Goal: Task Accomplishment & Management: Manage account settings

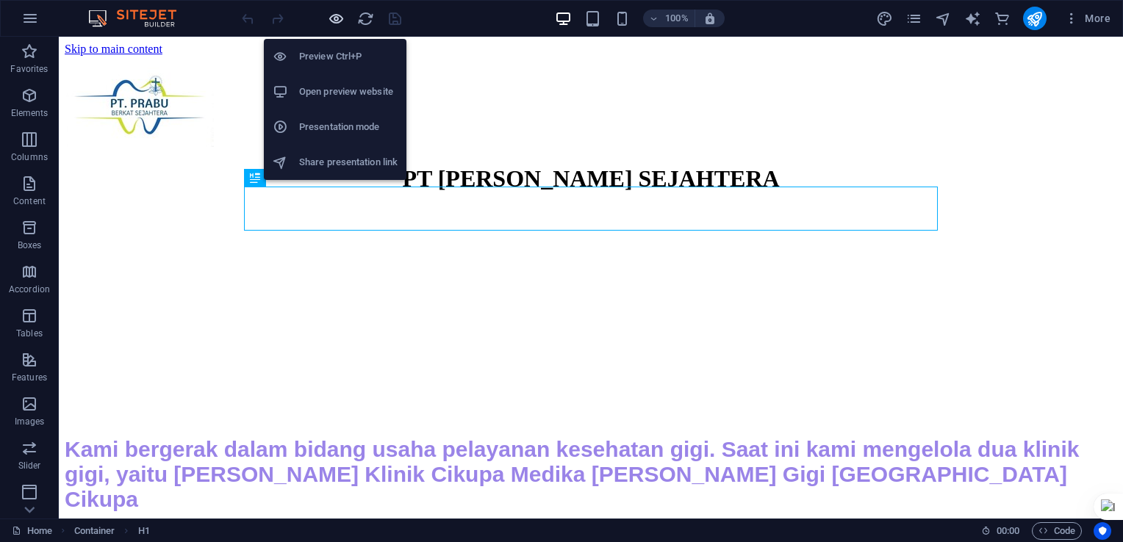
click at [338, 24] on icon "button" at bounding box center [336, 18] width 17 height 17
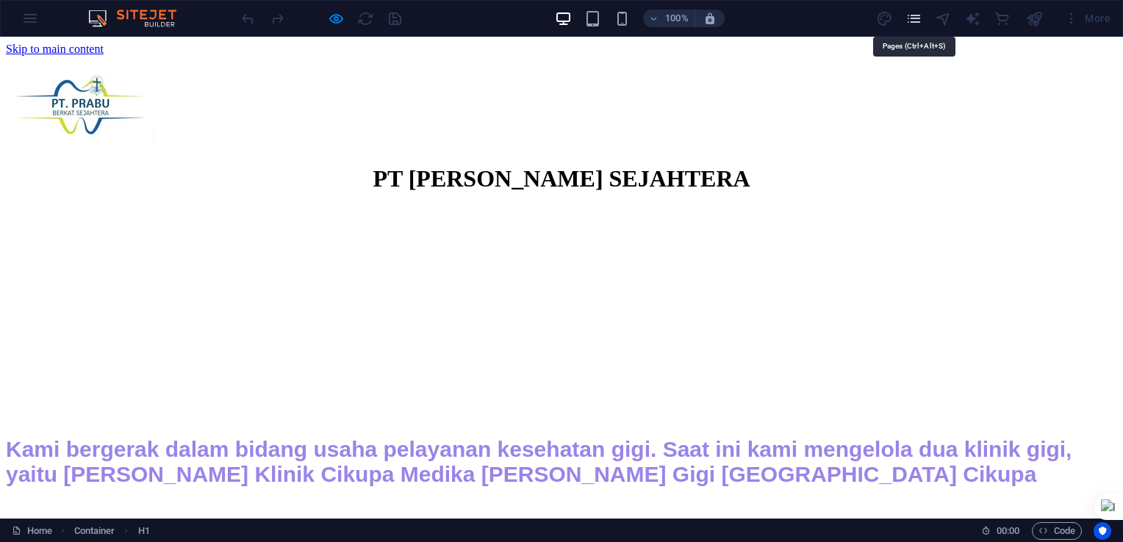
click at [912, 21] on icon "pages" at bounding box center [913, 18] width 17 height 17
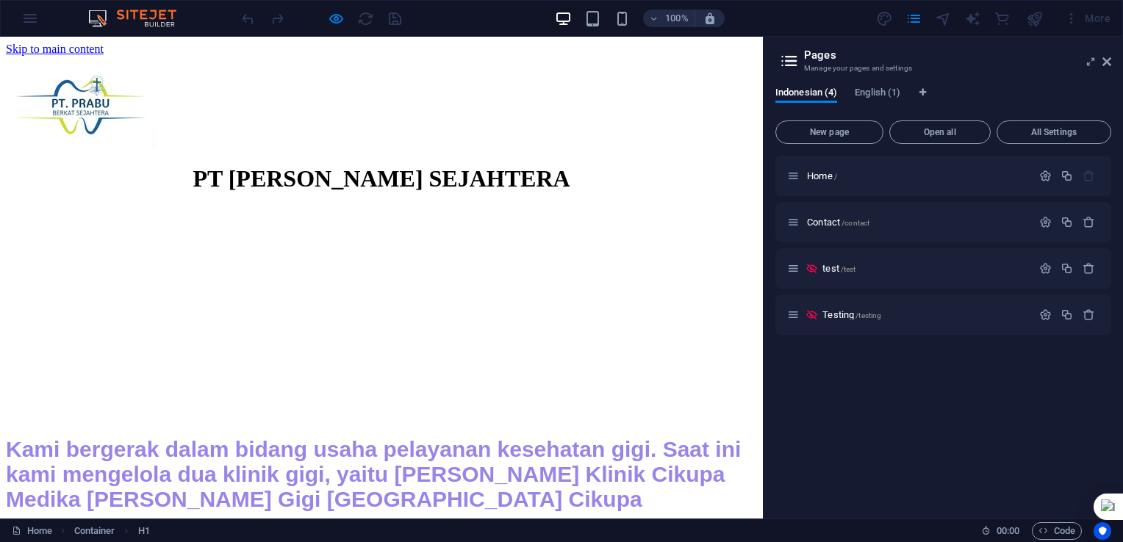
click at [646, 165] on div "PT [PERSON_NAME] SEJAHTERA" at bounding box center [381, 178] width 751 height 27
click at [1097, 65] on header "Pages Manage your pages and settings" at bounding box center [944, 56] width 333 height 38
click at [1103, 63] on icon at bounding box center [1106, 62] width 9 height 12
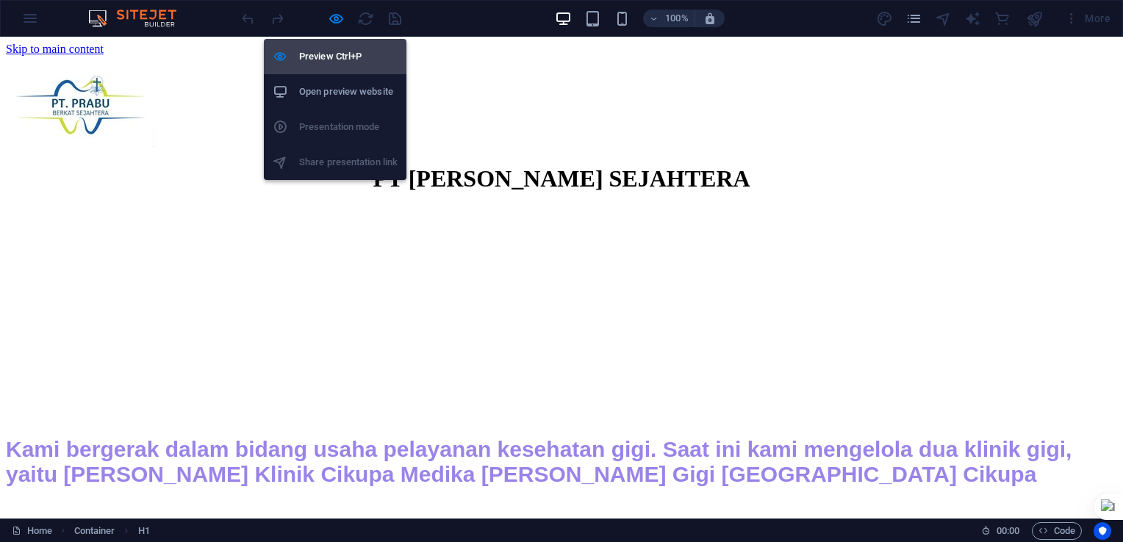
click at [344, 58] on h6 "Preview Ctrl+P" at bounding box center [348, 57] width 98 height 18
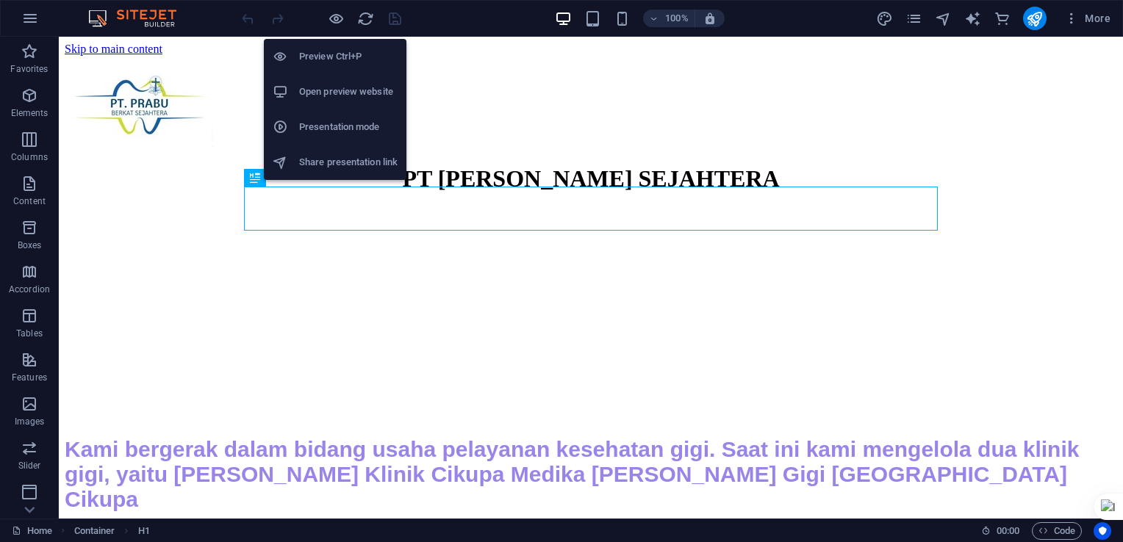
click at [327, 90] on h6 "Open preview website" at bounding box center [348, 92] width 98 height 18
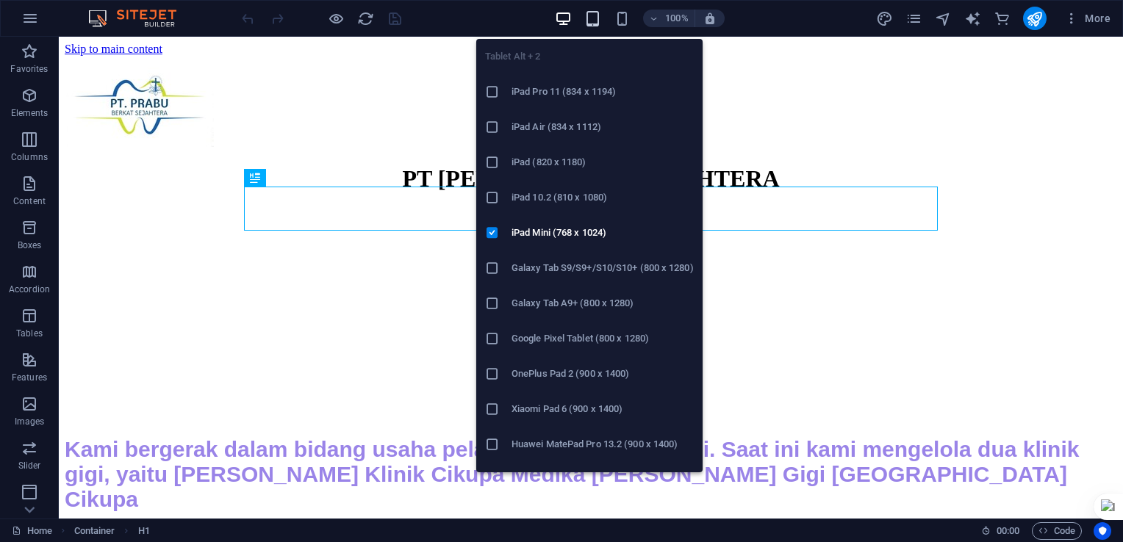
click at [587, 16] on icon "button" at bounding box center [592, 18] width 17 height 17
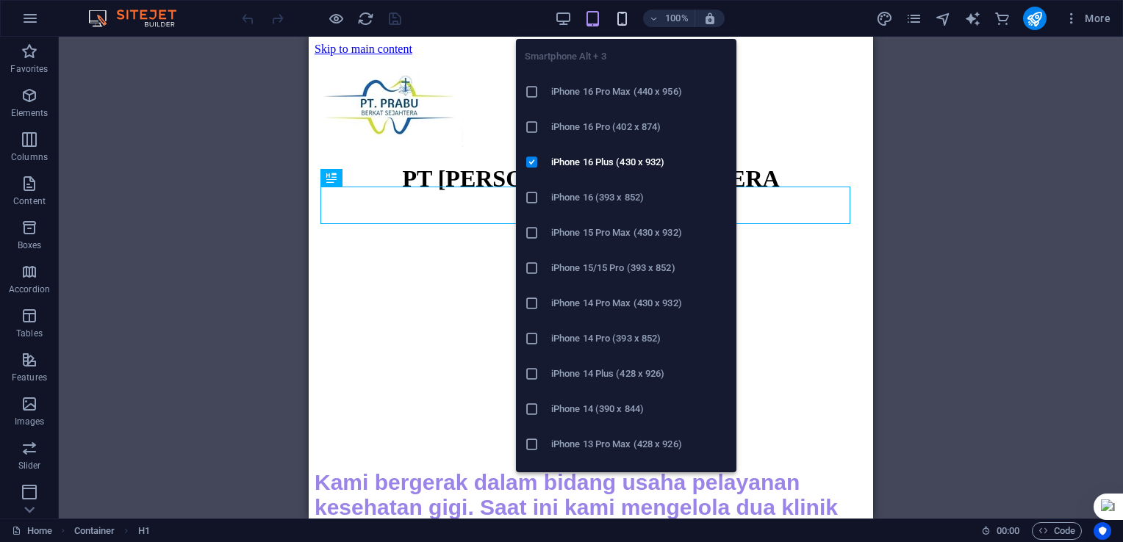
click at [620, 22] on icon "button" at bounding box center [621, 18] width 17 height 17
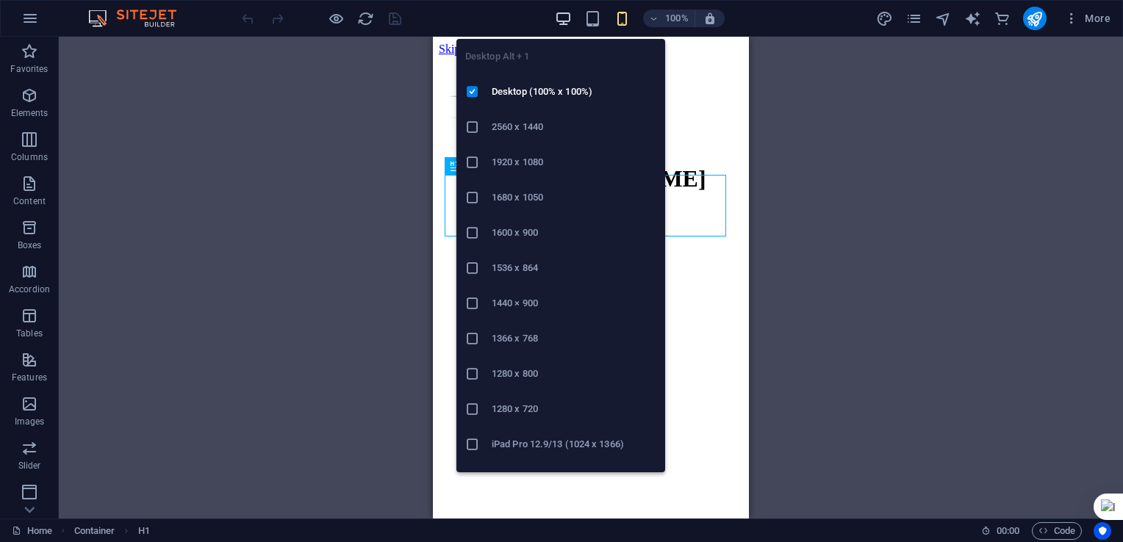
click at [558, 14] on icon "button" at bounding box center [563, 18] width 17 height 17
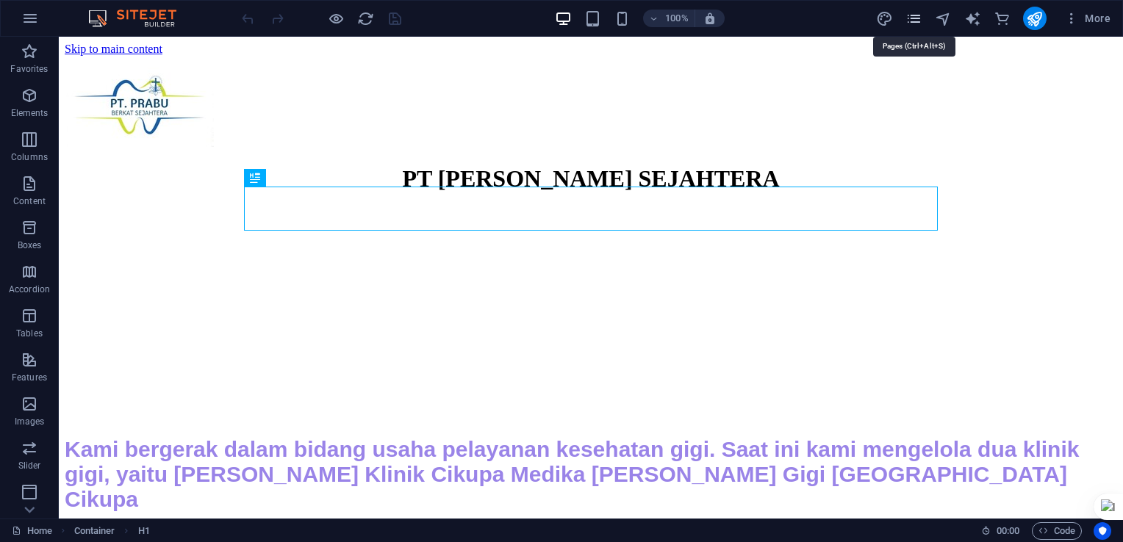
click at [913, 16] on icon "pages" at bounding box center [913, 18] width 17 height 17
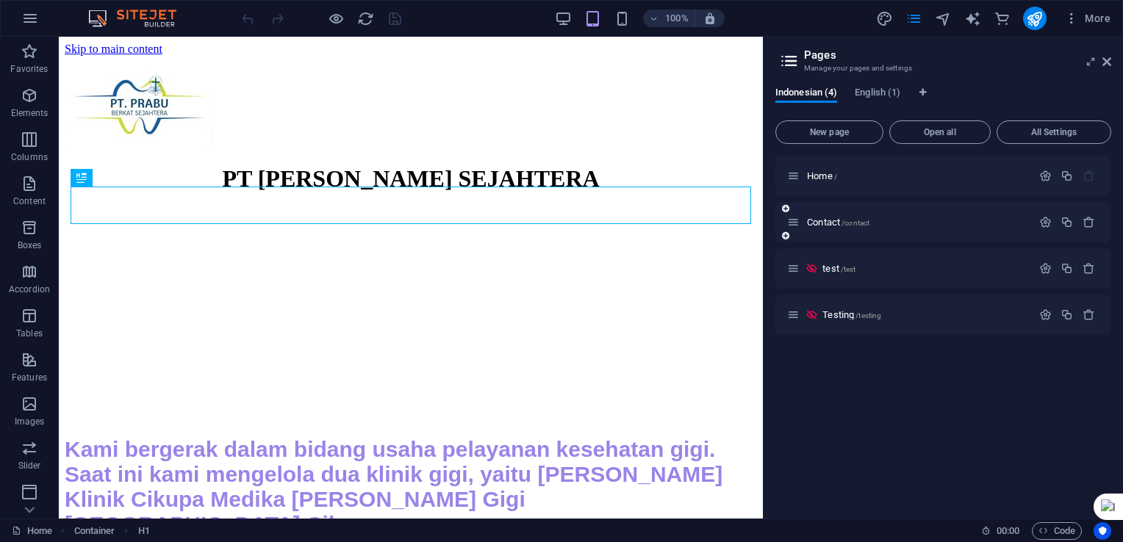
click at [817, 228] on div "Contact /contact" at bounding box center [909, 222] width 245 height 17
click at [826, 223] on span "Contact /contact" at bounding box center [838, 222] width 62 height 11
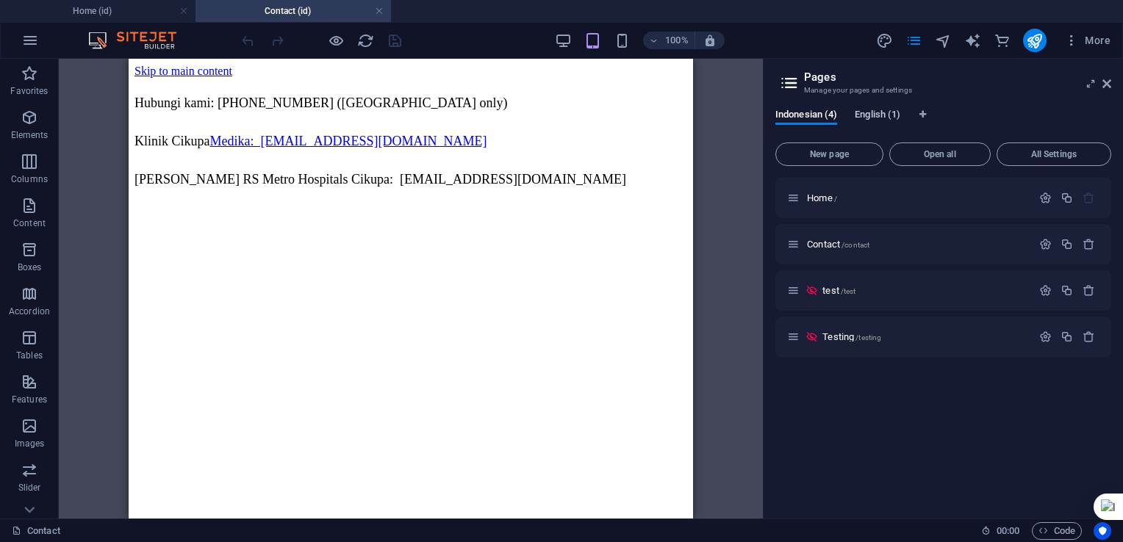
click at [864, 116] on span "English (1)" at bounding box center [877, 116] width 46 height 21
click at [821, 245] on div "Contact /contact Translate" at bounding box center [943, 244] width 336 height 40
click at [799, 113] on span "Indonesian (4)" at bounding box center [806, 116] width 62 height 21
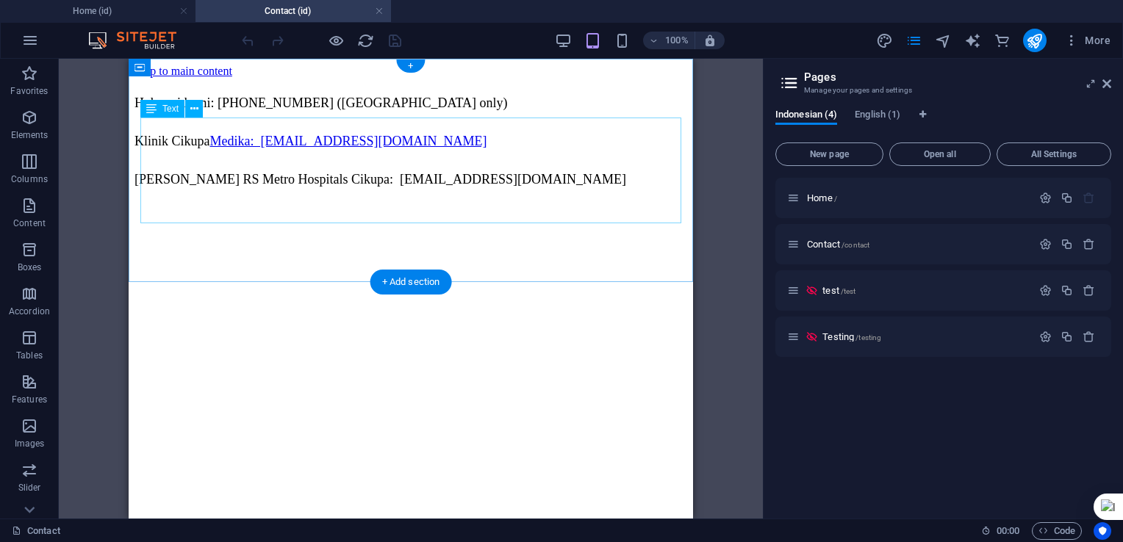
click at [144, 192] on div "Hubungi kami: [PHONE_NUMBER] ([GEOGRAPHIC_DATA] only) Klinik Cikupa Medika: [EM…" at bounding box center [410, 141] width 552 height 103
click at [144, 209] on div "Drag here to replace the existing content. Press “Ctrl” if you want to create a…" at bounding box center [411, 289] width 704 height 460
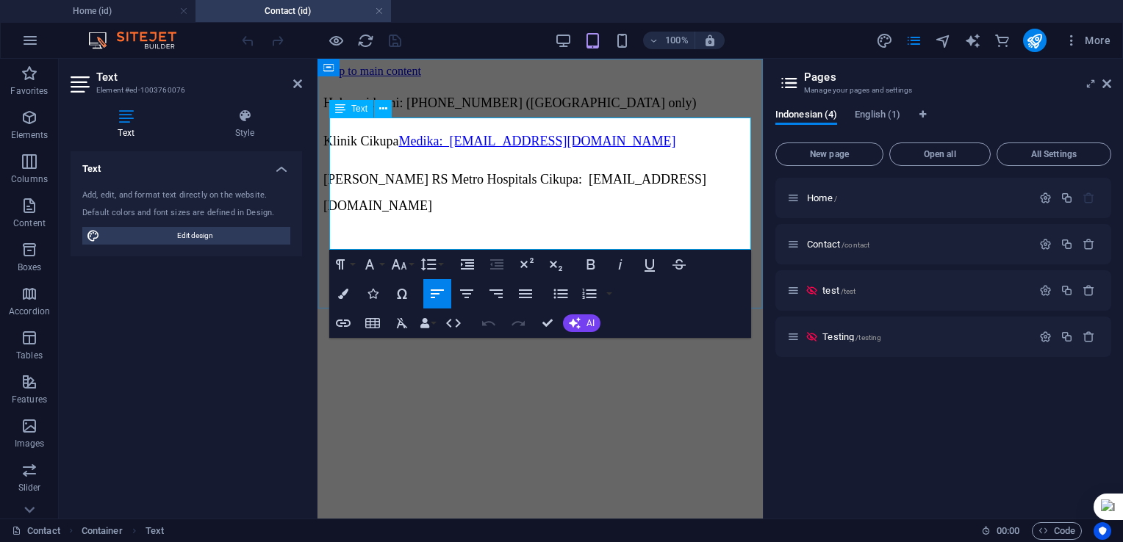
click at [339, 213] on span "[PERSON_NAME] RS Metro Hospitals Cikupa: [EMAIL_ADDRESS][DOMAIN_NAME]" at bounding box center [514, 192] width 383 height 41
click at [331, 213] on span "[PERSON_NAME] RS Metro Hospitals Cikupa: [EMAIL_ADDRESS][DOMAIN_NAME]" at bounding box center [514, 192] width 383 height 41
click at [332, 213] on span "[PERSON_NAME] RS Metro Hospitals Cikupa: [EMAIL_ADDRESS][DOMAIN_NAME]" at bounding box center [514, 192] width 383 height 41
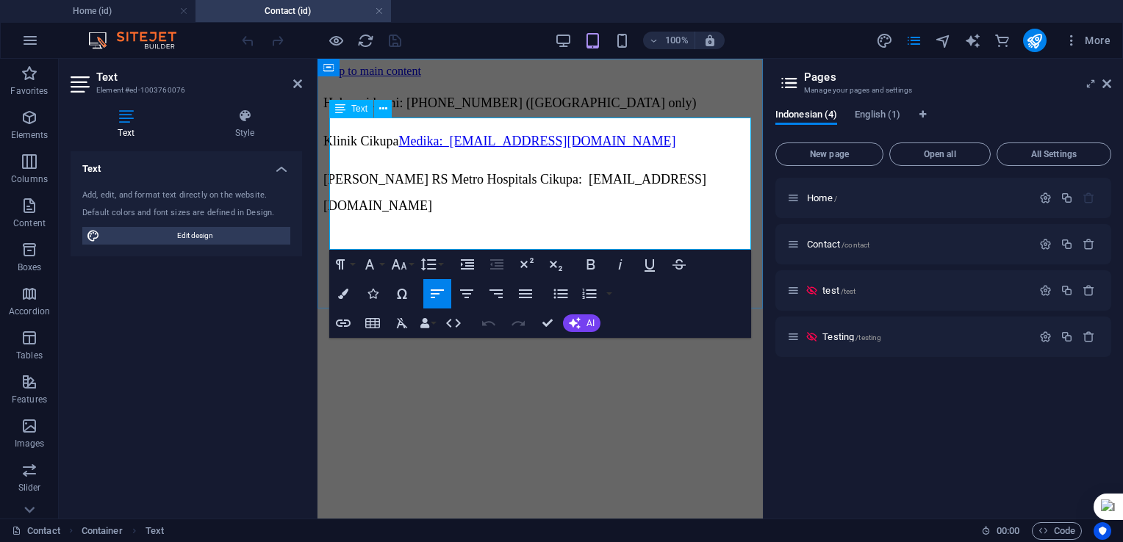
click at [390, 209] on span "[PERSON_NAME] RS Metro Hospitals Cikupa: [EMAIL_ADDRESS][DOMAIN_NAME]" at bounding box center [514, 192] width 383 height 41
click at [644, 214] on p "[PERSON_NAME] RS Metro Hospitals Cikupa: [EMAIL_ADDRESS][DOMAIN_NAME]" at bounding box center [539, 192] width 433 height 53
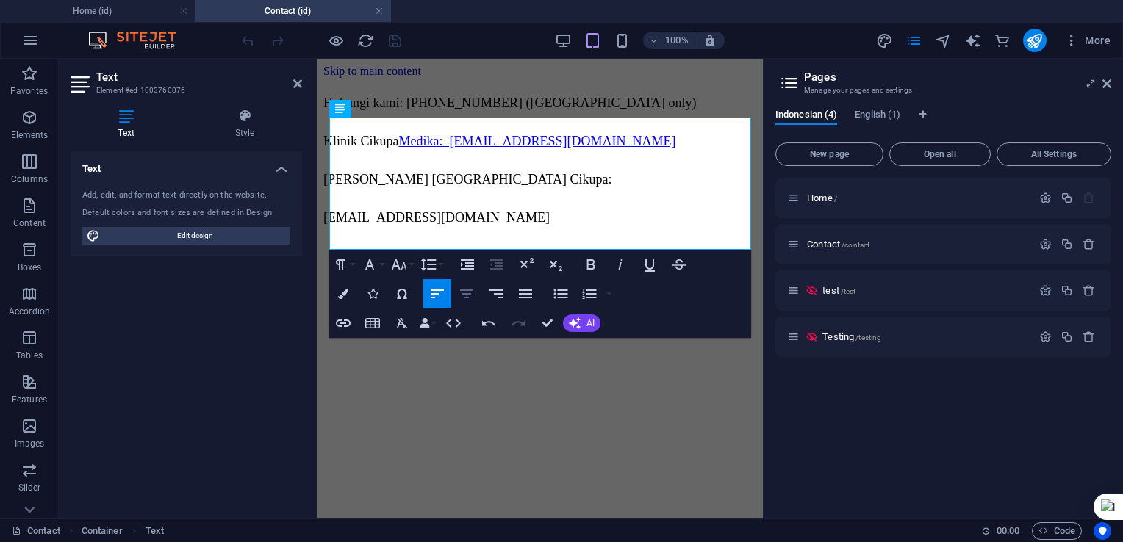
click at [472, 296] on icon "button" at bounding box center [467, 294] width 18 height 18
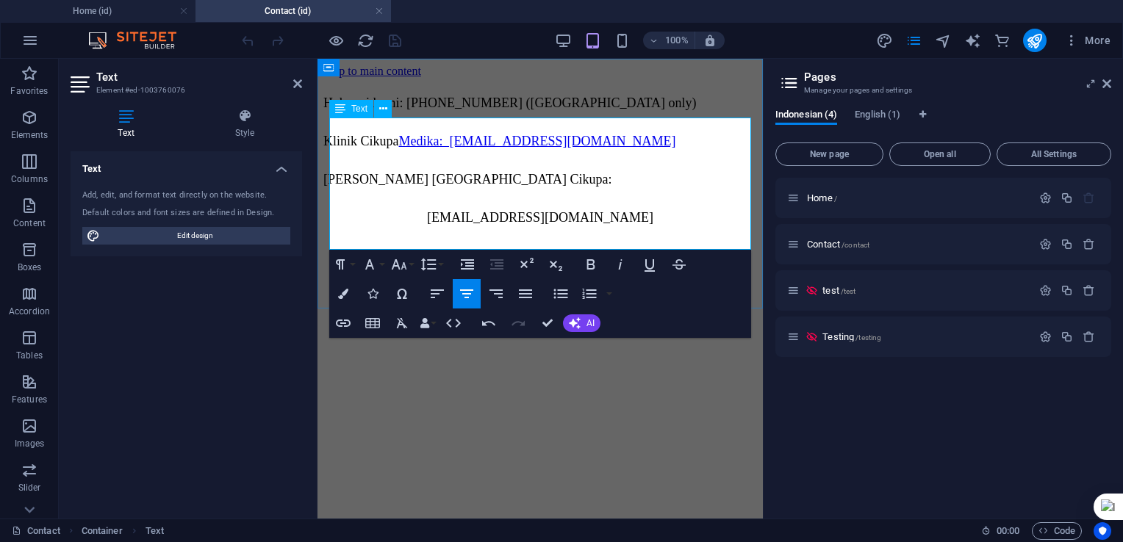
click at [427, 225] on span "[EMAIL_ADDRESS][DOMAIN_NAME]" at bounding box center [540, 217] width 226 height 15
click at [427, 299] on button "Align Left" at bounding box center [437, 293] width 28 height 29
click at [399, 148] on link "Medika: [EMAIL_ADDRESS][DOMAIN_NAME]" at bounding box center [537, 141] width 277 height 15
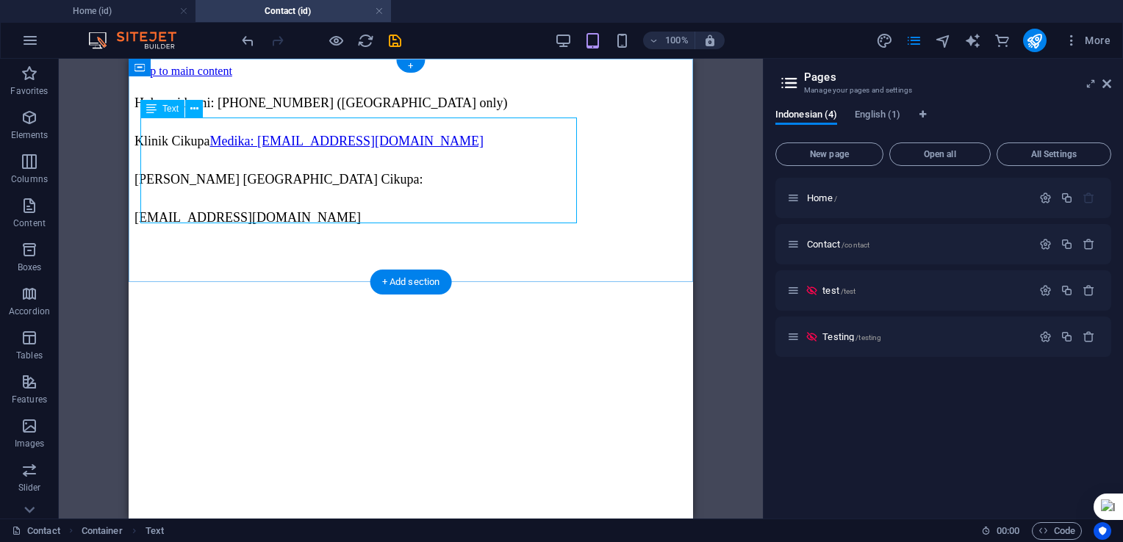
click at [209, 175] on div "Hubungi kami: [PHONE_NUMBER] ([GEOGRAPHIC_DATA] only) Klinik Cikupa Medika: [EM…" at bounding box center [410, 160] width 552 height 141
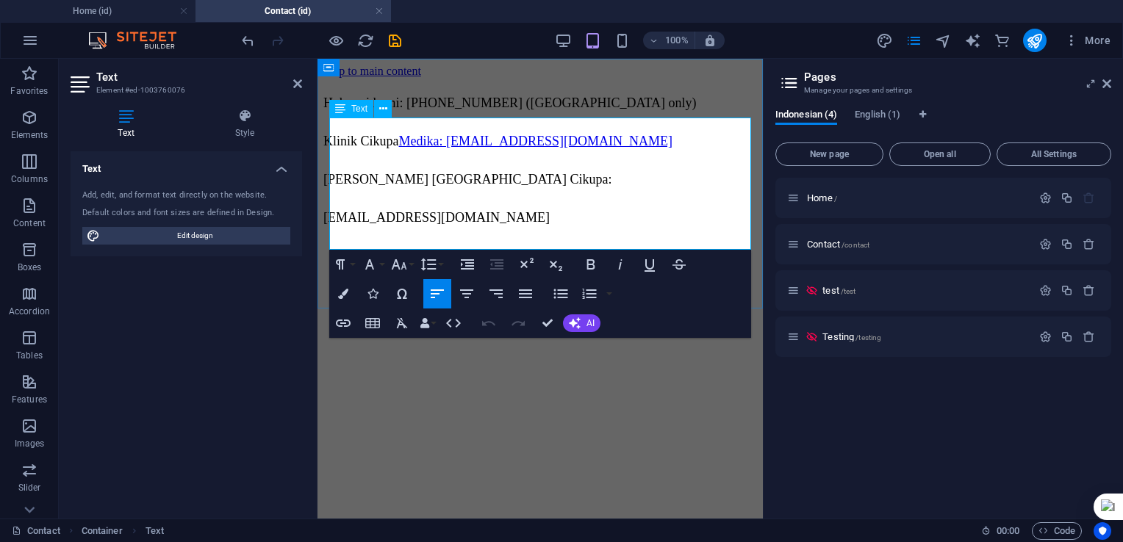
click at [417, 148] on span "Klinik Cikupa Medika: [EMAIL_ADDRESS][DOMAIN_NAME]" at bounding box center [497, 141] width 349 height 15
click at [437, 298] on icon "button" at bounding box center [437, 294] width 18 height 18
click at [437, 297] on icon "button" at bounding box center [437, 294] width 18 height 18
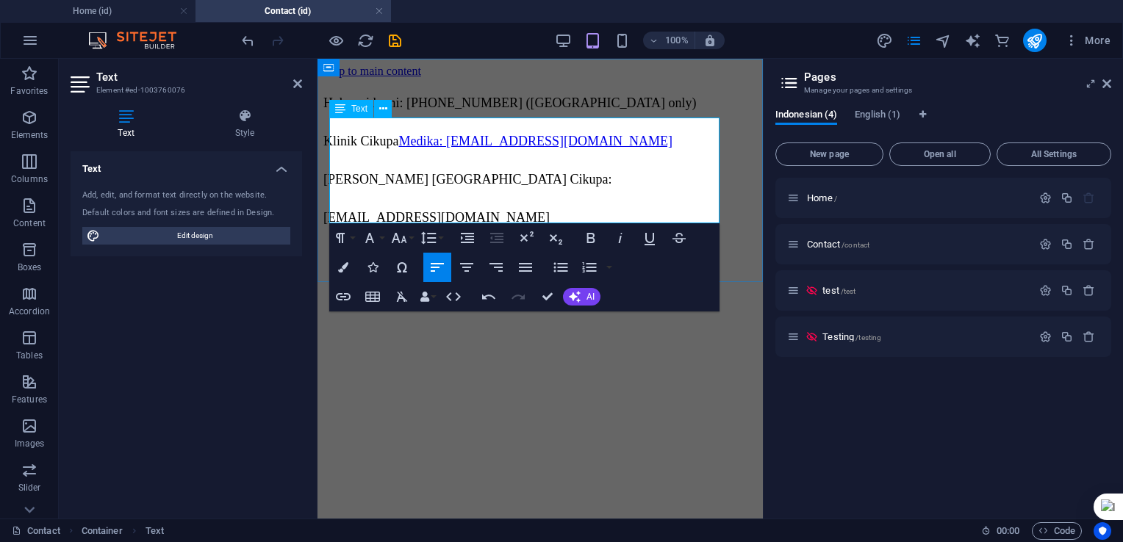
click at [417, 184] on span "[PERSON_NAME] [GEOGRAPHIC_DATA] Cikupa:" at bounding box center [467, 179] width 289 height 15
click at [370, 148] on span "Klinik Cikupa Medika: [EMAIL_ADDRESS][DOMAIN_NAME]" at bounding box center [497, 141] width 349 height 15
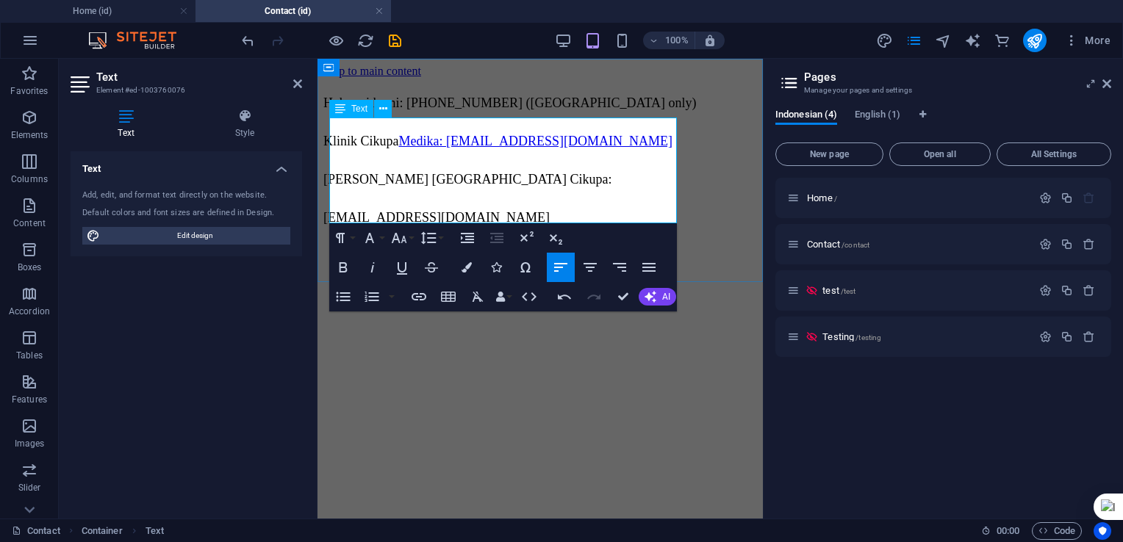
click at [417, 110] on span "Hubungi kami: [PHONE_NUMBER] ([GEOGRAPHIC_DATA] only)" at bounding box center [509, 103] width 373 height 15
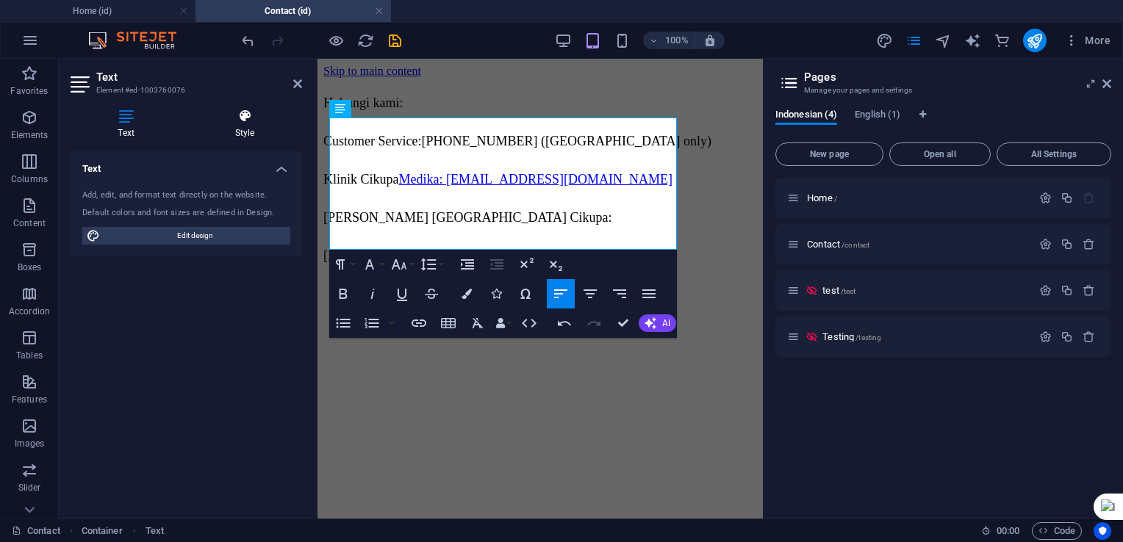
click at [239, 125] on h4 "Style" at bounding box center [244, 124] width 115 height 31
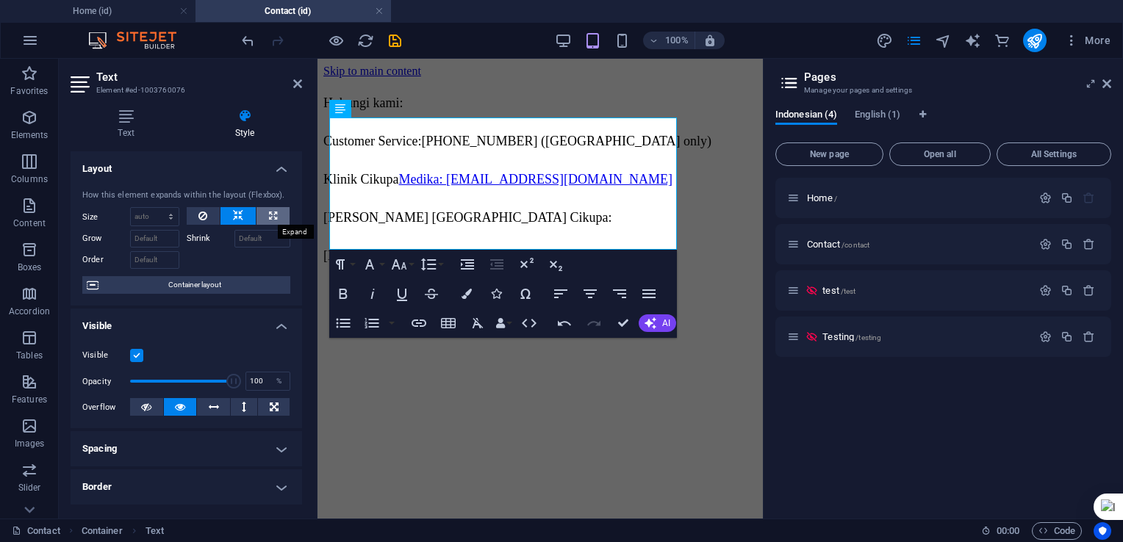
click at [270, 219] on icon at bounding box center [273, 216] width 8 height 18
type input "100"
select select "%"
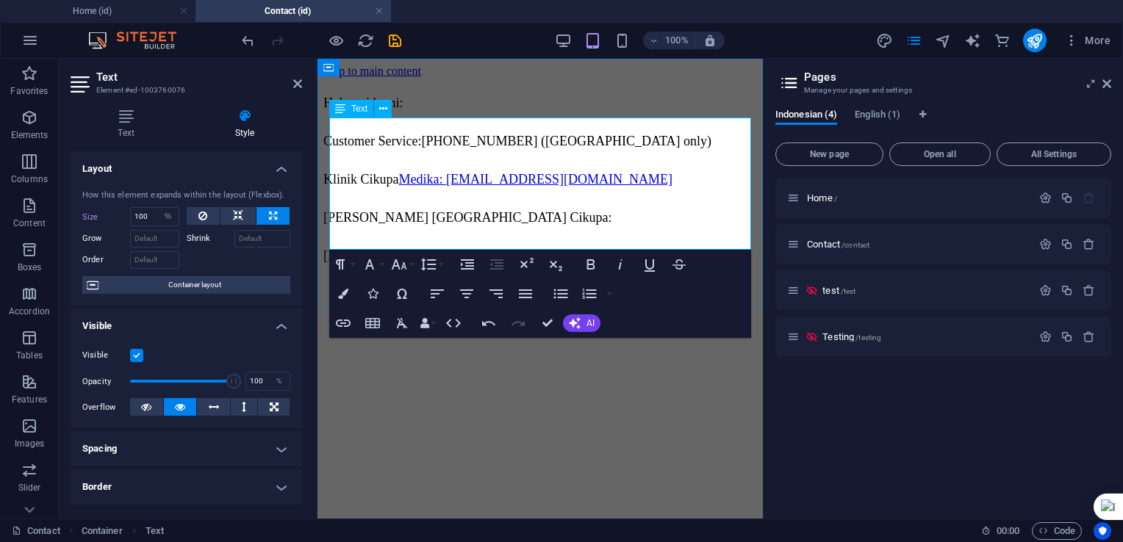
click at [331, 248] on span "[EMAIL_ADDRESS][DOMAIN_NAME]" at bounding box center [436, 255] width 226 height 15
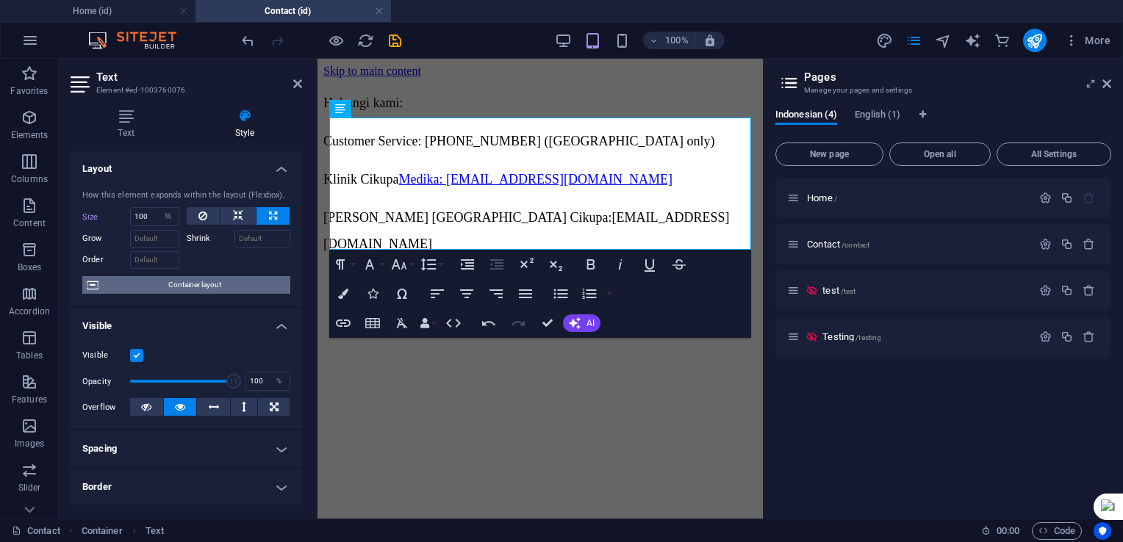
click at [176, 284] on span "Container layout" at bounding box center [194, 285] width 183 height 18
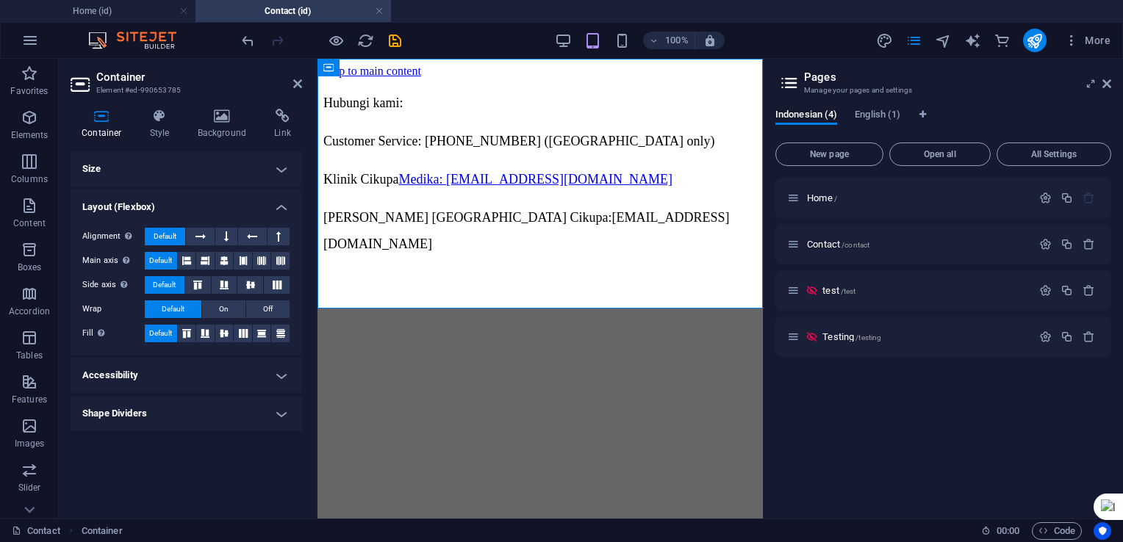
click at [273, 372] on h4 "Accessibility" at bounding box center [186, 375] width 231 height 35
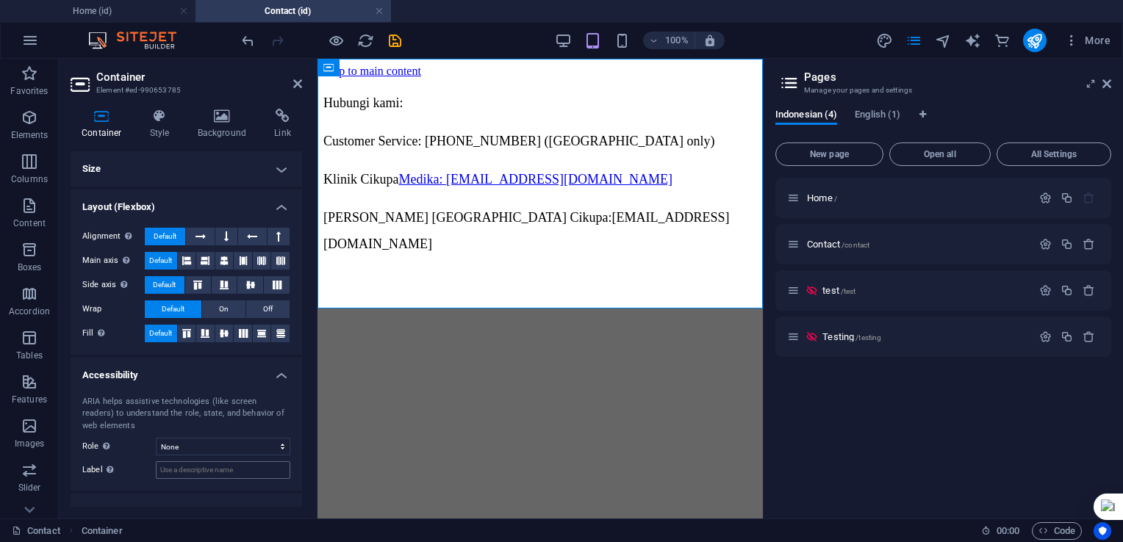
scroll to position [21, 0]
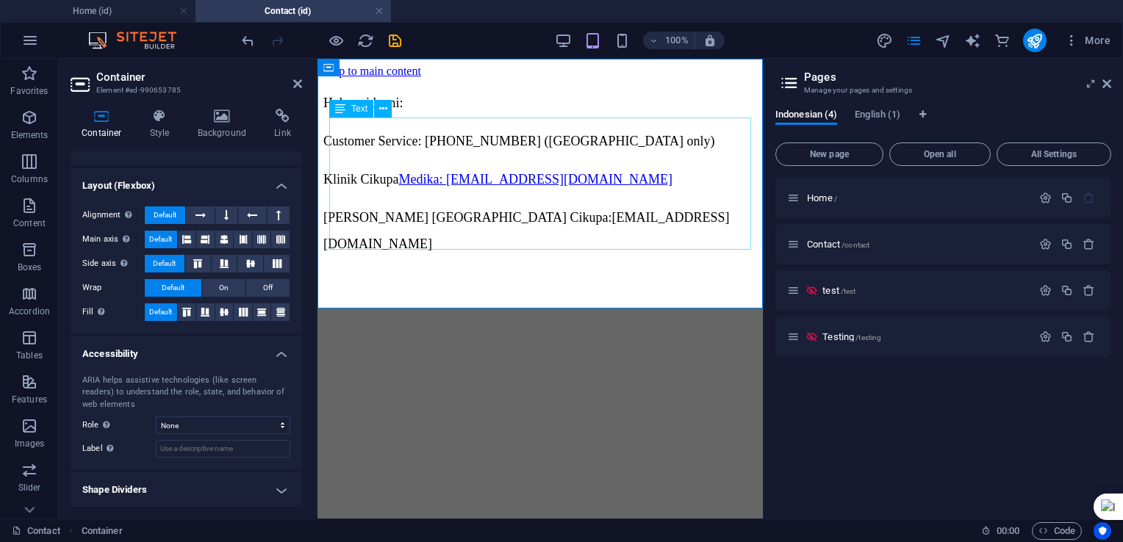
click at [331, 236] on div "Hubungi kami: Customer Service: [PHONE_NUMBER] ([GEOGRAPHIC_DATA] only) Klinik …" at bounding box center [539, 173] width 433 height 167
select select "%"
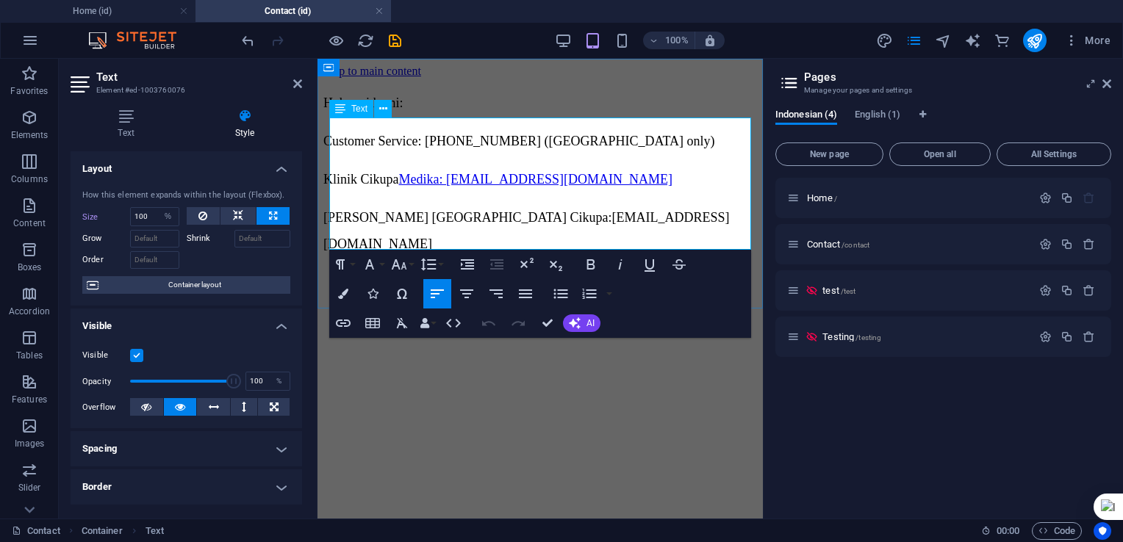
click at [332, 225] on span "[PERSON_NAME] [GEOGRAPHIC_DATA] Cikupa:" at bounding box center [467, 217] width 289 height 15
click at [329, 225] on span "[PERSON_NAME] [GEOGRAPHIC_DATA] Cikupa:" at bounding box center [467, 217] width 289 height 15
click at [331, 225] on span "[PERSON_NAME] [GEOGRAPHIC_DATA] Cikupa:" at bounding box center [467, 217] width 289 height 15
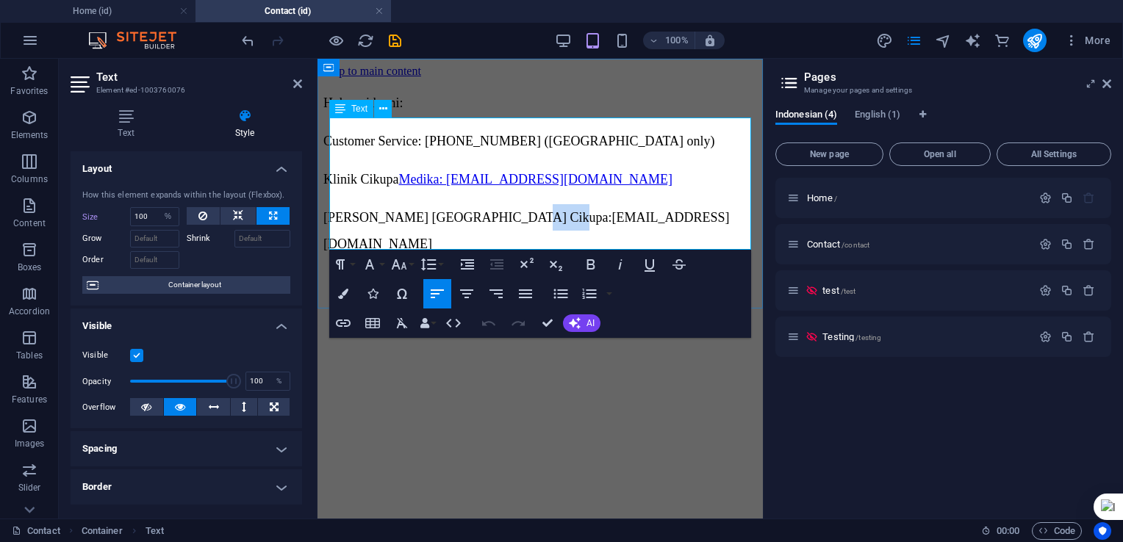
click at [331, 225] on span "[PERSON_NAME] [GEOGRAPHIC_DATA] Cikupa:" at bounding box center [467, 217] width 289 height 15
click at [376, 236] on span "[EMAIL_ADDRESS][DOMAIN_NAME]" at bounding box center [524, 230] width 403 height 41
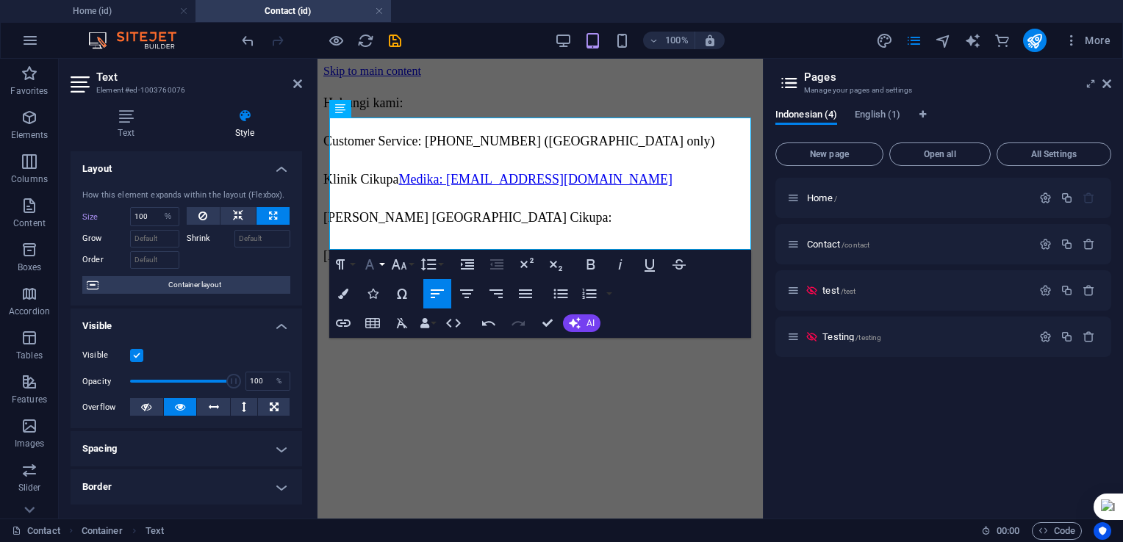
click at [380, 269] on button "Font Family" at bounding box center [373, 264] width 28 height 29
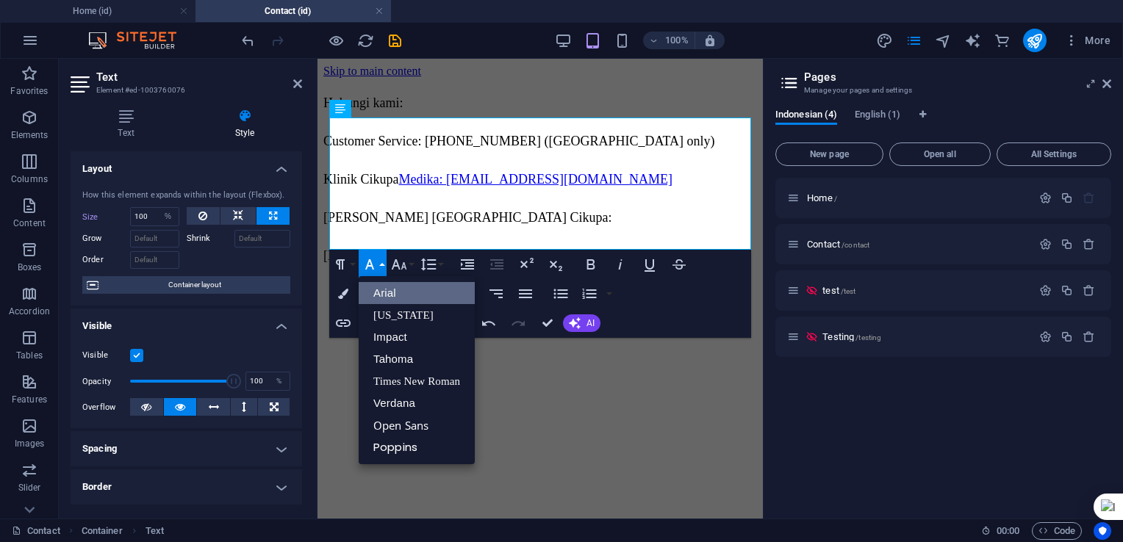
scroll to position [0, 0]
click at [387, 336] on link "Impact" at bounding box center [417, 337] width 116 height 22
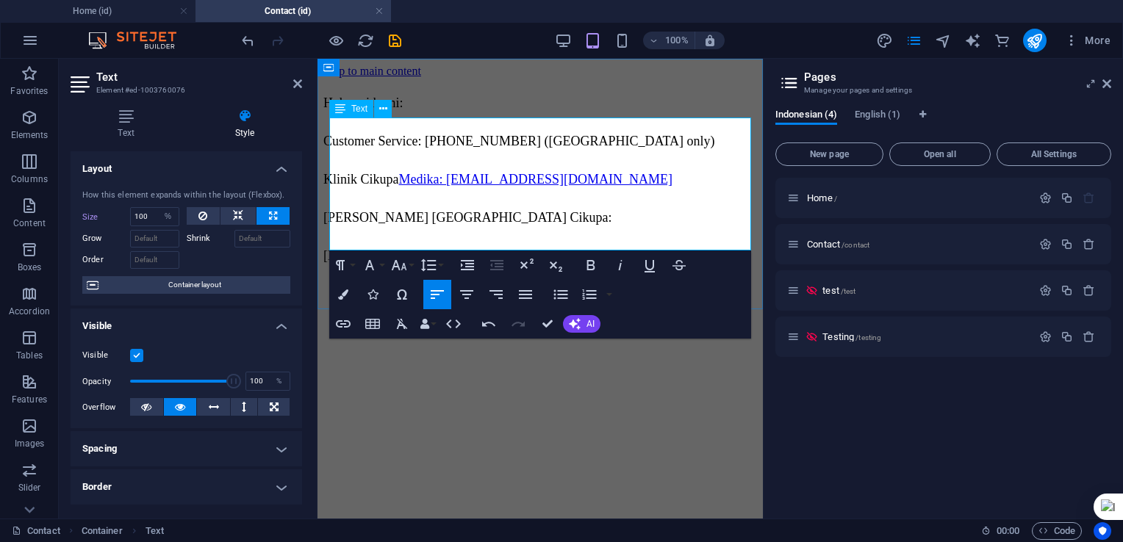
drag, startPoint x: 331, startPoint y: 131, endPoint x: 683, endPoint y: 231, distance: 365.8
click at [683, 231] on div "Hubungi kami: Customer Service: [PHONE_NUMBER] ([GEOGRAPHIC_DATA] only) Klinik …" at bounding box center [539, 179] width 433 height 179
click at [369, 267] on icon "button" at bounding box center [370, 265] width 18 height 18
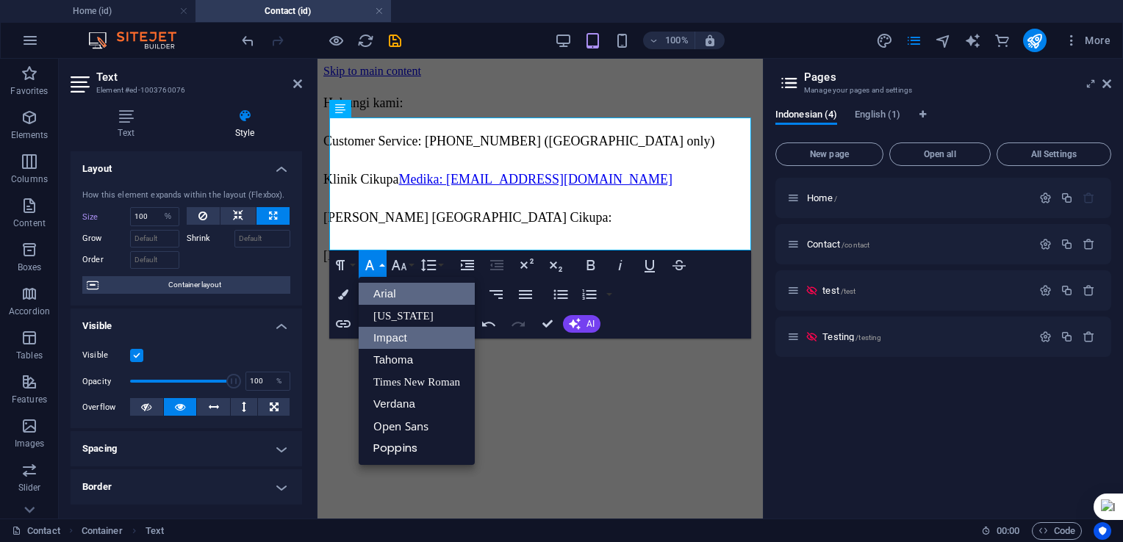
click at [396, 342] on link "Impact" at bounding box center [417, 338] width 116 height 22
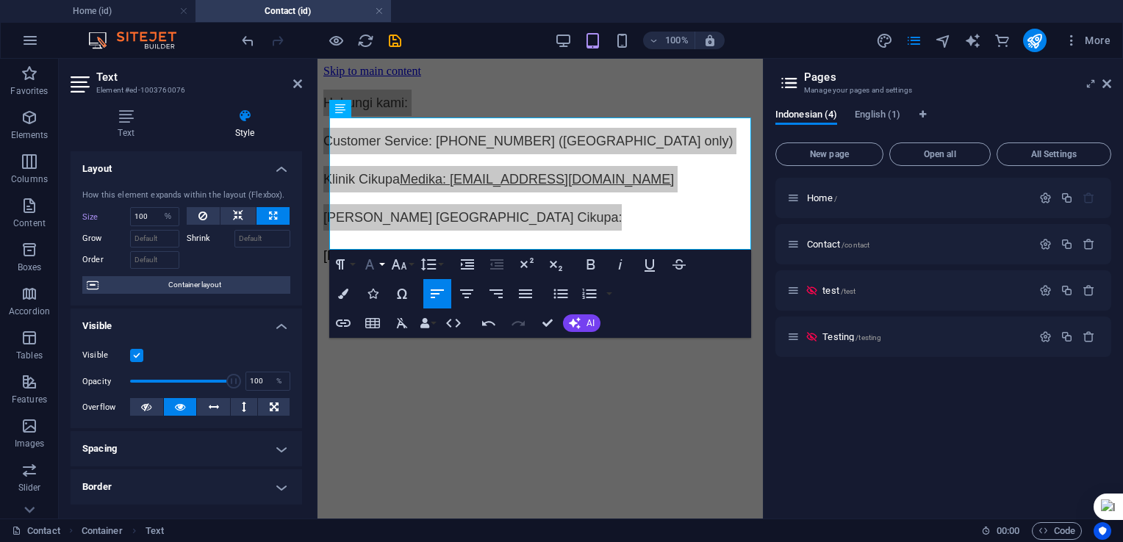
click at [372, 264] on icon "button" at bounding box center [370, 265] width 18 height 18
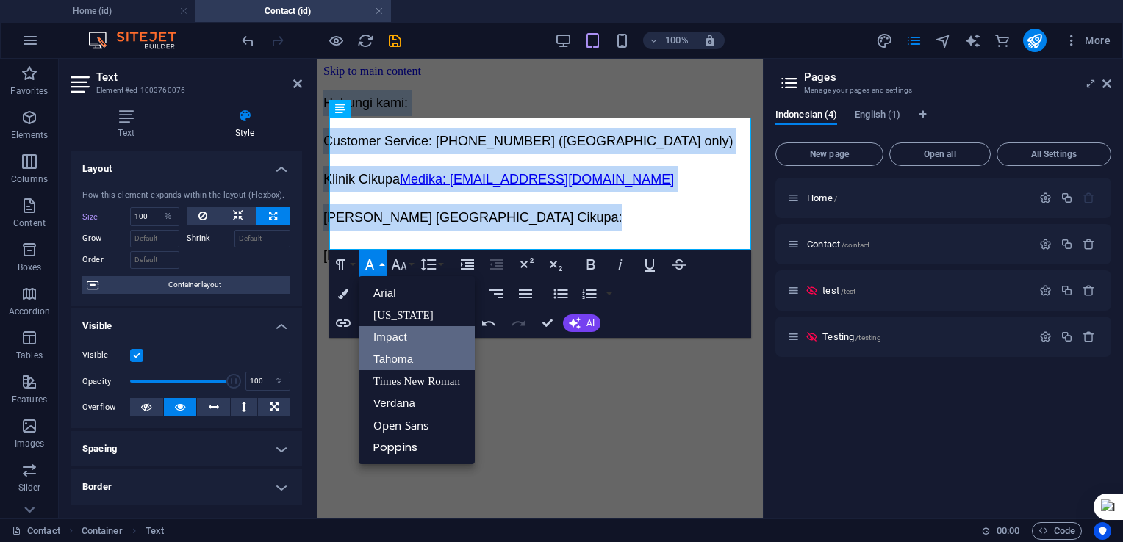
click at [392, 356] on link "Tahoma" at bounding box center [417, 359] width 116 height 22
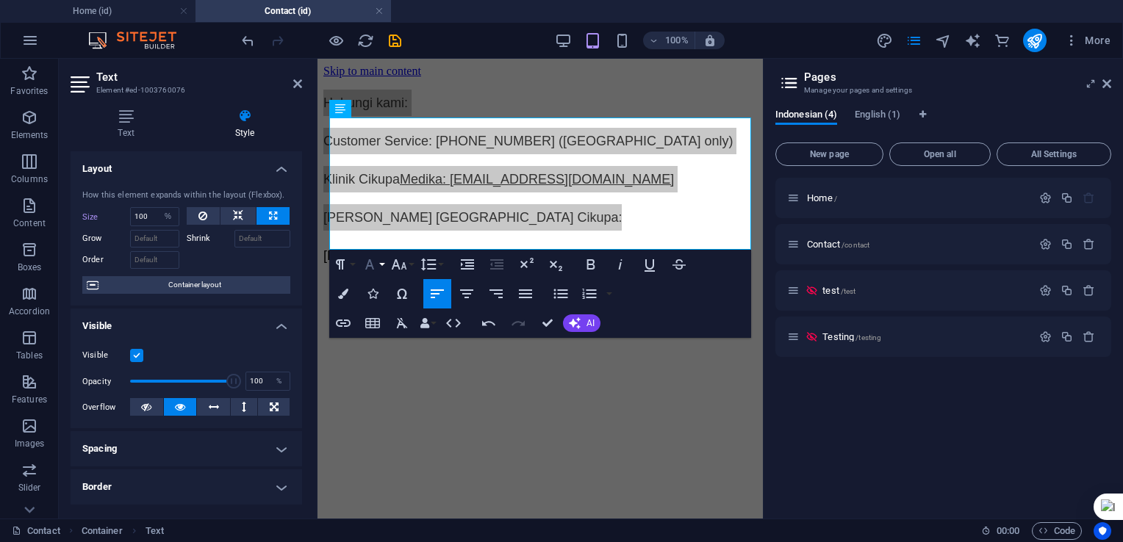
click at [367, 267] on icon "button" at bounding box center [370, 265] width 18 height 18
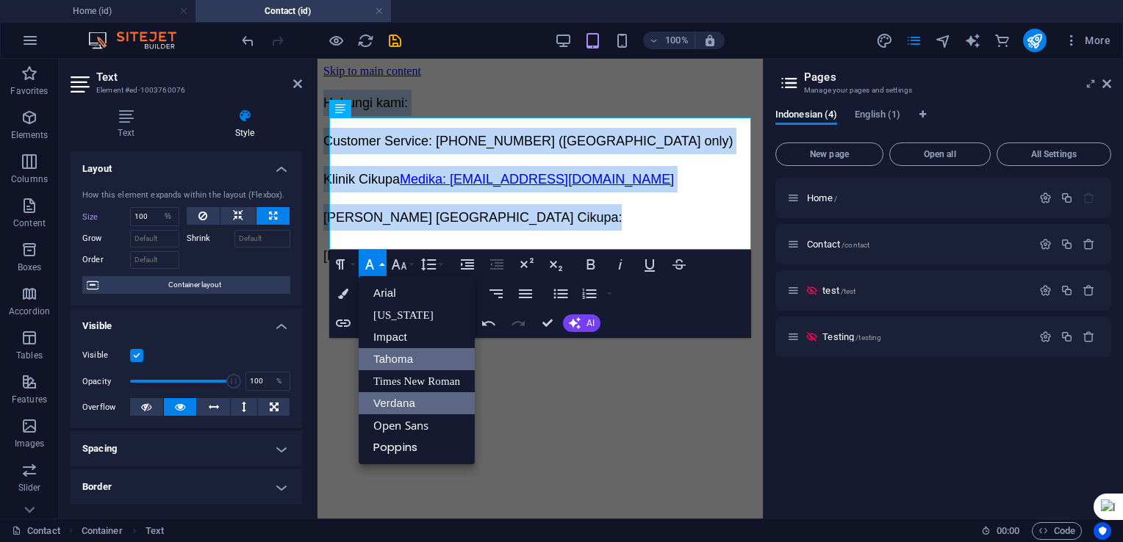
click at [386, 401] on link "Verdana" at bounding box center [417, 403] width 116 height 22
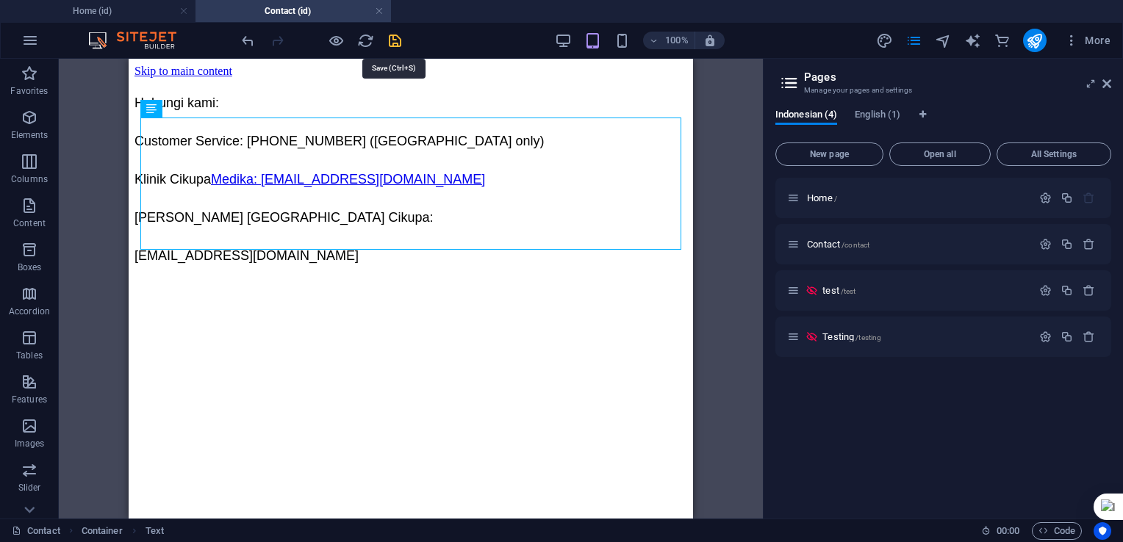
click at [392, 46] on icon "save" at bounding box center [394, 40] width 17 height 17
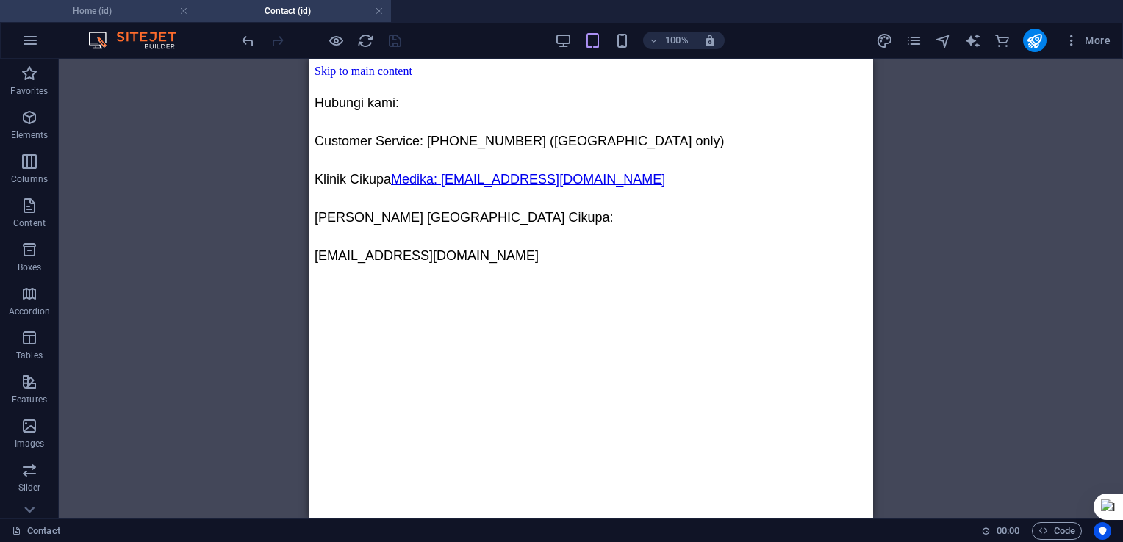
click at [134, 18] on h4 "Home (id)" at bounding box center [97, 11] width 195 height 16
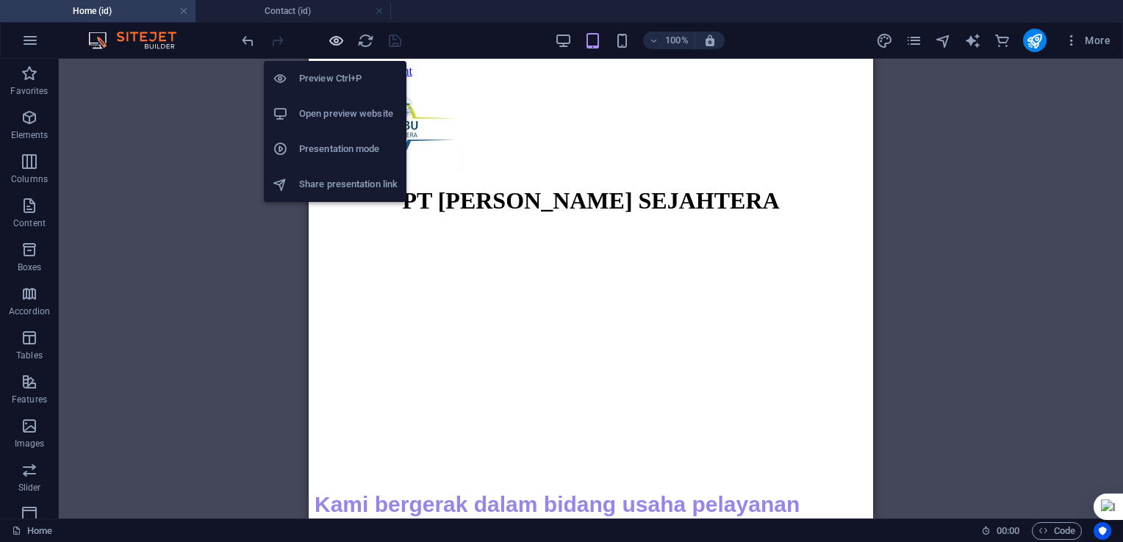
click at [336, 36] on icon "button" at bounding box center [336, 40] width 17 height 17
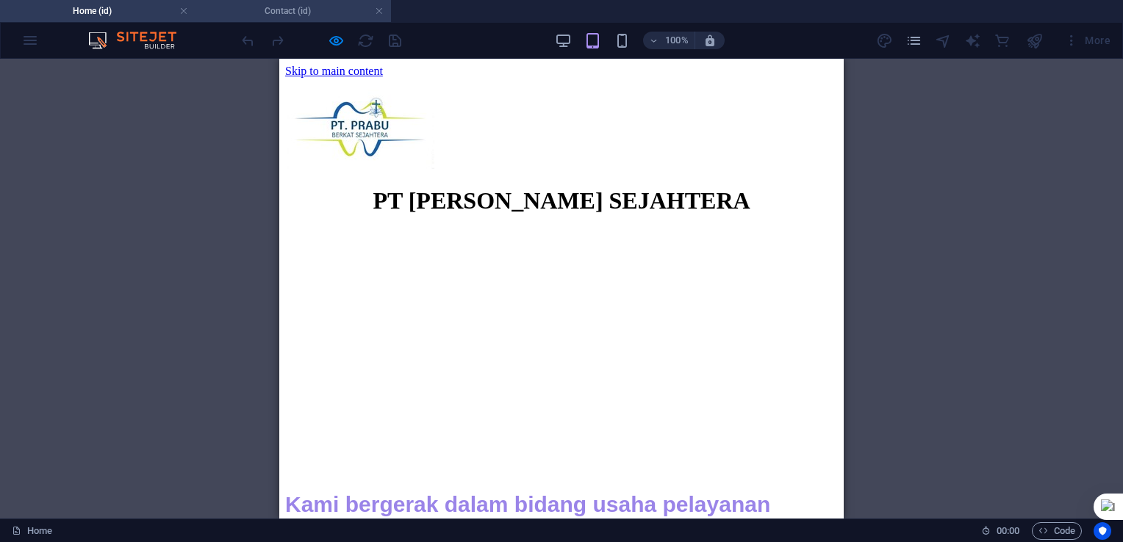
click at [275, 4] on h4 "Contact (id)" at bounding box center [292, 11] width 195 height 16
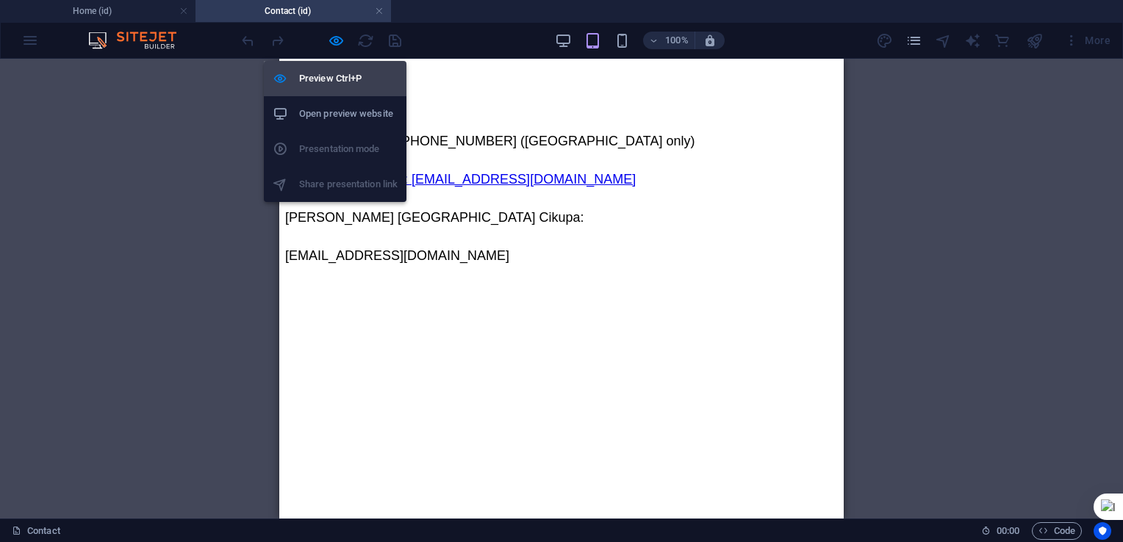
click at [342, 78] on h6 "Preview Ctrl+P" at bounding box center [348, 79] width 98 height 18
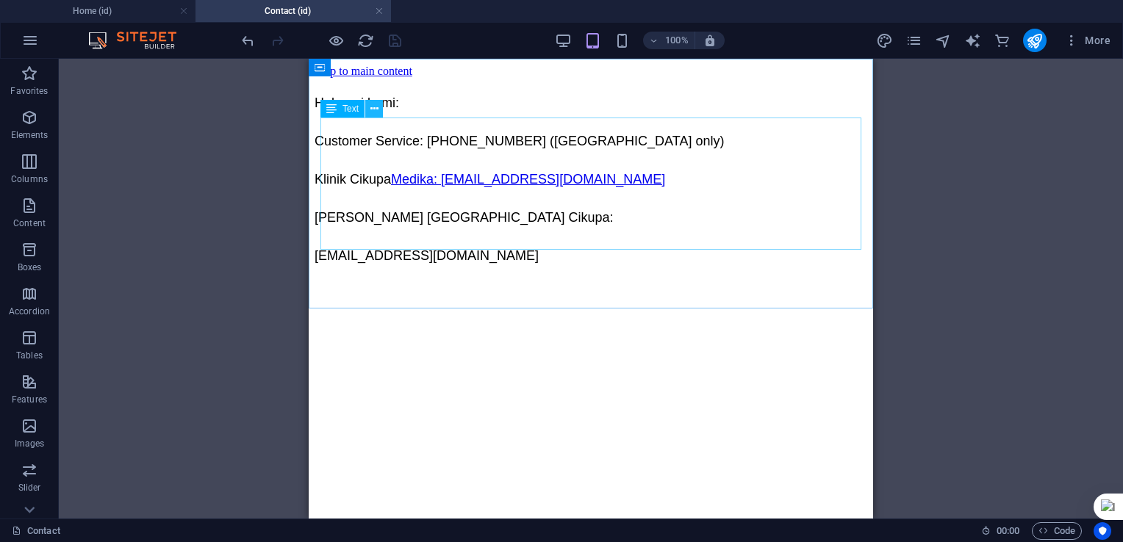
click at [376, 110] on icon at bounding box center [374, 108] width 8 height 15
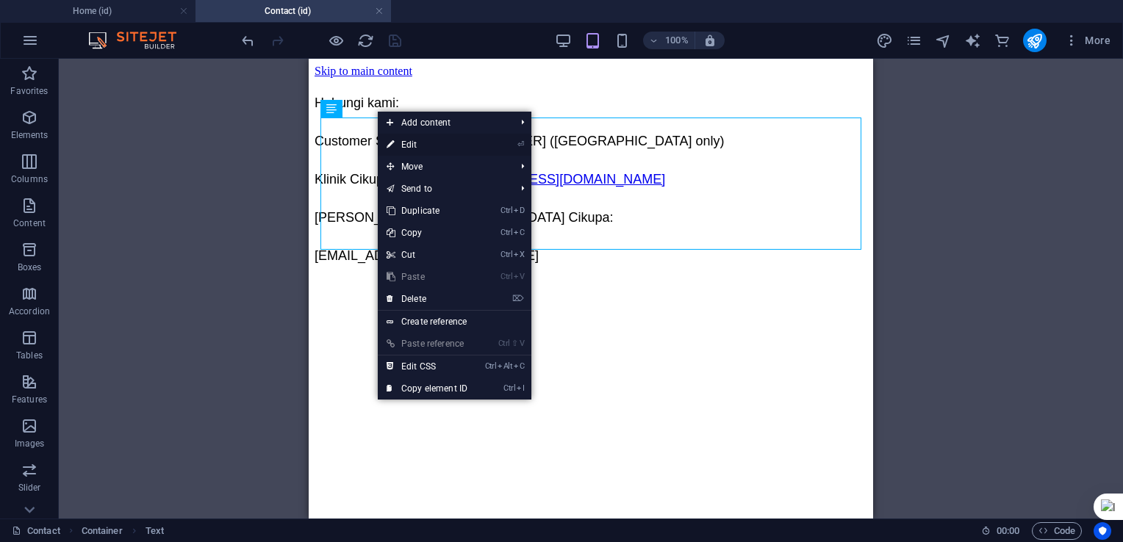
click at [413, 146] on link "⏎ Edit" at bounding box center [427, 145] width 98 height 22
select select "%"
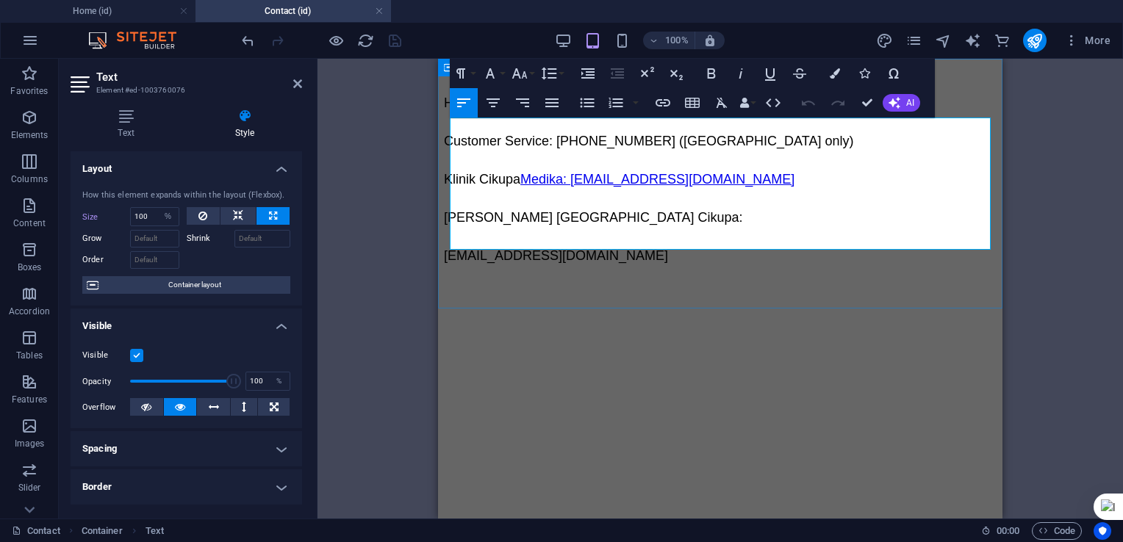
drag, startPoint x: 597, startPoint y: 185, endPoint x: 841, endPoint y: 185, distance: 244.6
click at [794, 185] on link "Medika: [EMAIL_ADDRESS][DOMAIN_NAME]" at bounding box center [657, 179] width 274 height 15
click at [720, 154] on icon "button" at bounding box center [722, 152] width 15 height 13
click at [723, 269] on div "Hubungi kami: Customer Service: [PHONE_NUMBER] ([GEOGRAPHIC_DATA] only) Klinik …" at bounding box center [720, 179] width 552 height 179
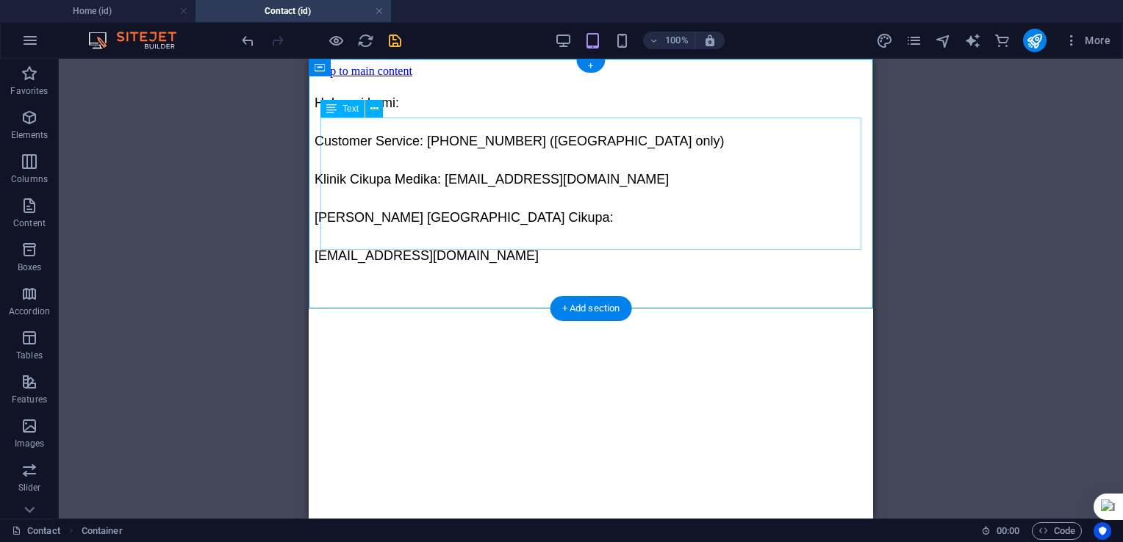
click at [466, 187] on div "Hubungi kami: Customer Service: [PHONE_NUMBER] ([GEOGRAPHIC_DATA] only) Klinik …" at bounding box center [590, 179] width 552 height 179
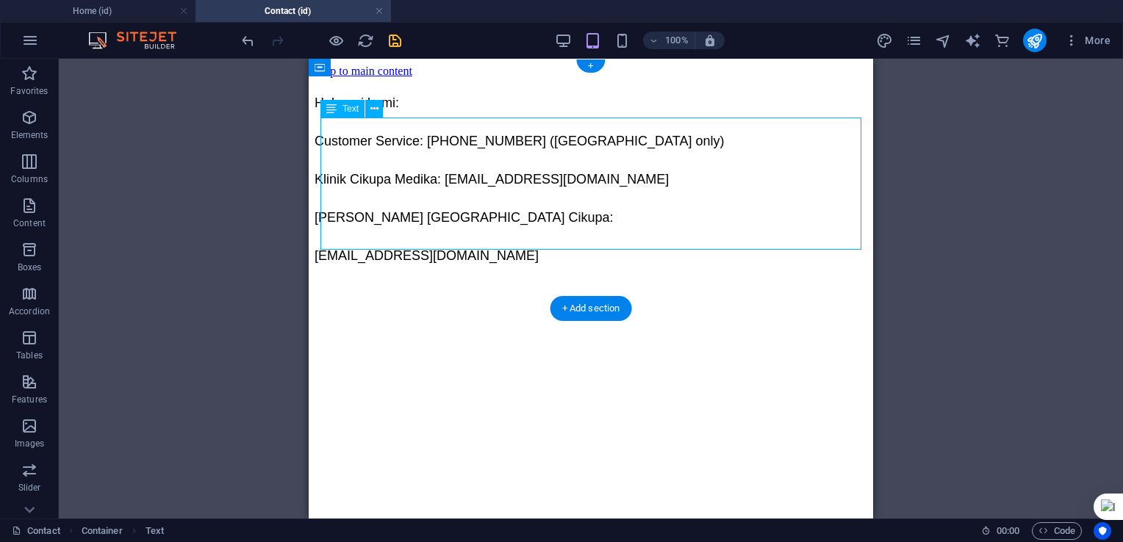
click at [469, 183] on div "Hubungi kami: Customer Service: [PHONE_NUMBER] ([GEOGRAPHIC_DATA] only) Klinik …" at bounding box center [590, 179] width 552 height 179
click at [470, 181] on div "Hubungi kami: Customer Service: [PHONE_NUMBER] ([GEOGRAPHIC_DATA] only) Klinik …" at bounding box center [590, 179] width 552 height 179
select select "%"
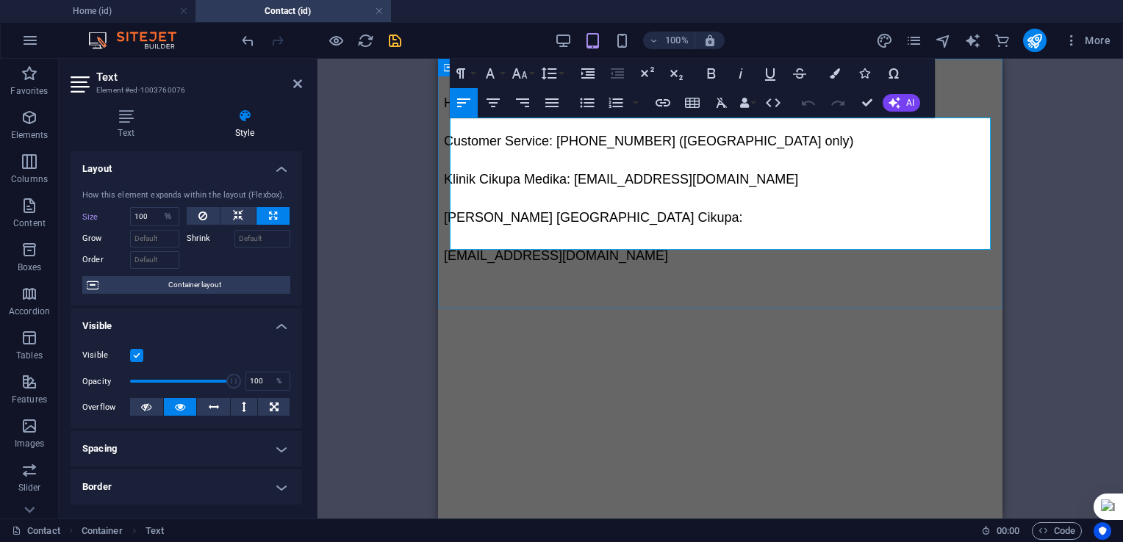
drag, startPoint x: 597, startPoint y: 184, endPoint x: 855, endPoint y: 181, distance: 257.9
click at [858, 186] on p "Klinik Cikupa Medika: [EMAIL_ADDRESS][DOMAIN_NAME]" at bounding box center [720, 179] width 552 height 26
click at [658, 102] on icon "button" at bounding box center [663, 103] width 18 height 18
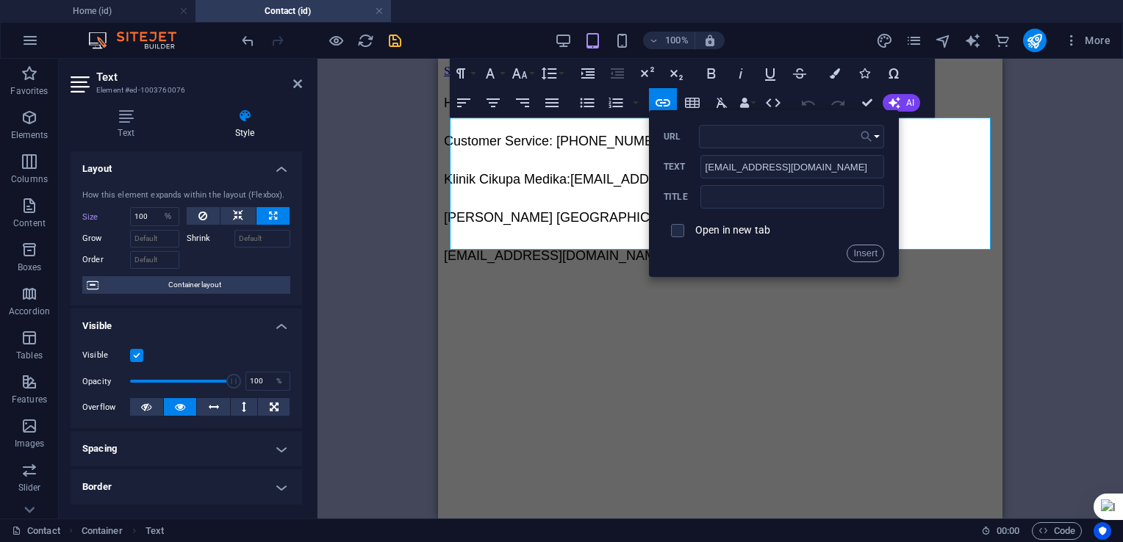
click at [877, 141] on button "Choose Link" at bounding box center [870, 137] width 28 height 24
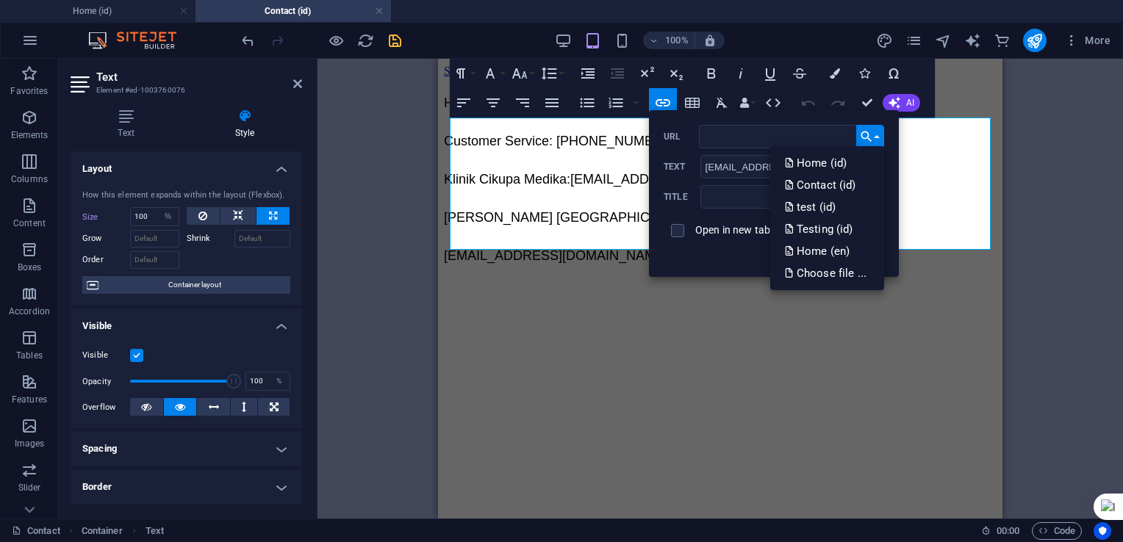
click at [720, 281] on html "Skip to main content Hubungi kami: Customer Service: [PHONE_NUMBER] ([GEOGRAPHI…" at bounding box center [720, 170] width 564 height 222
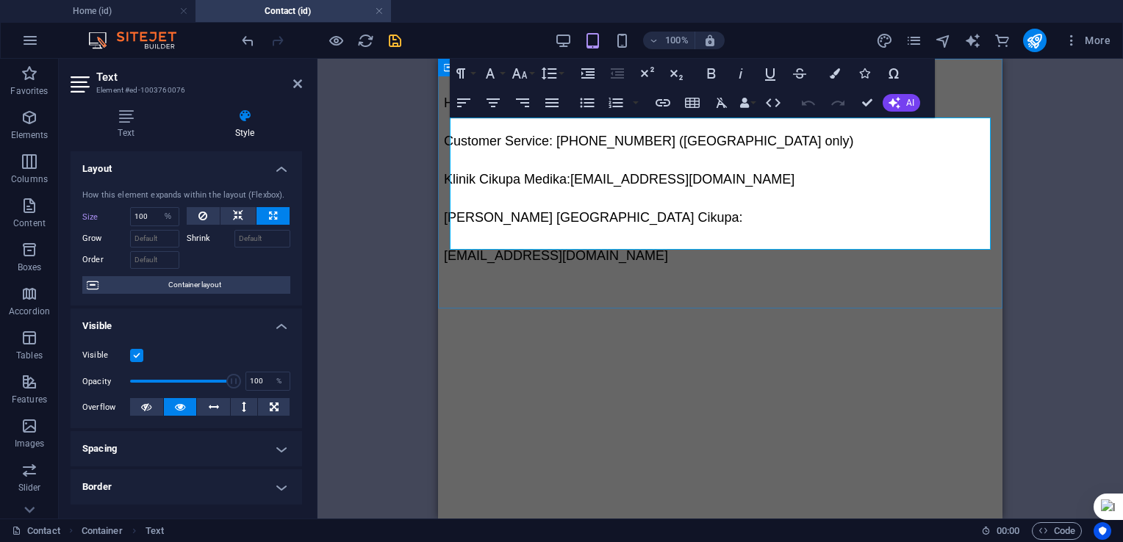
click at [602, 269] on div "Hubungi kami: Customer Service: [PHONE_NUMBER] ([GEOGRAPHIC_DATA] only) Klinik …" at bounding box center [720, 179] width 552 height 179
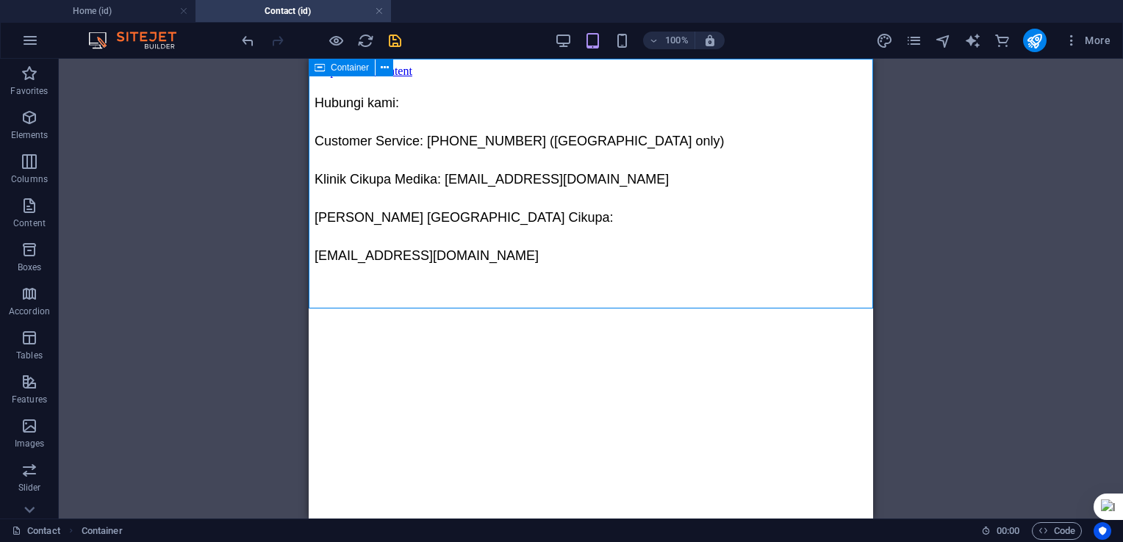
click at [591, 269] on div "Hubungi kami: Customer Service: [PHONE_NUMBER] ([GEOGRAPHIC_DATA] only) Klinik …" at bounding box center [590, 179] width 552 height 179
click at [396, 43] on icon "save" at bounding box center [394, 40] width 17 height 17
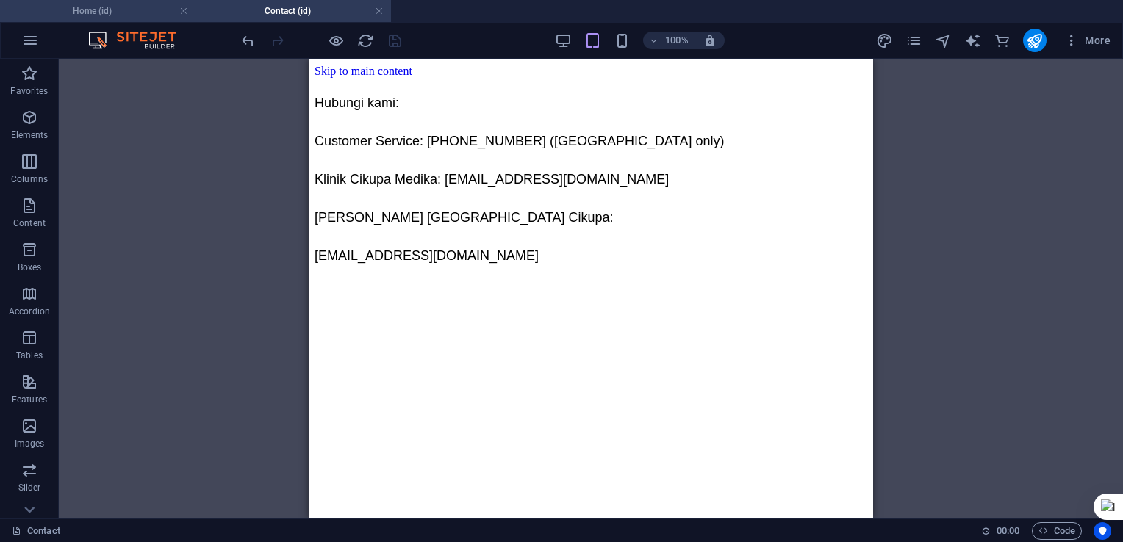
click at [106, 11] on h4 "Home (id)" at bounding box center [97, 11] width 195 height 16
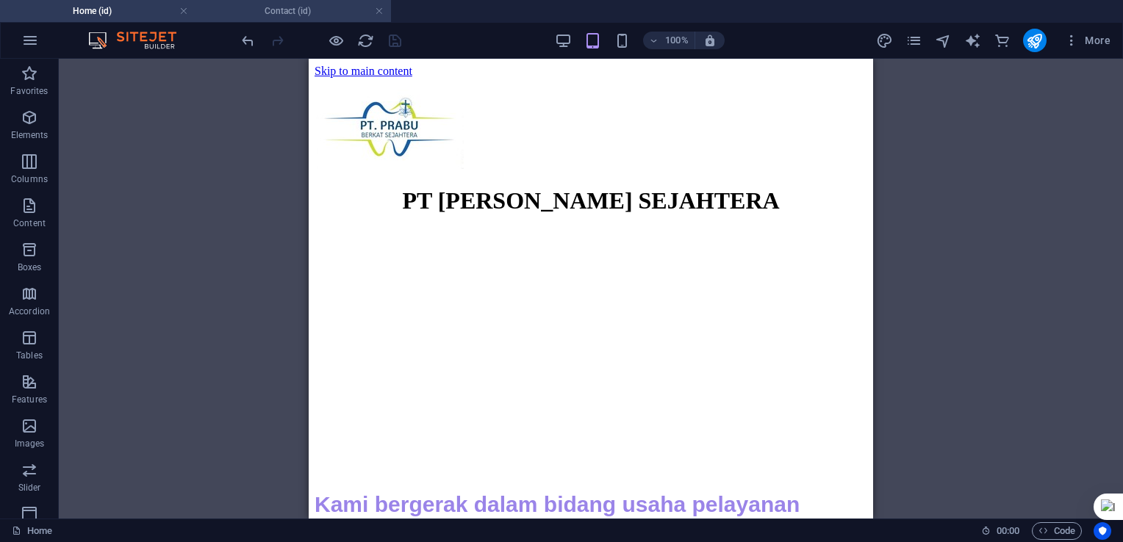
click at [267, 12] on h4 "Contact (id)" at bounding box center [292, 11] width 195 height 16
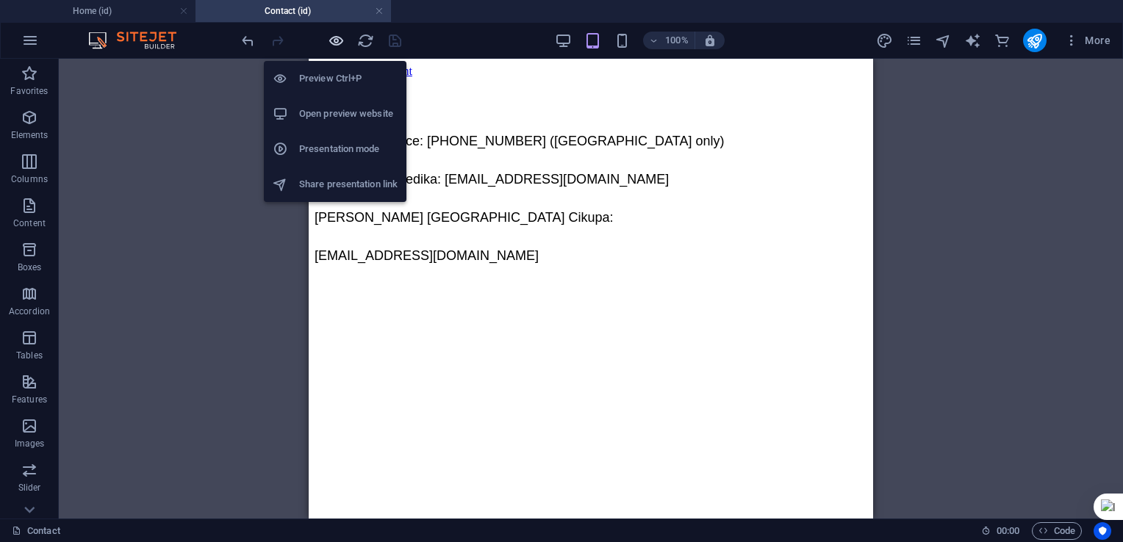
click at [335, 40] on icon "button" at bounding box center [336, 40] width 17 height 17
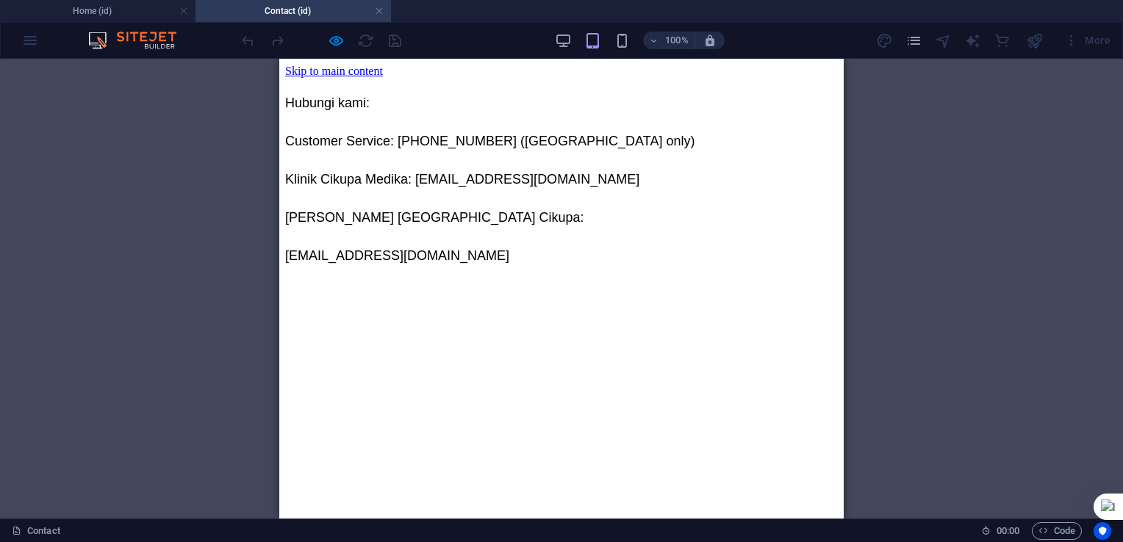
click at [235, 137] on div "Drag here to replace the existing content. Press “Ctrl” if you want to create a…" at bounding box center [561, 289] width 1123 height 460
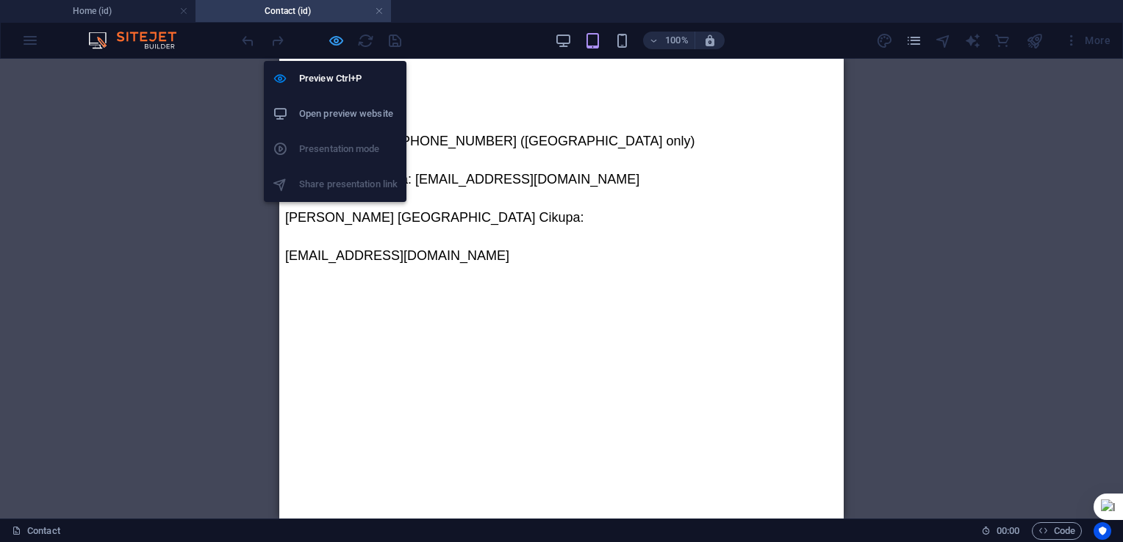
click at [334, 40] on icon "button" at bounding box center [336, 40] width 17 height 17
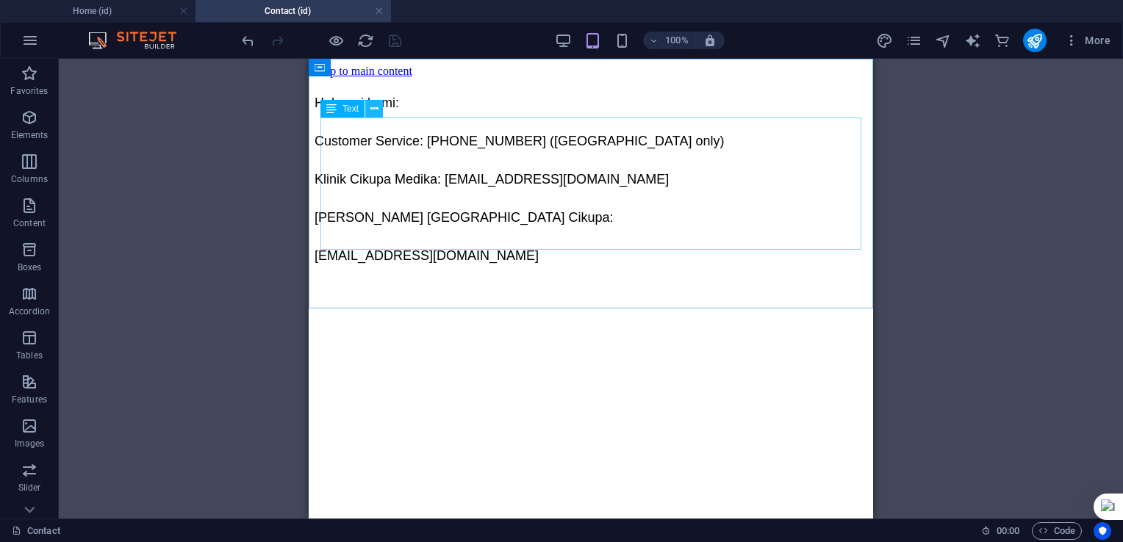
click at [370, 107] on icon at bounding box center [374, 108] width 8 height 15
click at [472, 183] on div "Hubungi kami: Customer Service: [PHONE_NUMBER] ([GEOGRAPHIC_DATA] only) Klinik …" at bounding box center [590, 179] width 552 height 179
select select "%"
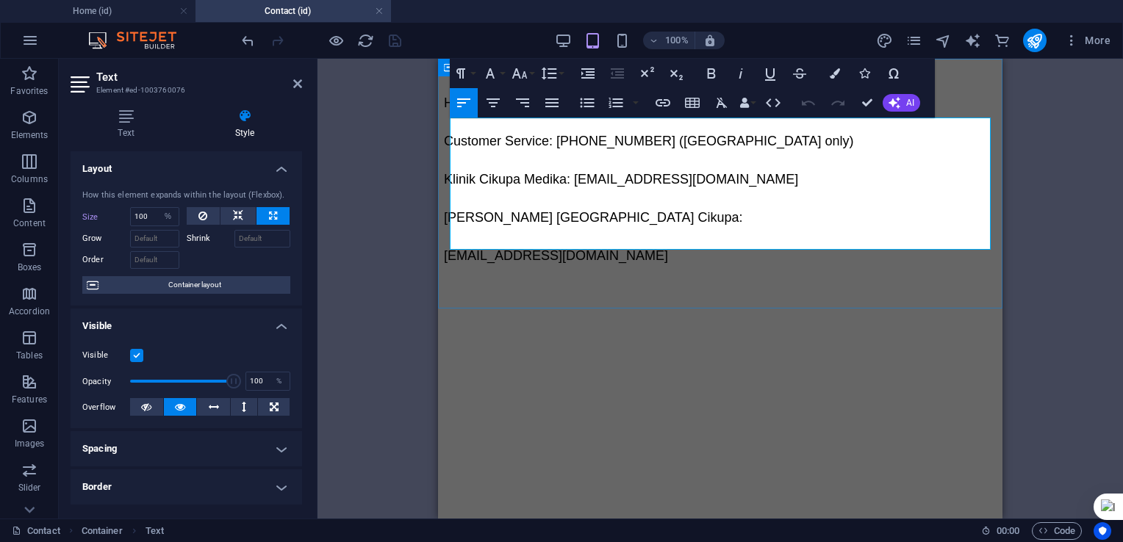
drag, startPoint x: 599, startPoint y: 184, endPoint x: 843, endPoint y: 187, distance: 243.9
click at [798, 187] on span "Klinik Cikupa Medika: [EMAIL_ADDRESS][DOMAIN_NAME]" at bounding box center [621, 179] width 354 height 15
drag, startPoint x: 779, startPoint y: 187, endPoint x: 892, endPoint y: 185, distance: 112.4
click at [892, 185] on p "Klinik Cikupa Medika: [EMAIL_ADDRESS][DOMAIN_NAME]" at bounding box center [720, 179] width 552 height 26
click at [661, 101] on icon "button" at bounding box center [663, 103] width 18 height 18
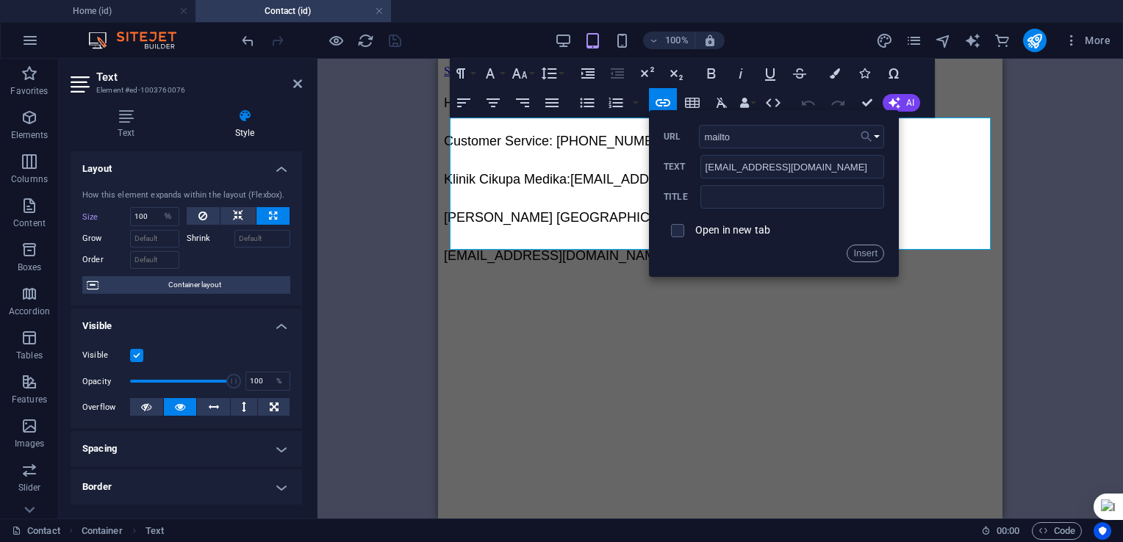
type input "mailto"
click at [876, 137] on button "Choose Link" at bounding box center [870, 137] width 28 height 24
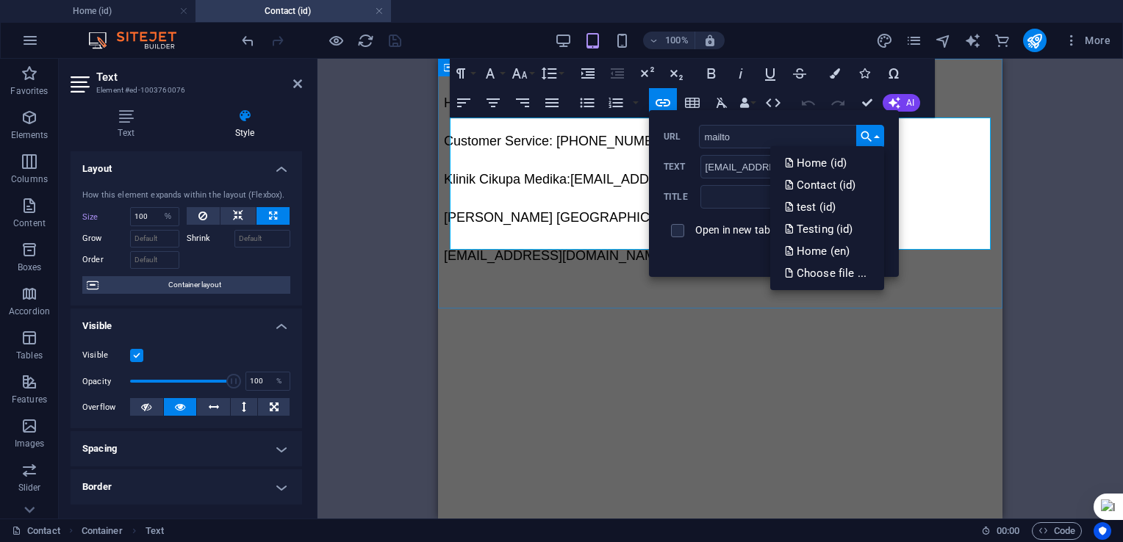
click at [582, 269] on div "Hubungi kami: Customer Service: [PHONE_NUMBER] ([GEOGRAPHIC_DATA] only) Klinik …" at bounding box center [720, 179] width 552 height 179
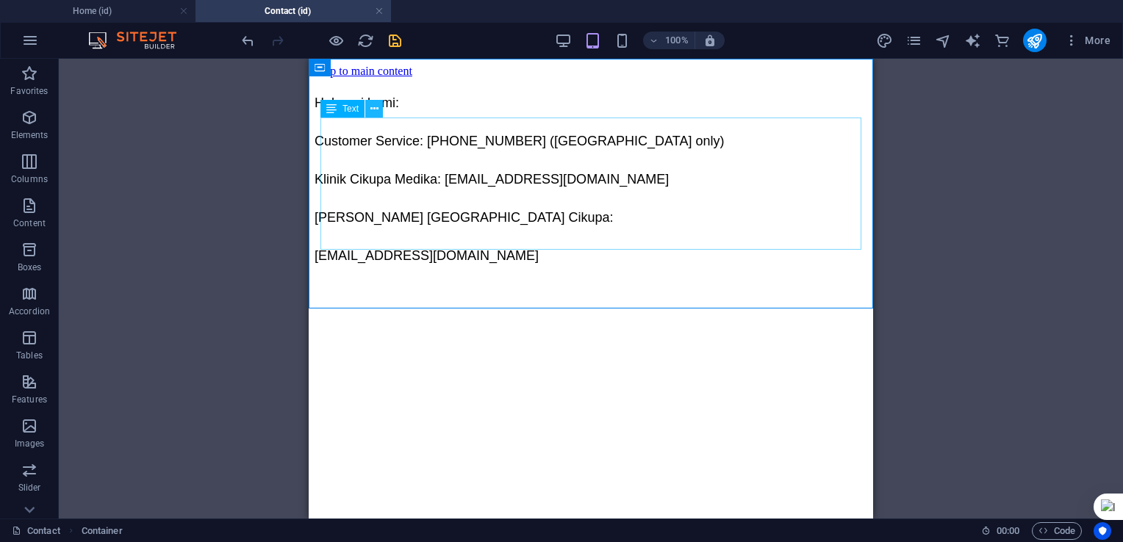
click at [378, 105] on button at bounding box center [374, 109] width 18 height 18
click at [470, 183] on div "Hubungi kami: Customer Service: [PHONE_NUMBER] ([GEOGRAPHIC_DATA] only) Klinik …" at bounding box center [590, 179] width 552 height 179
select select "%"
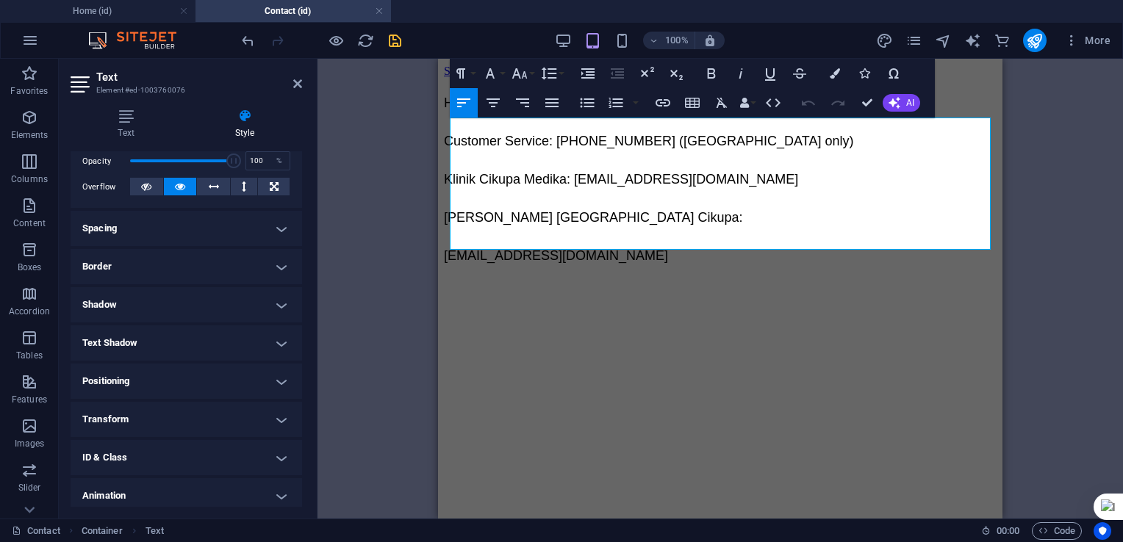
scroll to position [264, 0]
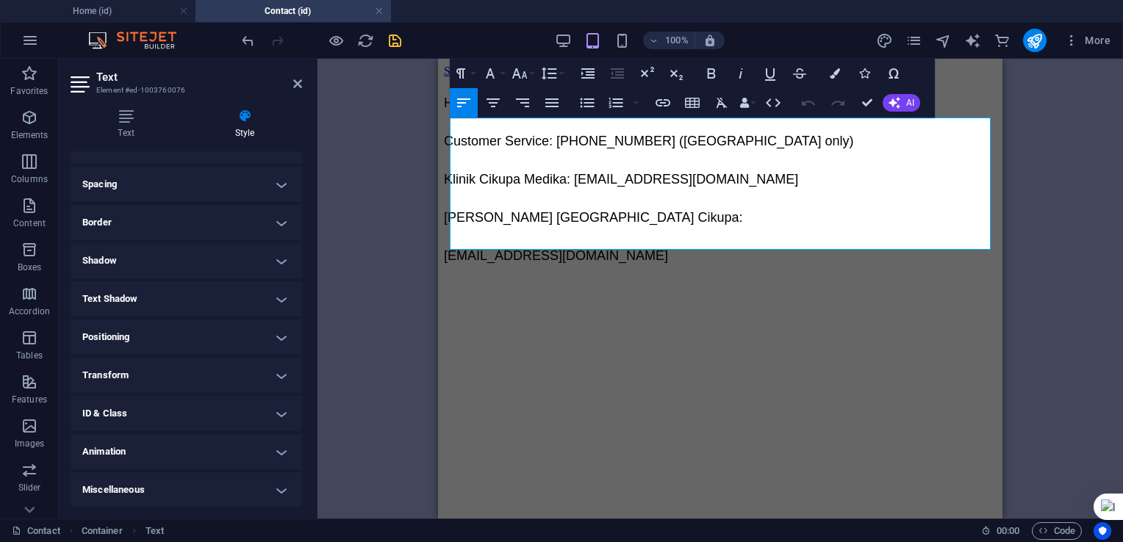
click at [278, 298] on h4 "Text Shadow" at bounding box center [186, 298] width 231 height 35
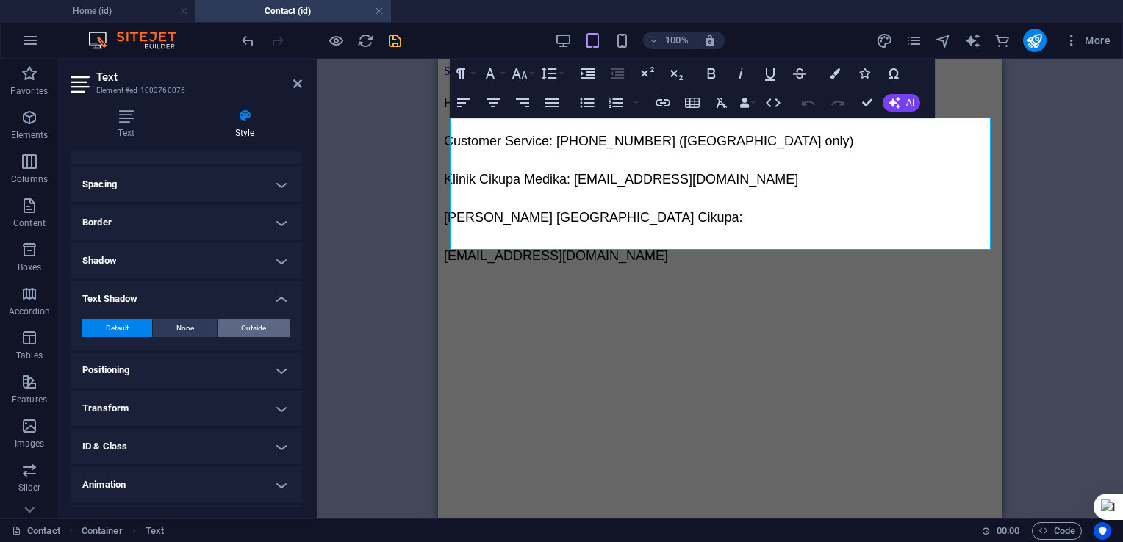
click at [238, 330] on button "Outside" at bounding box center [253, 329] width 72 height 18
type input "2"
type input "4"
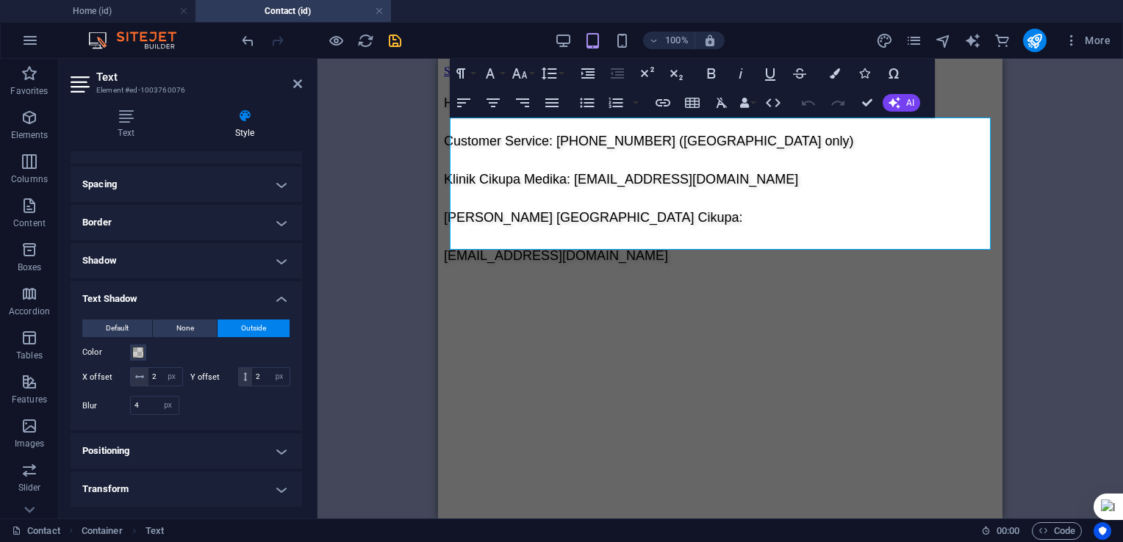
click at [281, 257] on h4 "Shadow" at bounding box center [186, 260] width 231 height 35
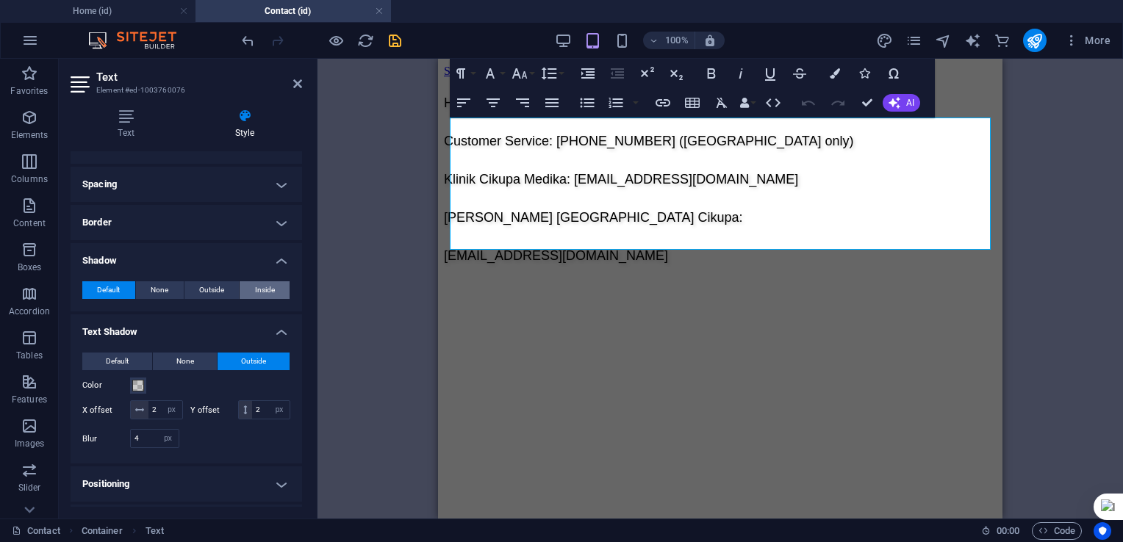
click at [256, 292] on span "Inside" at bounding box center [265, 290] width 20 height 18
type input "2"
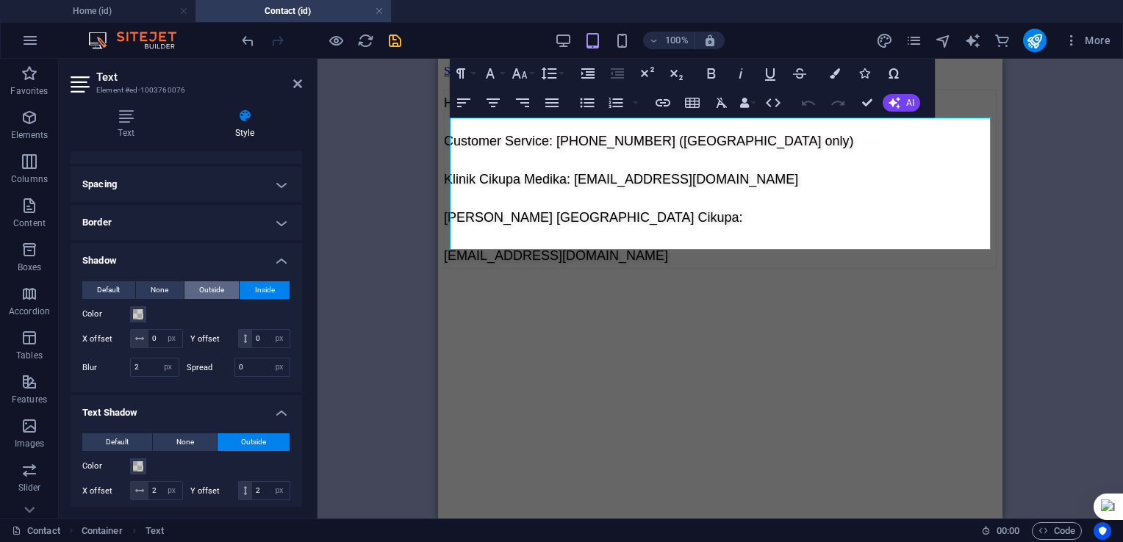
click at [215, 289] on span "Outside" at bounding box center [211, 290] width 25 height 18
click at [278, 219] on h4 "Border" at bounding box center [186, 222] width 231 height 35
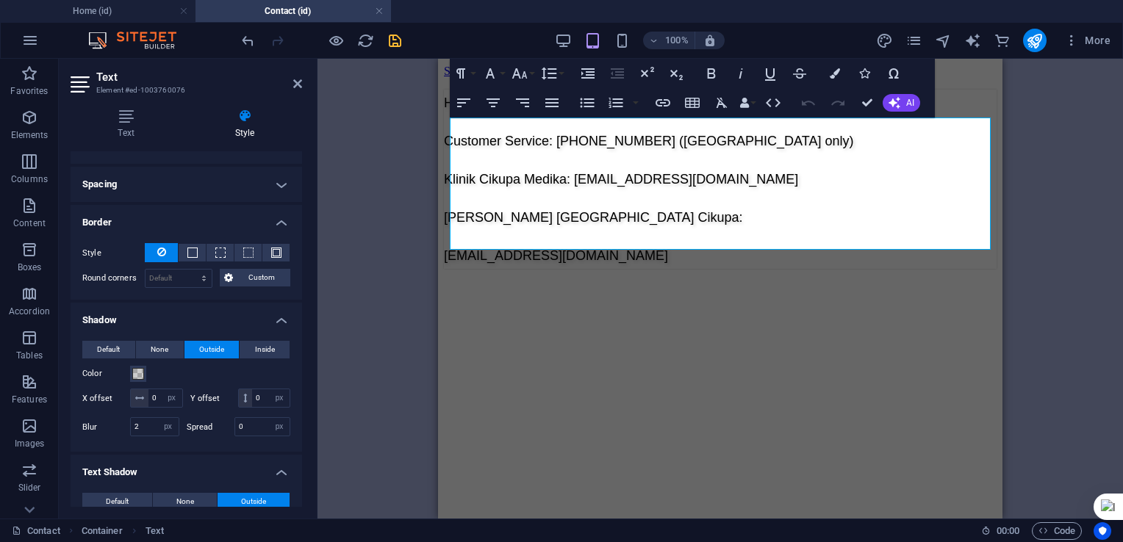
click at [283, 219] on h4 "Border" at bounding box center [186, 218] width 231 height 26
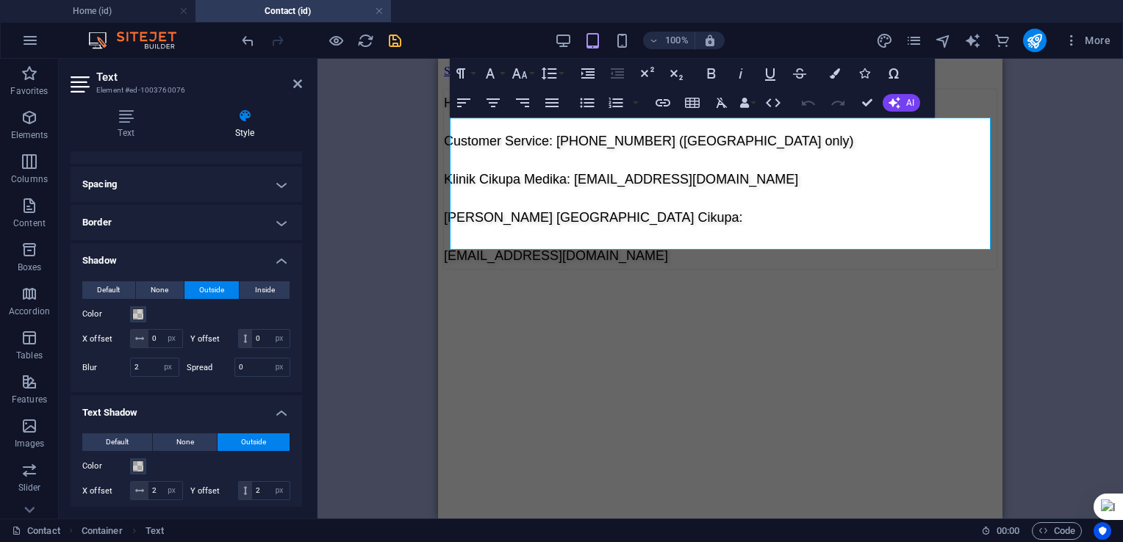
click at [282, 189] on h4 "Spacing" at bounding box center [186, 184] width 231 height 35
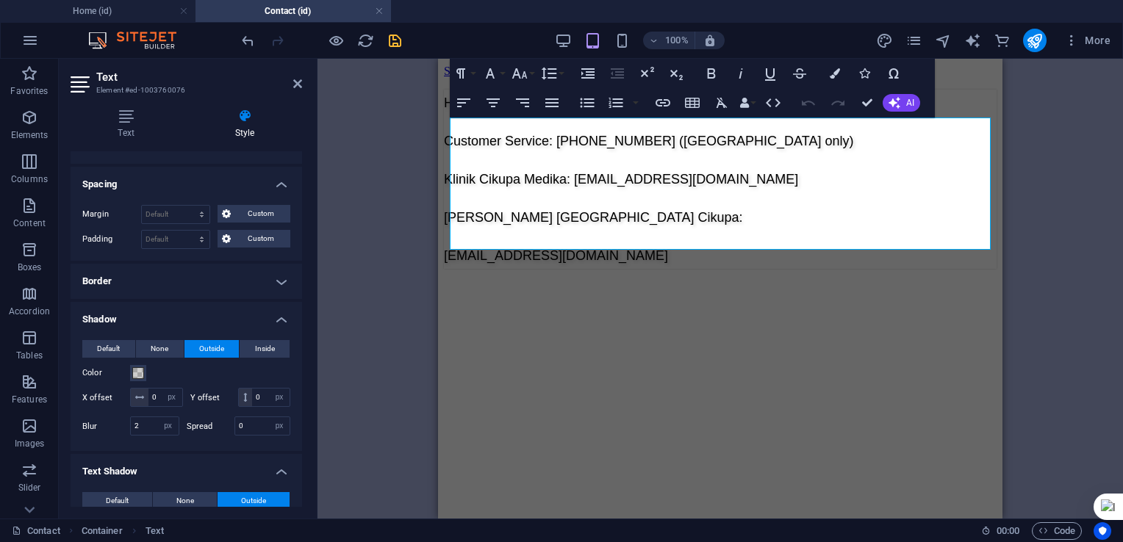
click at [281, 187] on h4 "Spacing" at bounding box center [186, 180] width 231 height 26
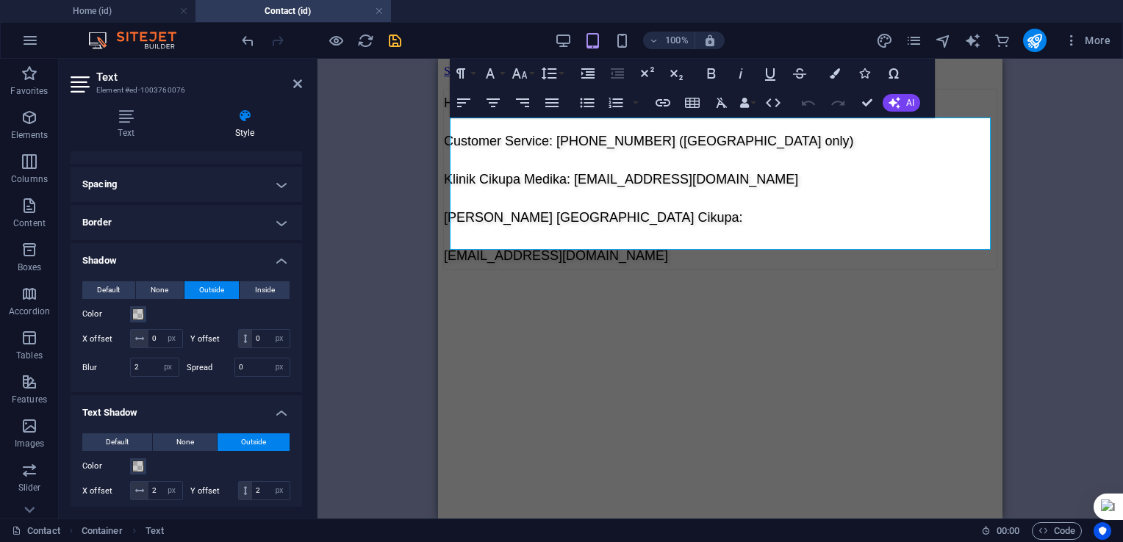
click at [281, 261] on h4 "Shadow" at bounding box center [186, 256] width 231 height 26
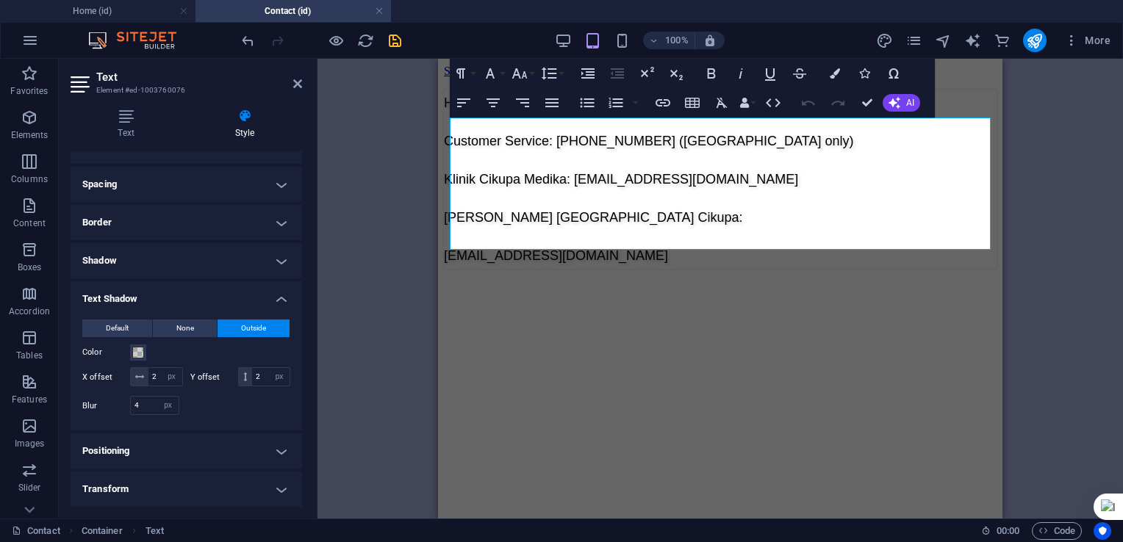
click at [279, 301] on h4 "Text Shadow" at bounding box center [186, 294] width 231 height 26
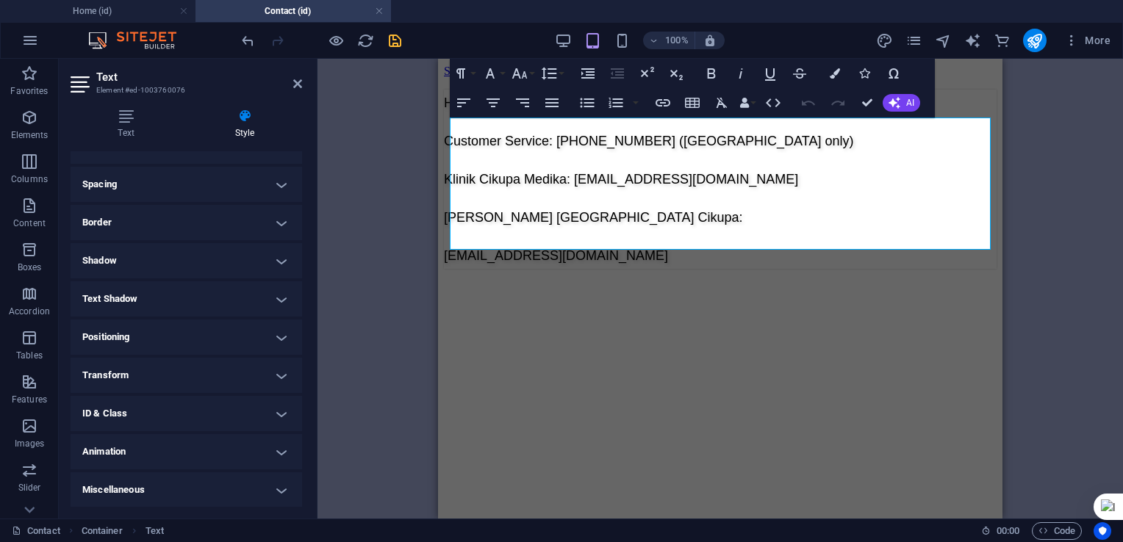
click at [278, 416] on h4 "ID & Class" at bounding box center [186, 413] width 231 height 35
click at [278, 416] on h4 "ID & Class" at bounding box center [186, 409] width 231 height 26
click at [281, 451] on h4 "Animation" at bounding box center [186, 451] width 231 height 35
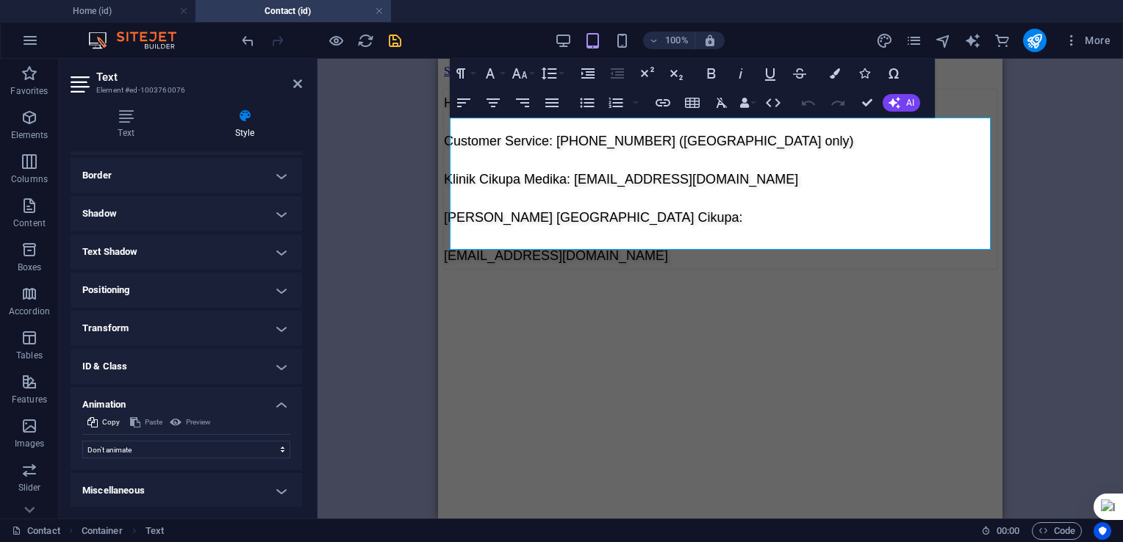
click at [276, 404] on h4 "Animation" at bounding box center [186, 400] width 231 height 26
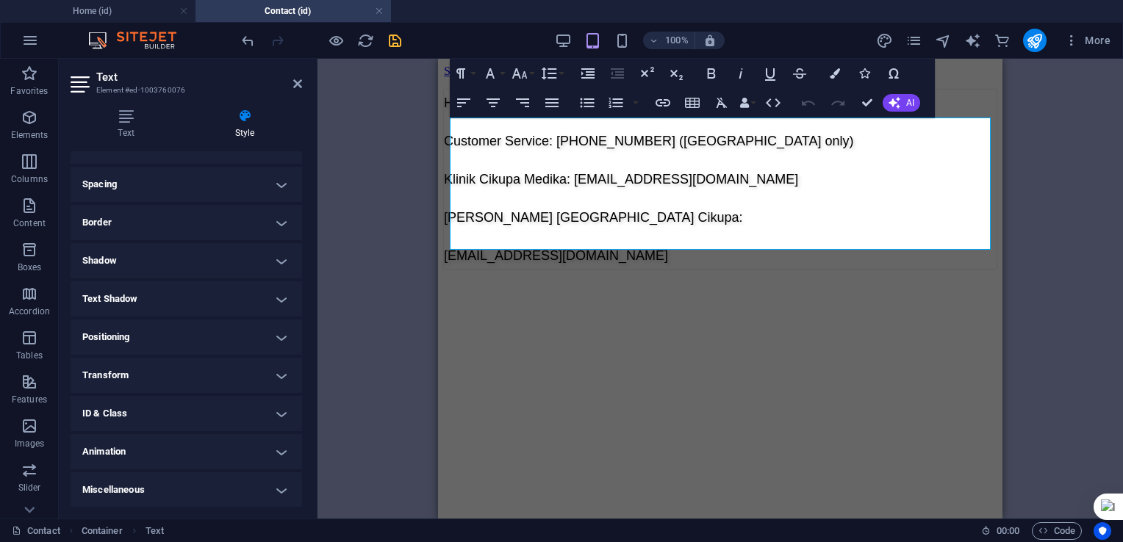
click at [282, 489] on h4 "Miscellaneous" at bounding box center [186, 489] width 231 height 35
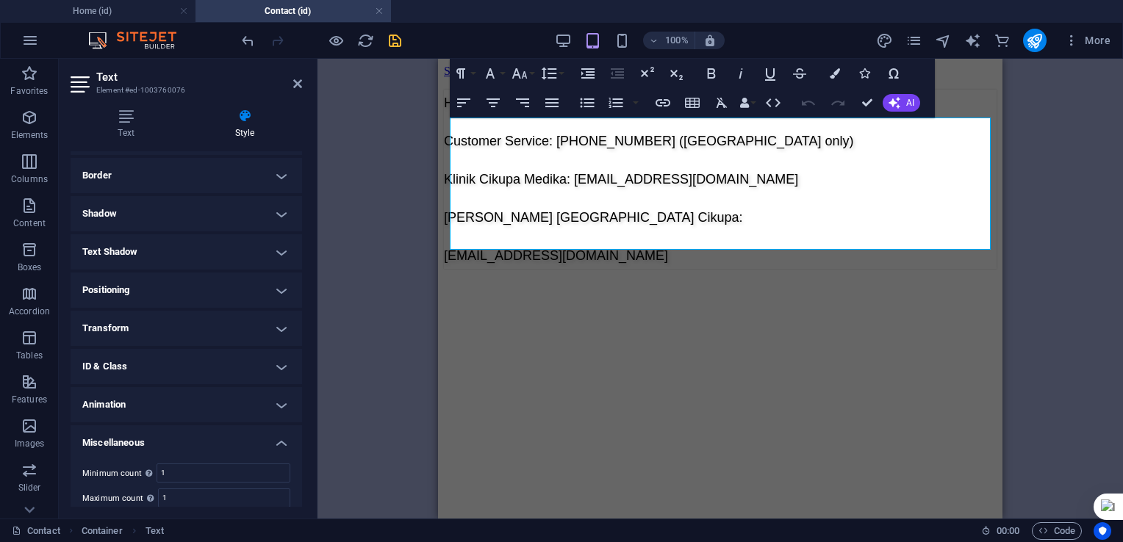
click at [280, 440] on h4 "Miscellaneous" at bounding box center [186, 438] width 231 height 26
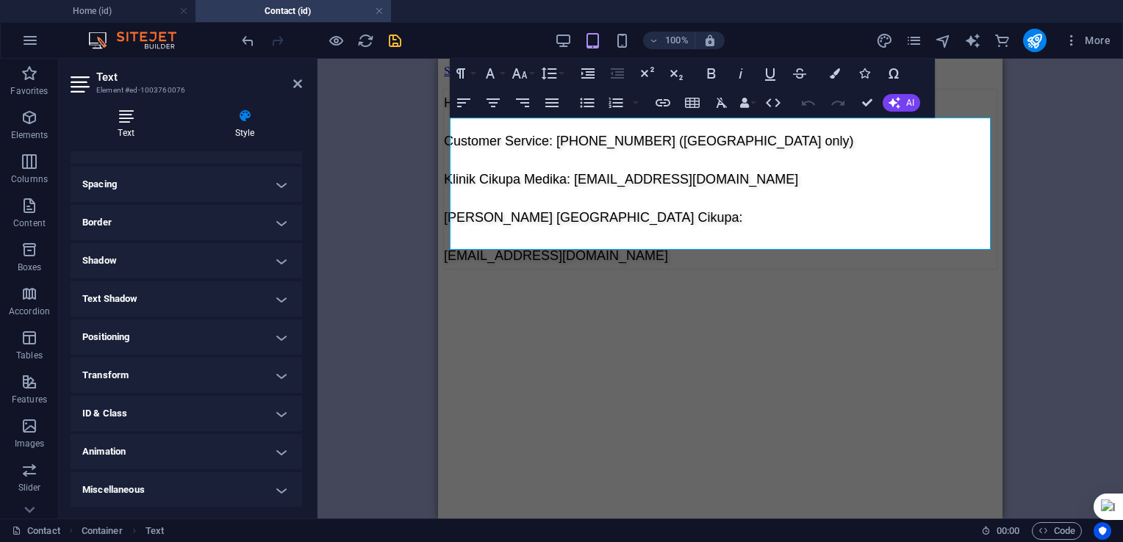
click at [127, 131] on h4 "Text" at bounding box center [129, 124] width 117 height 31
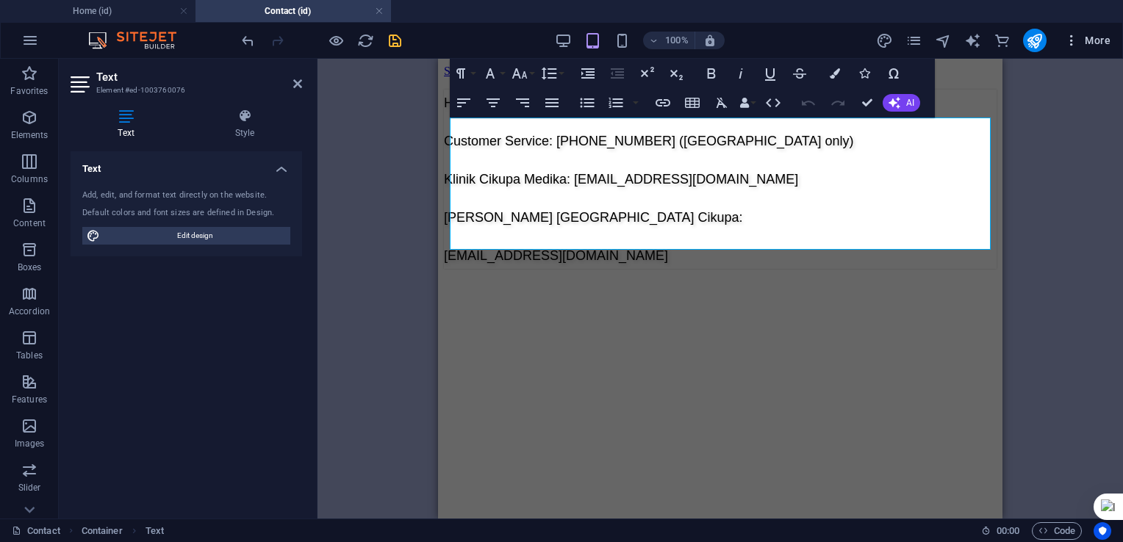
click at [1073, 43] on icon "button" at bounding box center [1071, 40] width 15 height 15
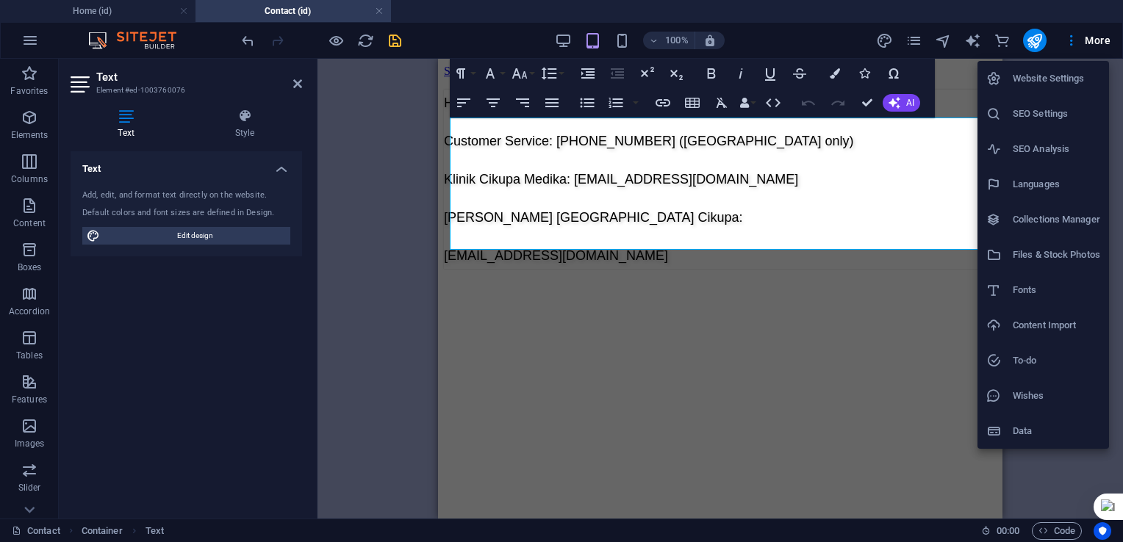
click at [727, 335] on div at bounding box center [561, 271] width 1123 height 542
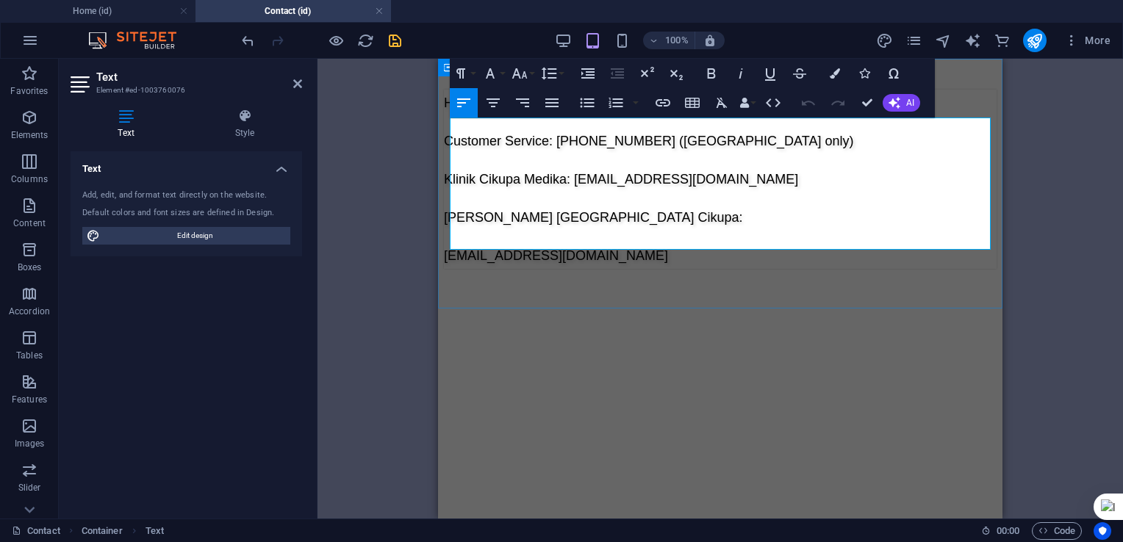
drag, startPoint x: 451, startPoint y: 237, endPoint x: 729, endPoint y: 245, distance: 277.8
click at [729, 245] on p "[EMAIL_ADDRESS][DOMAIN_NAME]" at bounding box center [720, 255] width 552 height 26
click at [752, 104] on button "Data Bindings" at bounding box center [747, 102] width 21 height 29
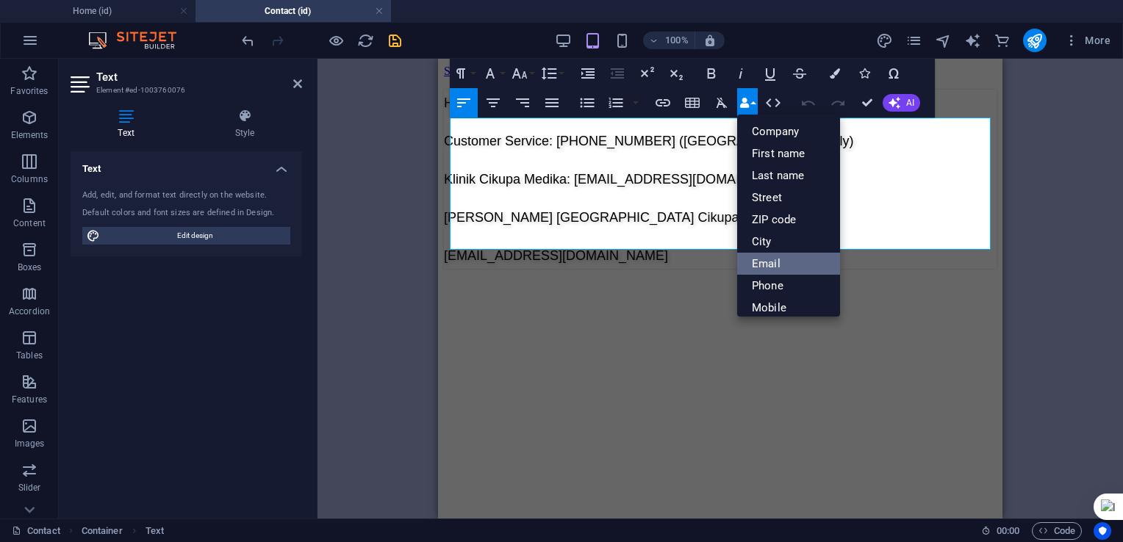
click at [776, 266] on link "Email" at bounding box center [788, 264] width 103 height 22
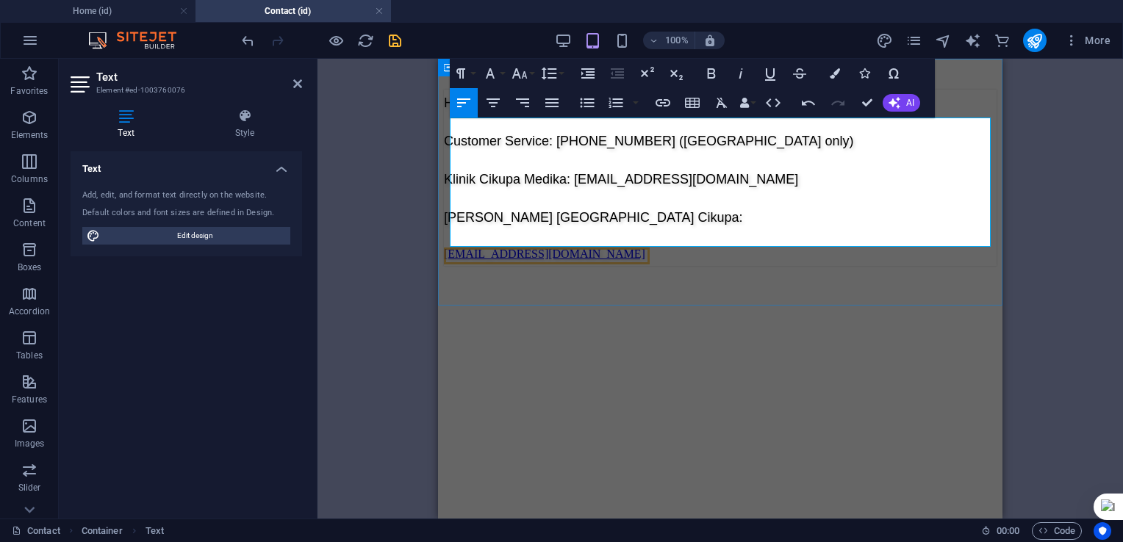
drag, startPoint x: 599, startPoint y: 187, endPoint x: 840, endPoint y: 185, distance: 241.0
click at [798, 185] on span "Klinik Cikupa Medika: [EMAIL_ADDRESS][DOMAIN_NAME]" at bounding box center [621, 179] width 354 height 15
click at [750, 104] on button "Data Bindings" at bounding box center [747, 102] width 21 height 29
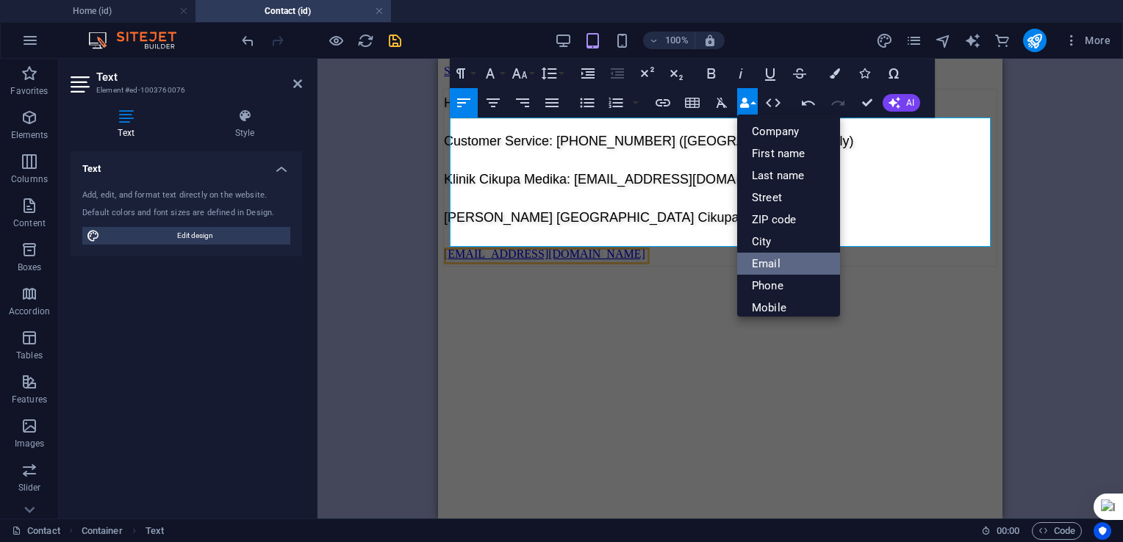
click at [777, 264] on link "Email" at bounding box center [788, 264] width 103 height 22
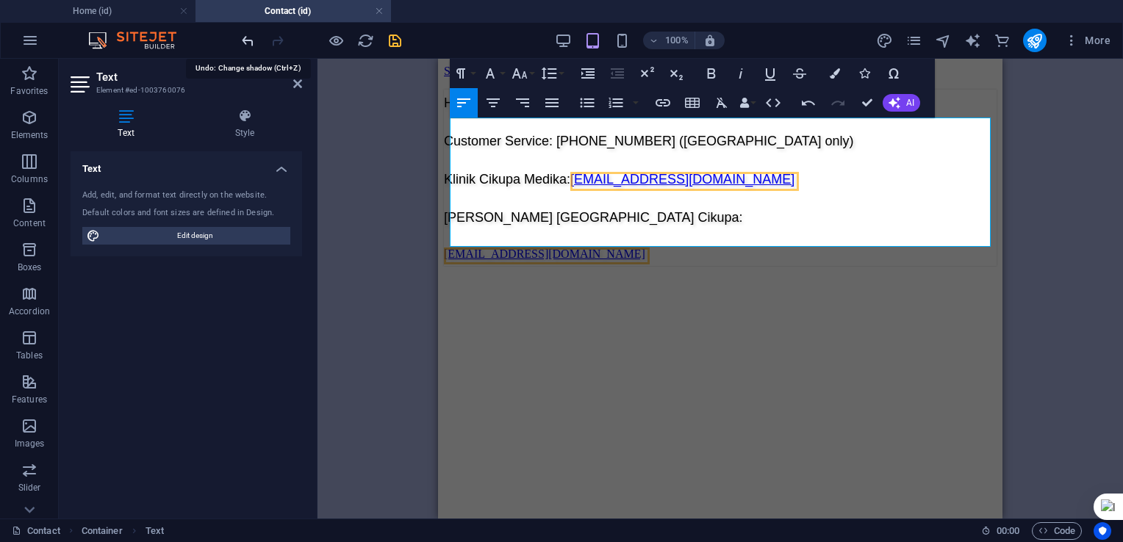
click at [246, 46] on icon "undo" at bounding box center [247, 40] width 17 height 17
click at [754, 105] on button "Data Bindings" at bounding box center [747, 102] width 21 height 29
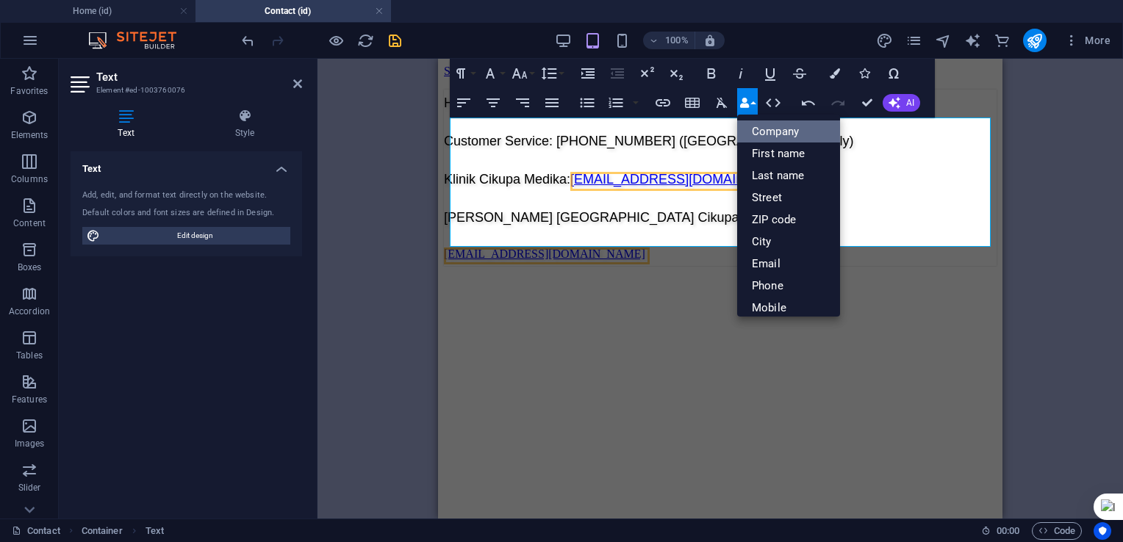
click at [801, 131] on link "Company" at bounding box center [788, 131] width 103 height 22
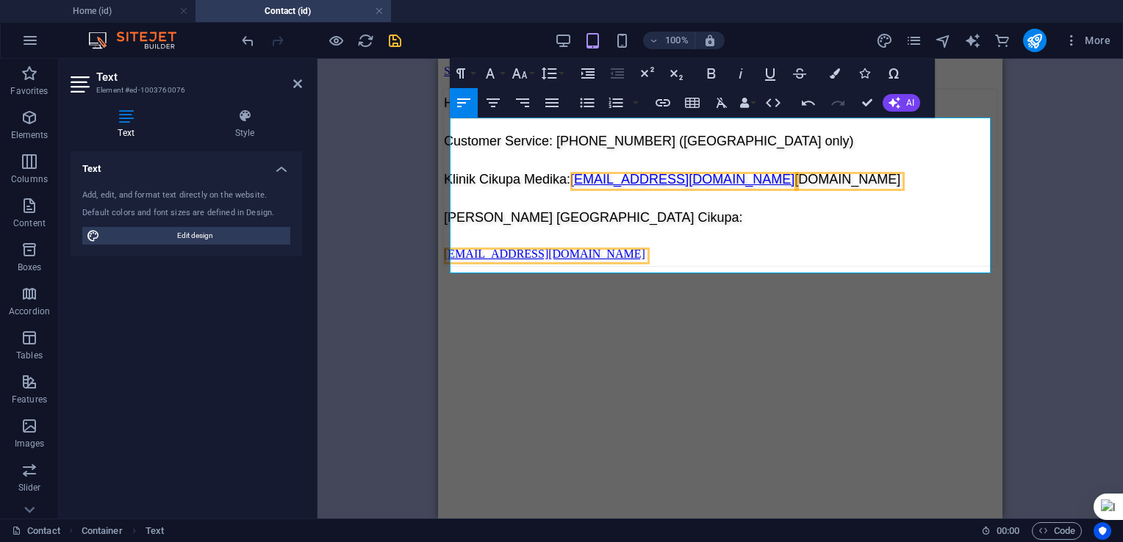
click at [221, 349] on div "Text Add, edit, and format text directly on the website. Default colors and fon…" at bounding box center [186, 329] width 231 height 356
click at [295, 81] on icon at bounding box center [297, 84] width 9 height 12
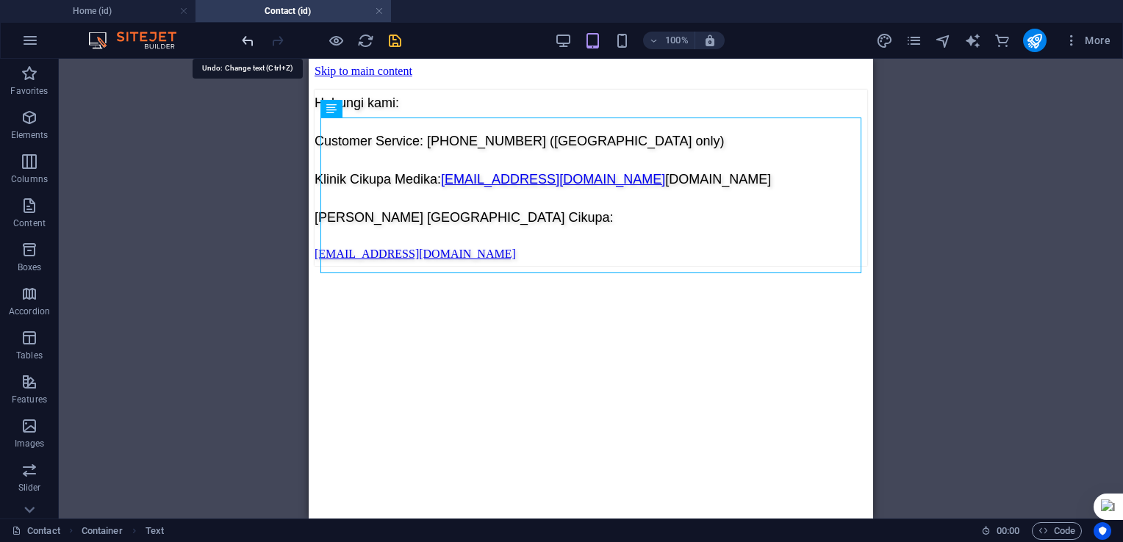
click at [249, 44] on icon "undo" at bounding box center [247, 40] width 17 height 17
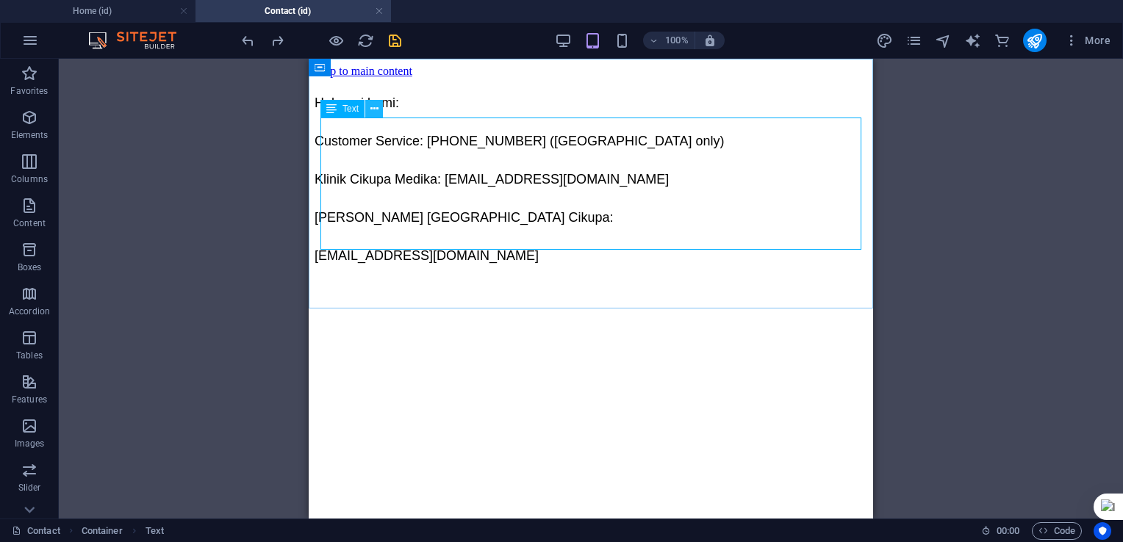
click at [375, 107] on icon at bounding box center [374, 108] width 8 height 15
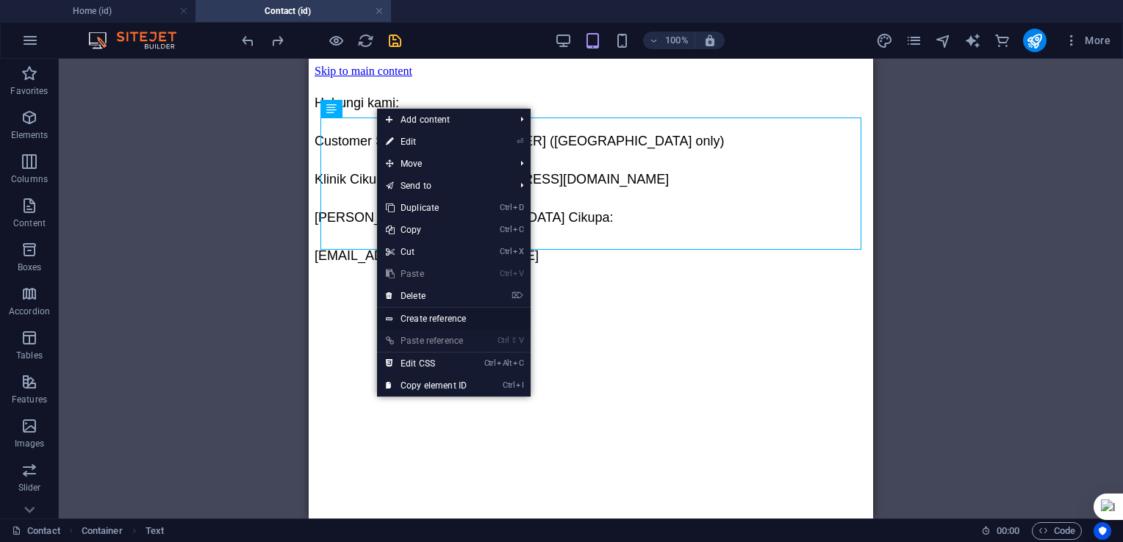
click at [447, 319] on link "Create reference" at bounding box center [454, 319] width 154 height 22
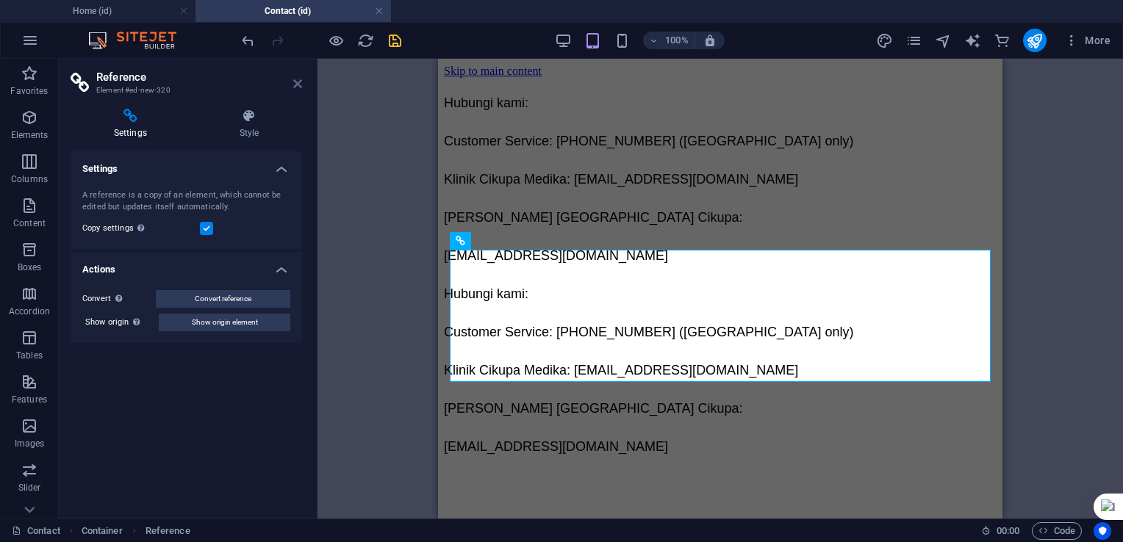
click at [296, 87] on icon at bounding box center [297, 84] width 9 height 12
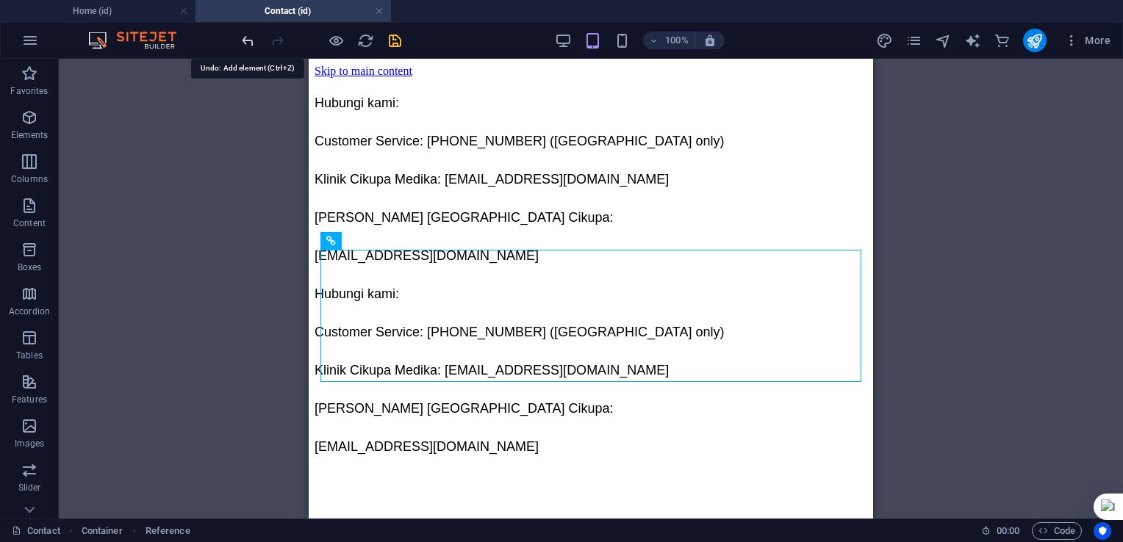
click at [251, 40] on icon "undo" at bounding box center [247, 40] width 17 height 17
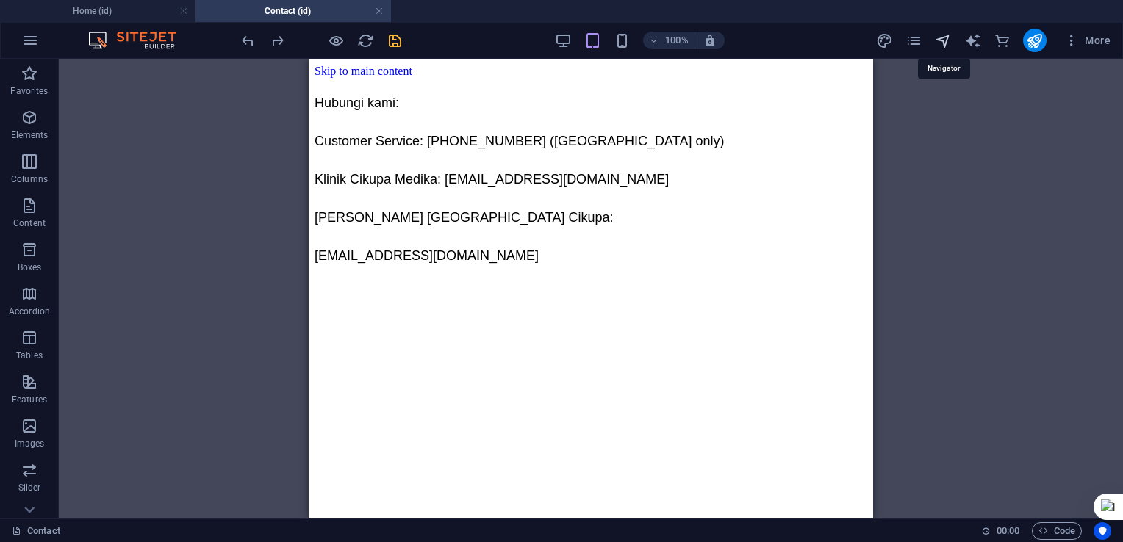
click at [943, 40] on icon "navigator" at bounding box center [942, 40] width 17 height 17
select select "17968825-id"
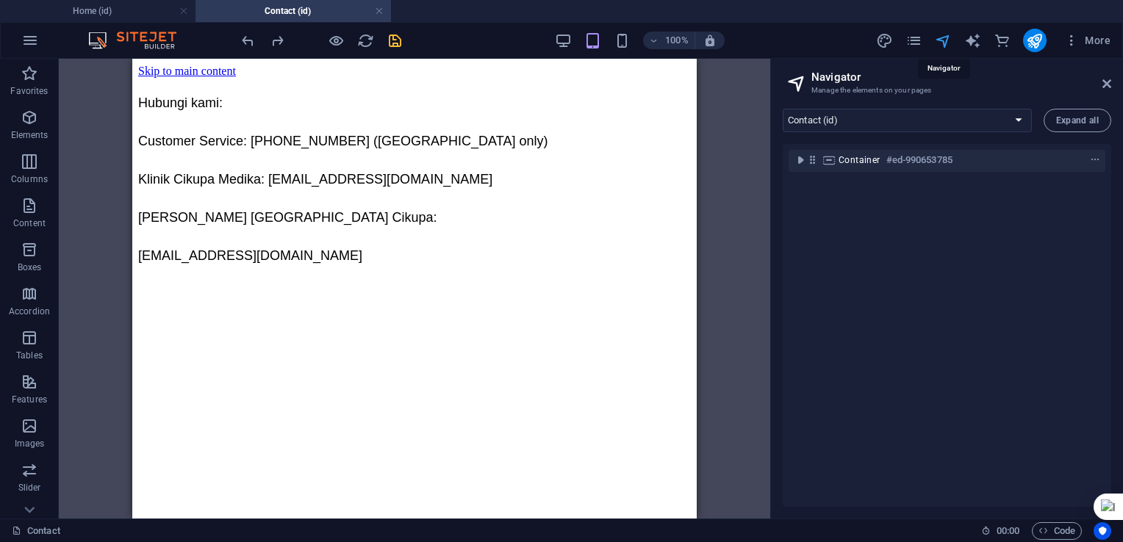
click at [943, 40] on icon "navigator" at bounding box center [942, 40] width 17 height 17
click at [1107, 78] on icon at bounding box center [1106, 84] width 9 height 12
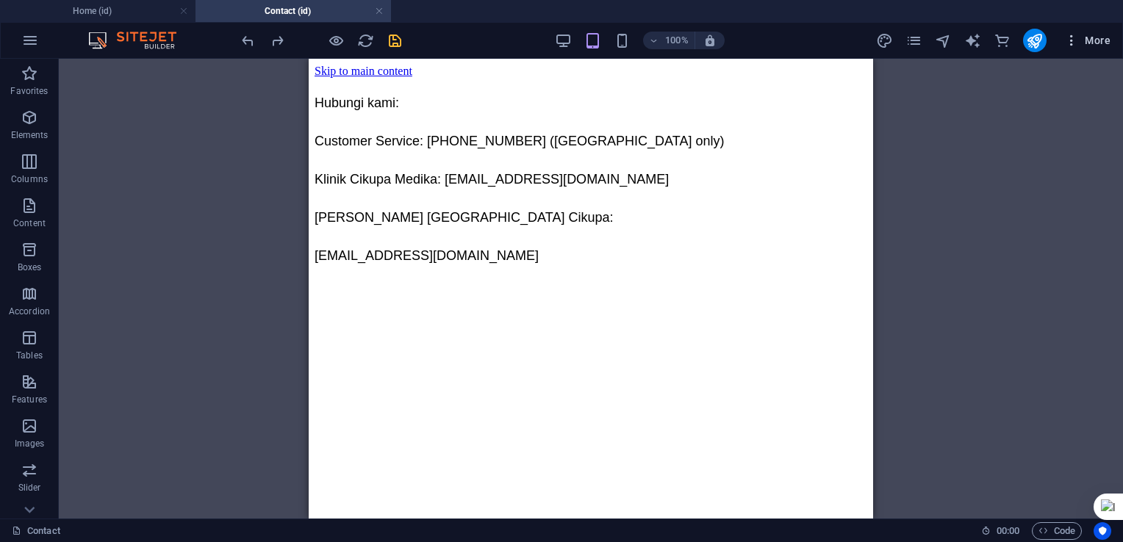
click at [1074, 48] on button "More" at bounding box center [1087, 41] width 58 height 24
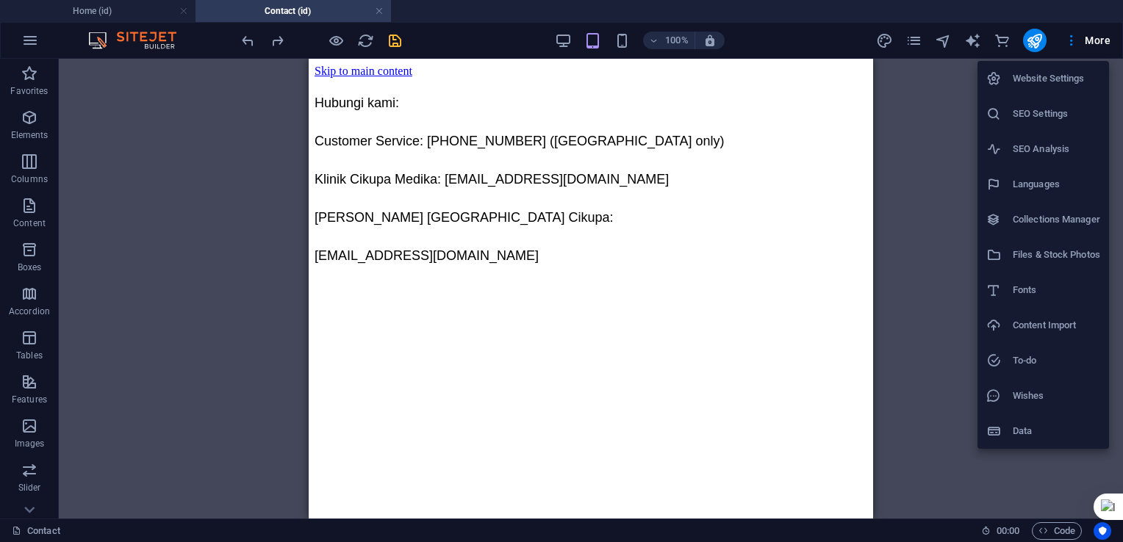
click at [934, 204] on div at bounding box center [561, 271] width 1123 height 542
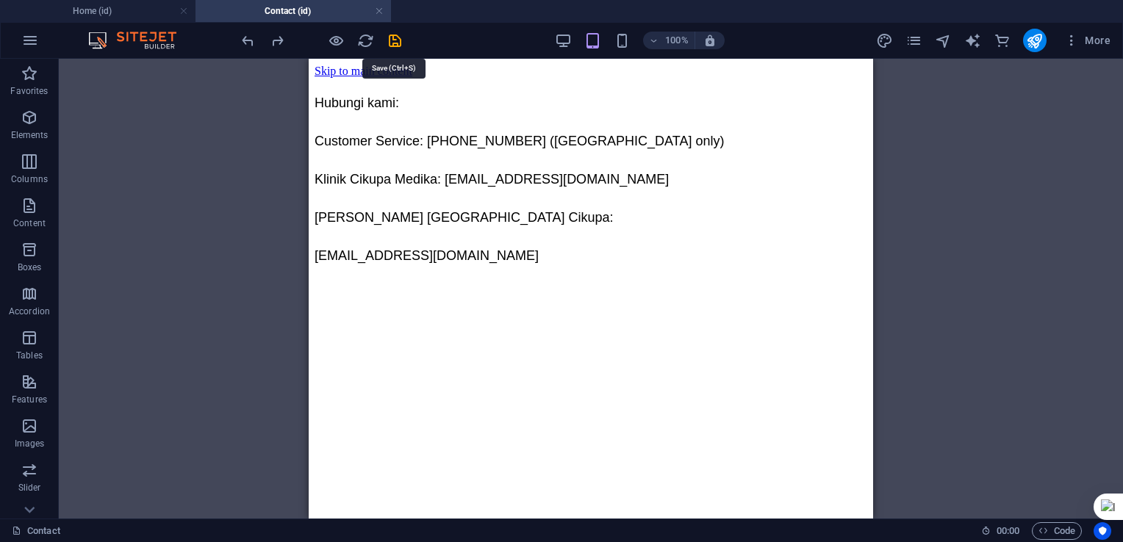
click at [398, 40] on icon "save" at bounding box center [394, 40] width 17 height 17
click at [135, 7] on h4 "Home (id)" at bounding box center [97, 11] width 195 height 16
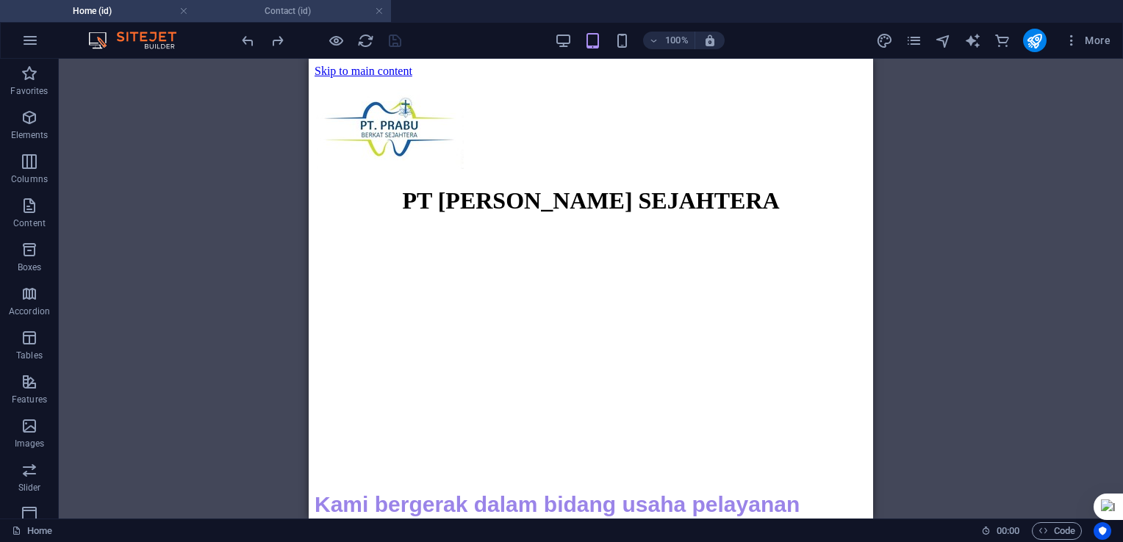
click at [276, 8] on h4 "Contact (id)" at bounding box center [292, 11] width 195 height 16
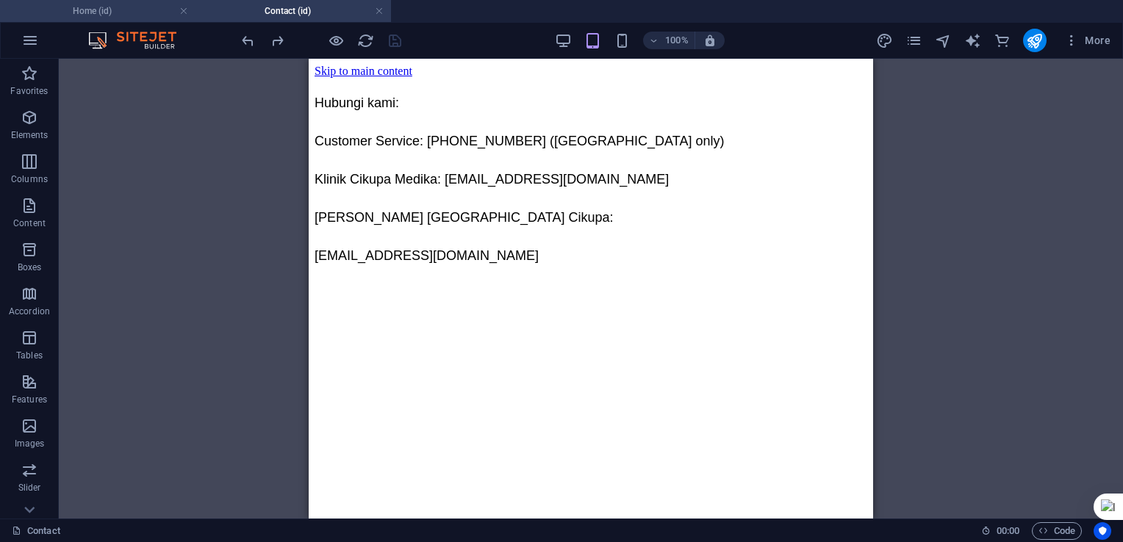
click at [135, 4] on h4 "Home (id)" at bounding box center [97, 11] width 195 height 16
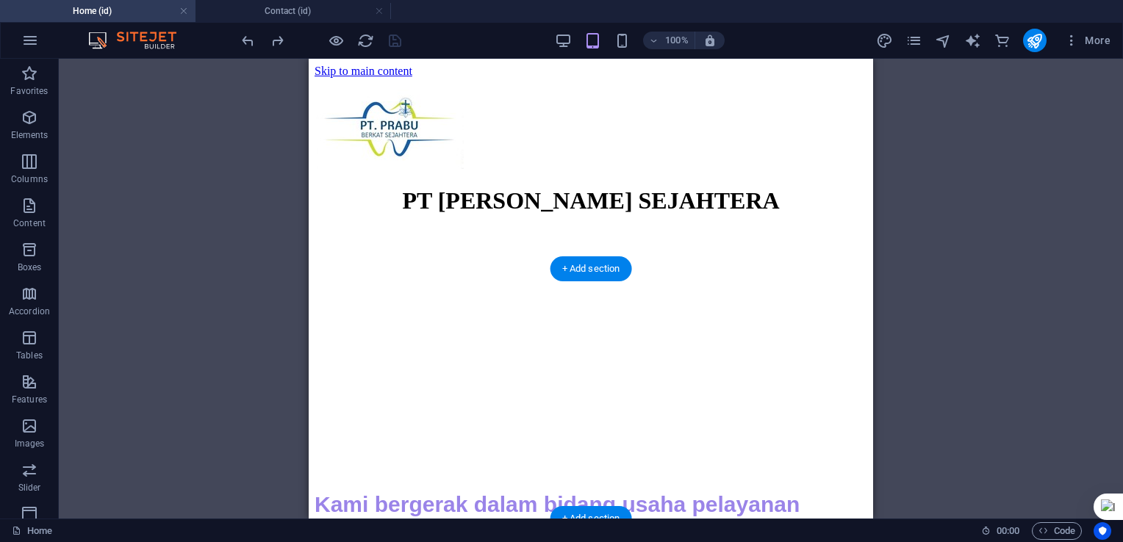
scroll to position [35, 0]
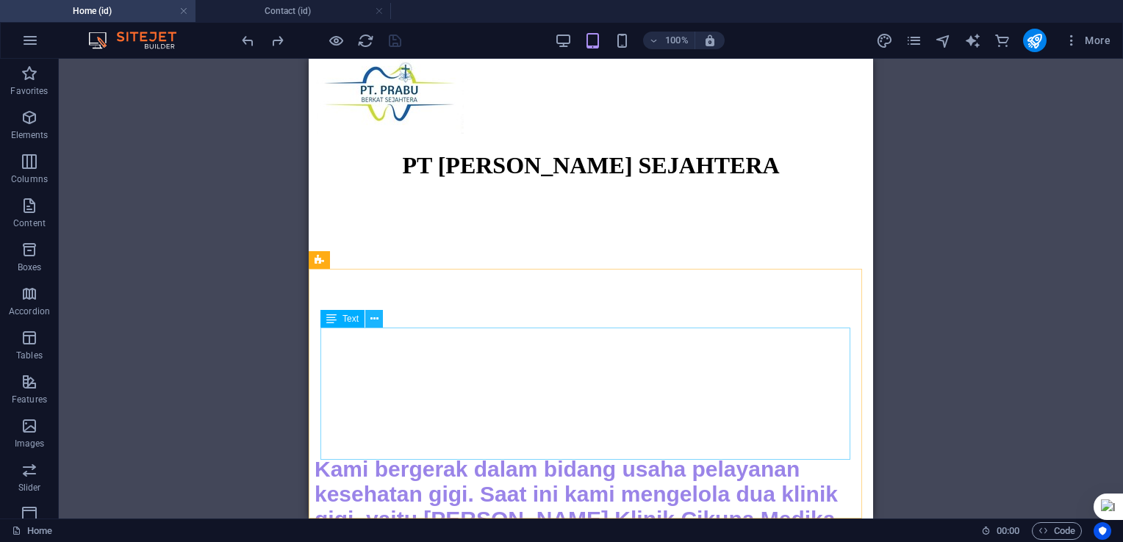
click at [372, 322] on icon at bounding box center [374, 318] width 8 height 15
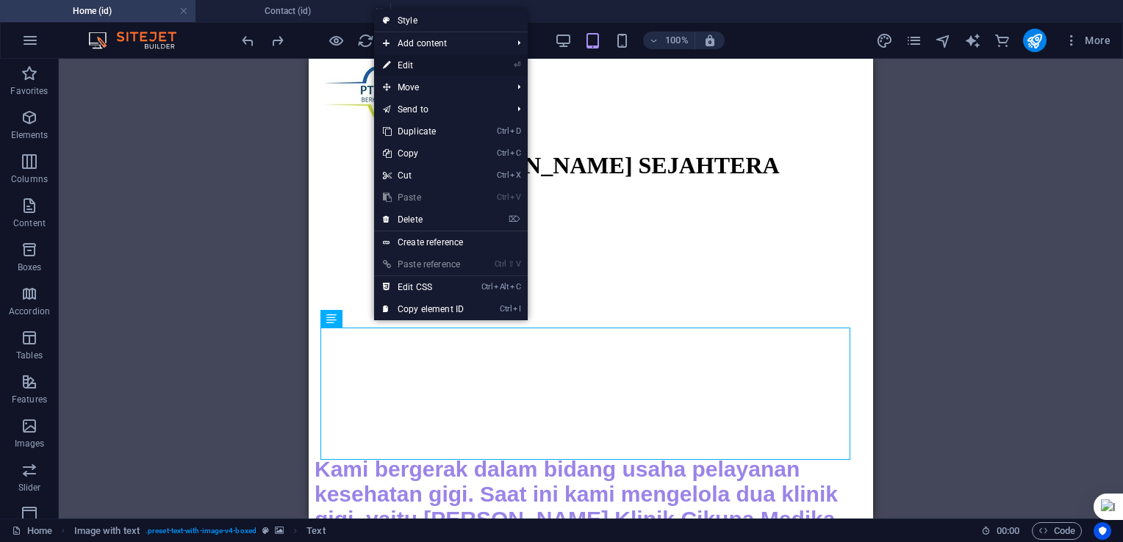
click at [425, 63] on link "⏎ Edit" at bounding box center [423, 65] width 98 height 22
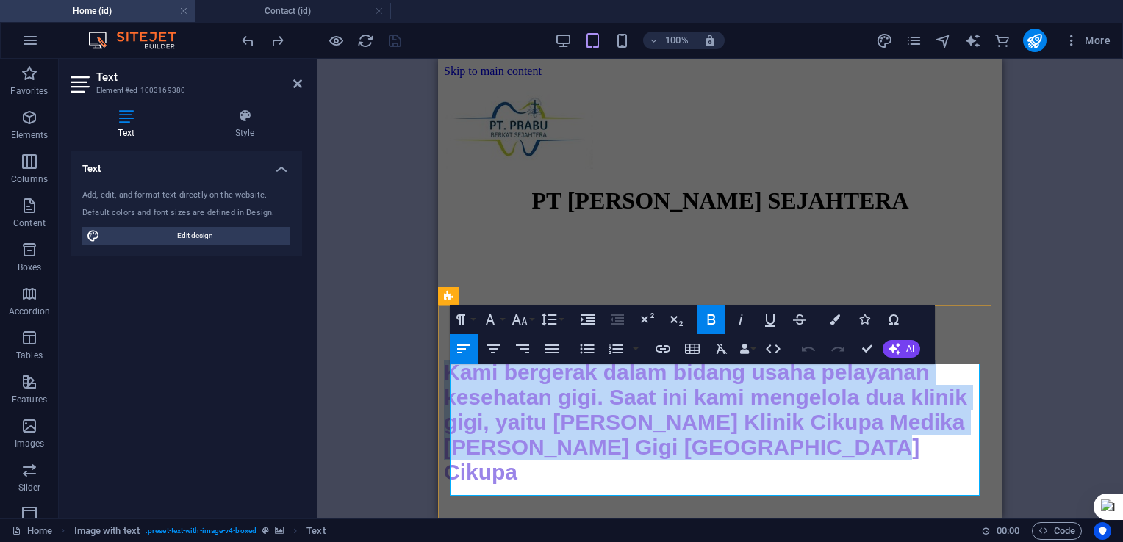
drag, startPoint x: 455, startPoint y: 378, endPoint x: 839, endPoint y: 489, distance: 399.4
click at [839, 485] on p "Kami bergerak dalam bidang usaha pelayanan kesehatan gigi. Saat ini kami mengel…" at bounding box center [720, 422] width 552 height 125
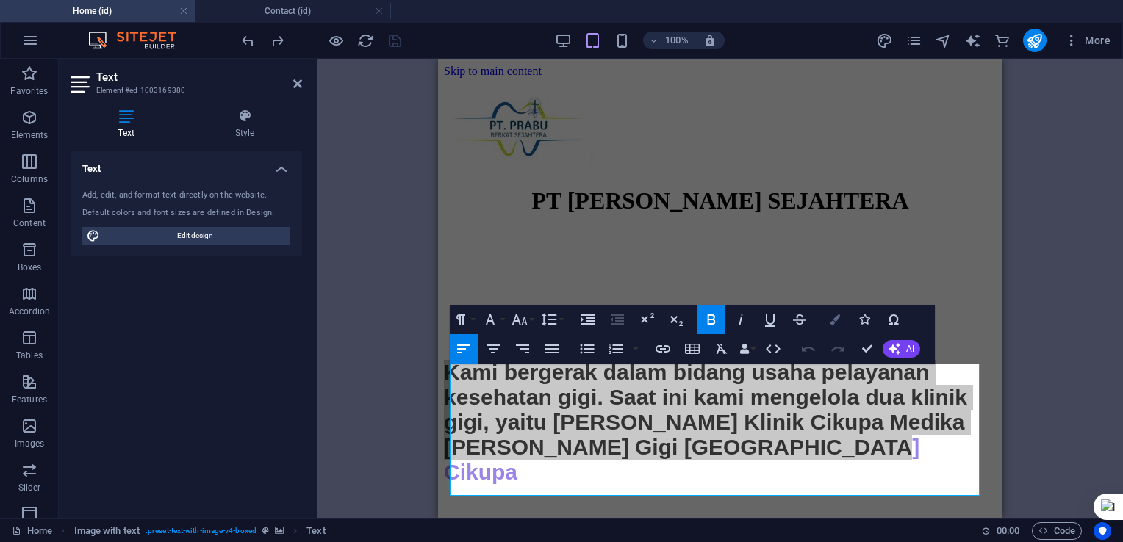
click at [832, 325] on button "Colors" at bounding box center [835, 319] width 28 height 29
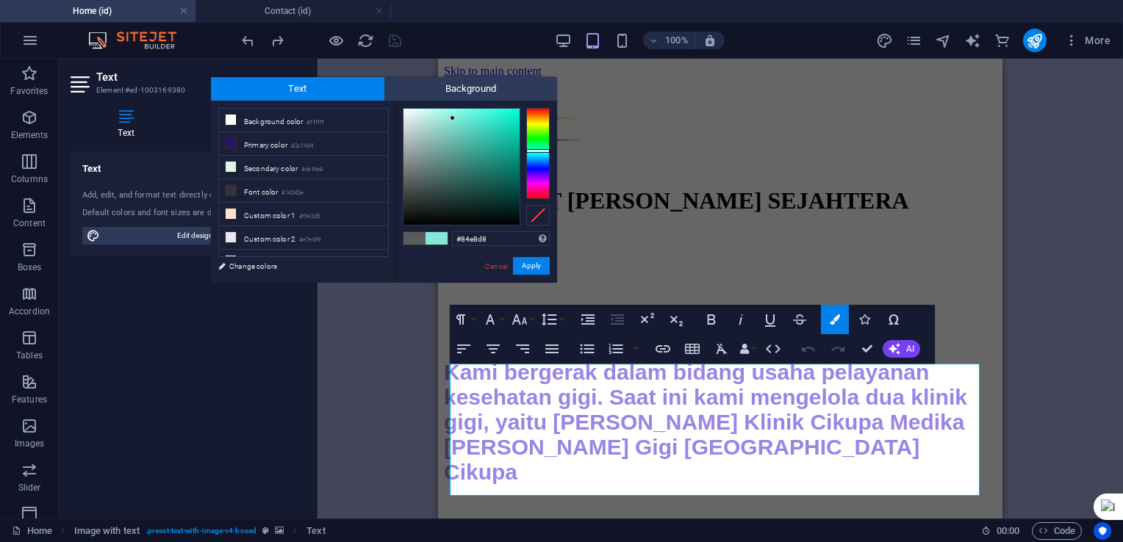
click at [533, 151] on div at bounding box center [538, 153] width 24 height 91
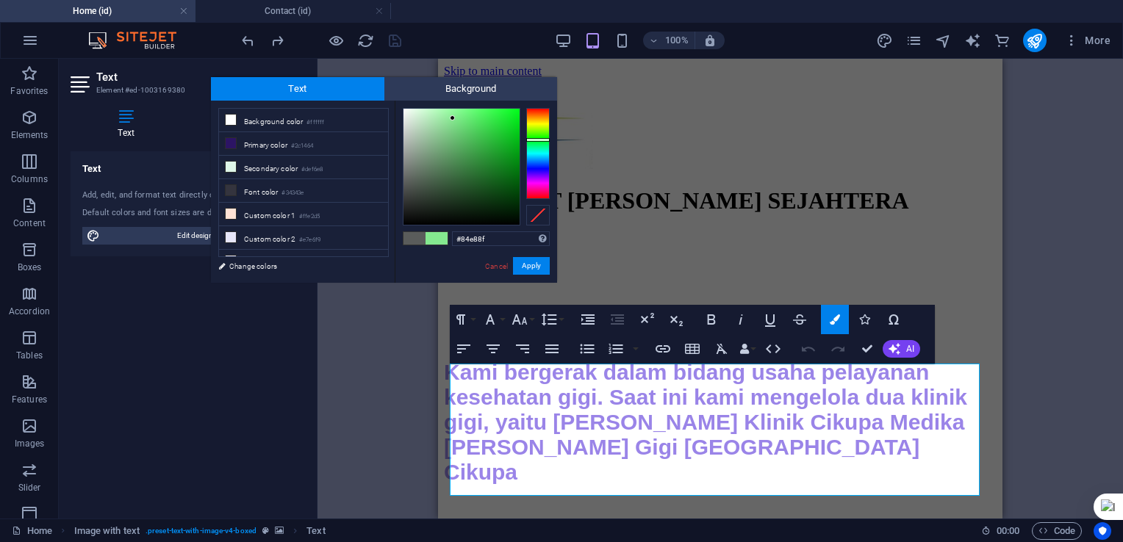
click at [530, 140] on div at bounding box center [538, 153] width 24 height 91
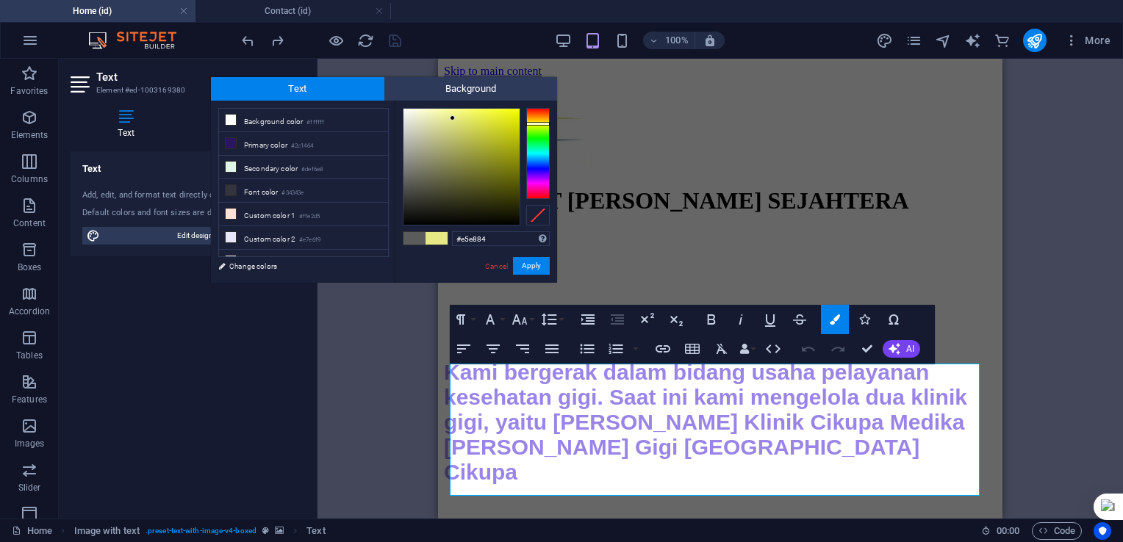
click at [534, 123] on div at bounding box center [538, 153] width 24 height 91
click at [536, 121] on div at bounding box center [538, 122] width 24 height 4
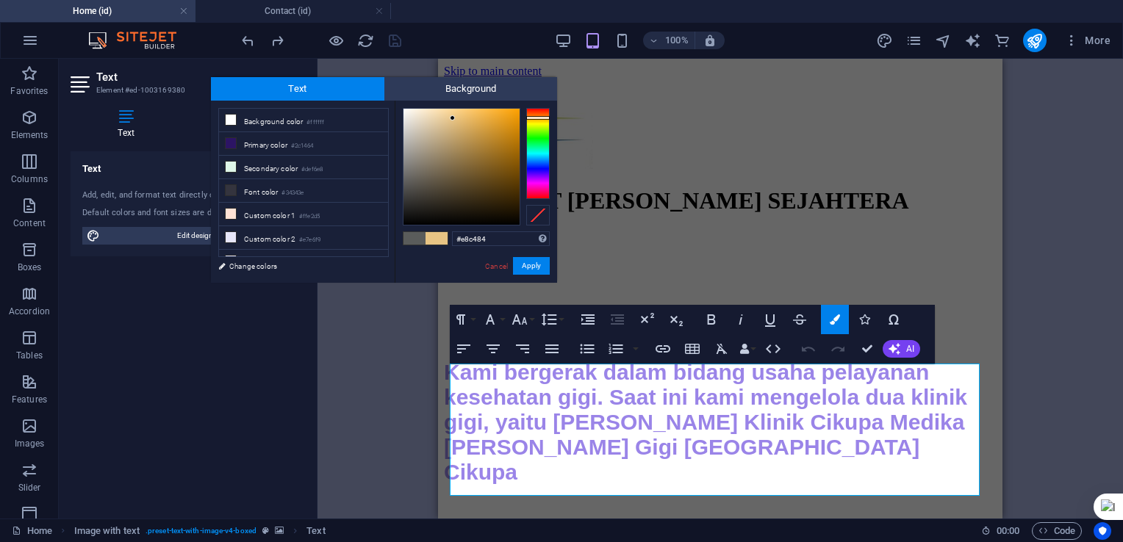
click at [538, 118] on div at bounding box center [538, 153] width 24 height 91
click at [536, 112] on div at bounding box center [538, 153] width 24 height 91
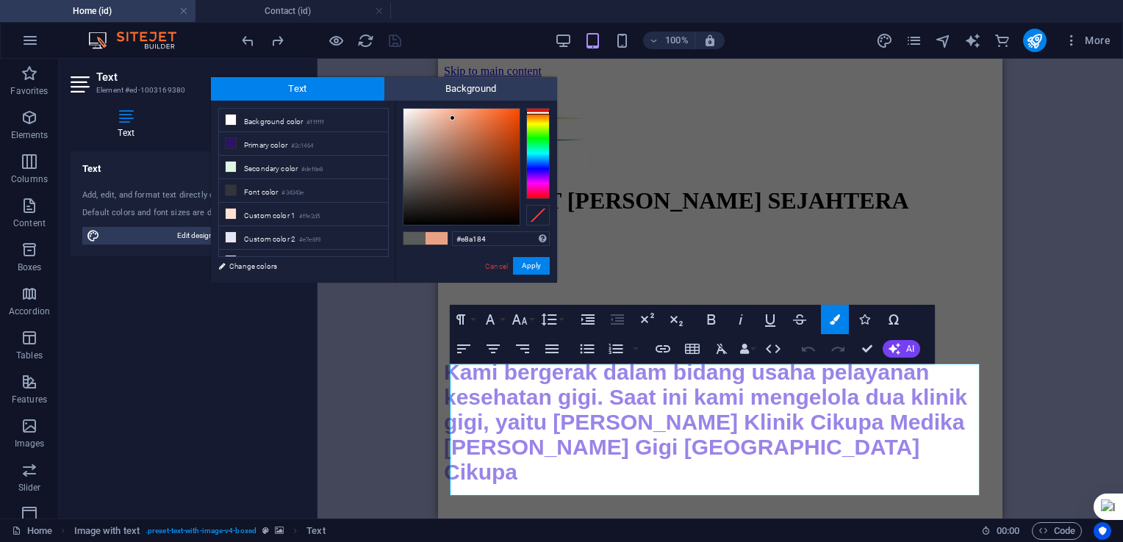
type input "#a33f16"
click at [503, 150] on div at bounding box center [461, 167] width 116 height 116
click at [529, 266] on button "Apply" at bounding box center [531, 266] width 37 height 18
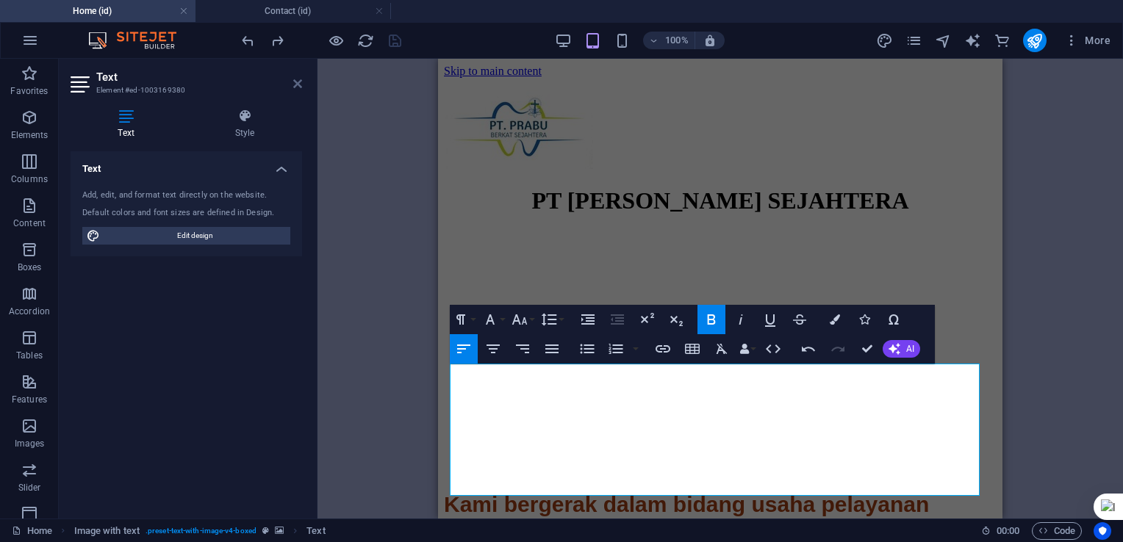
click at [297, 84] on icon at bounding box center [297, 84] width 9 height 12
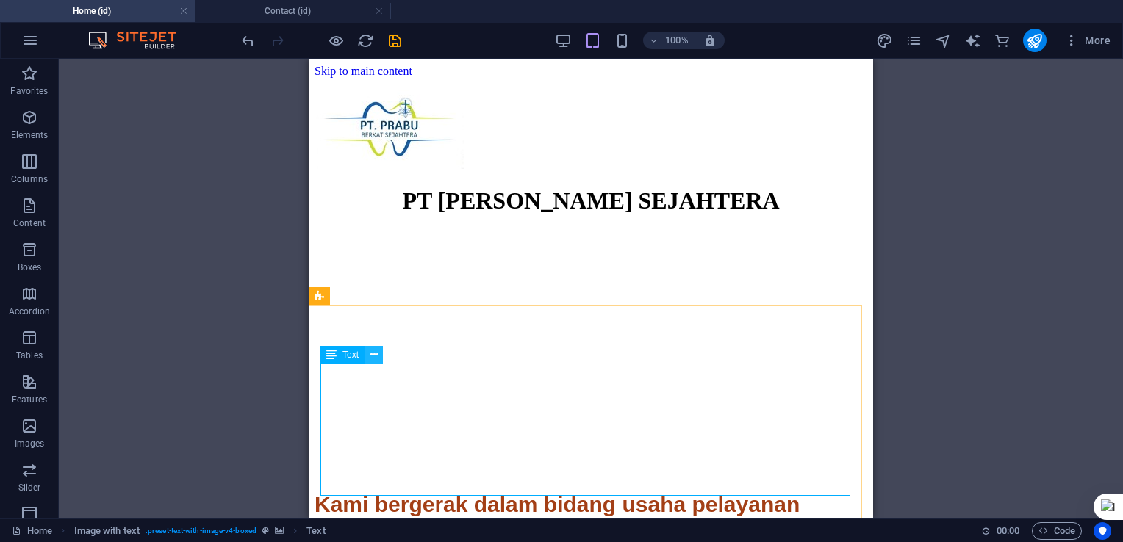
click at [372, 355] on icon at bounding box center [374, 354] width 8 height 15
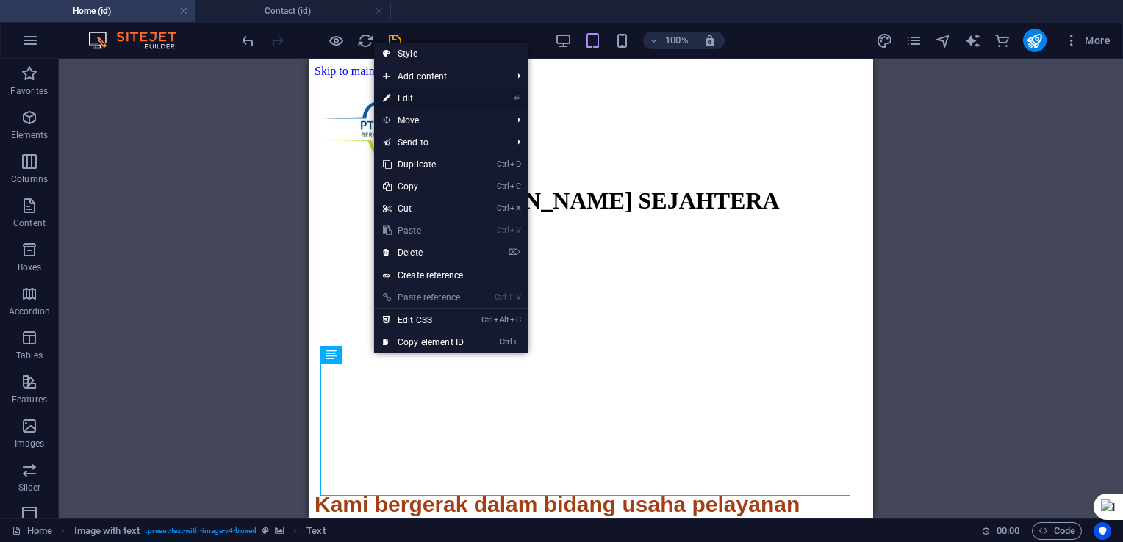
click at [435, 97] on link "⏎ Edit" at bounding box center [423, 98] width 98 height 22
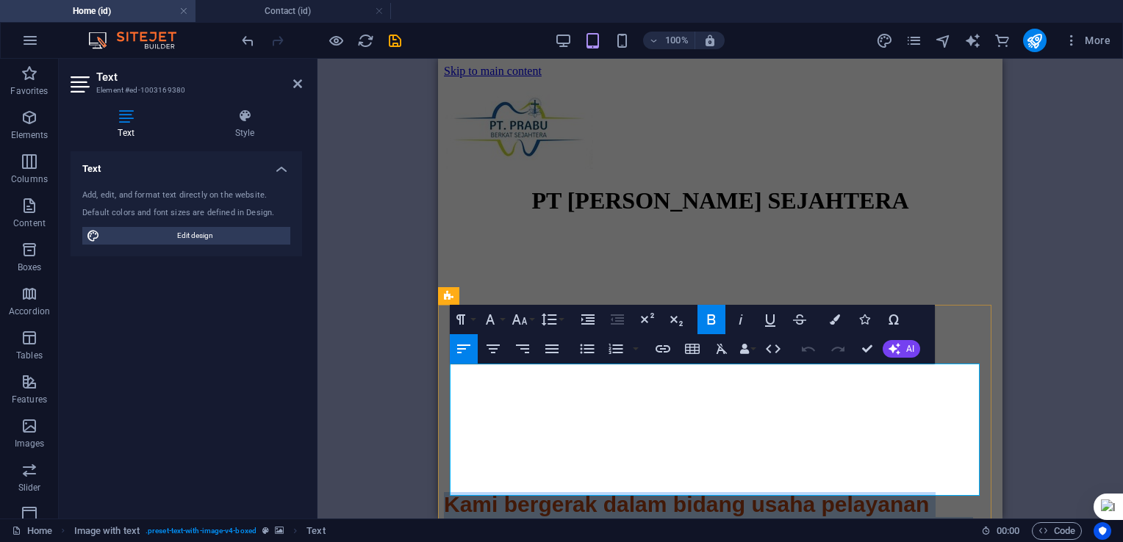
drag, startPoint x: 450, startPoint y: 381, endPoint x: 883, endPoint y: 488, distance: 446.3
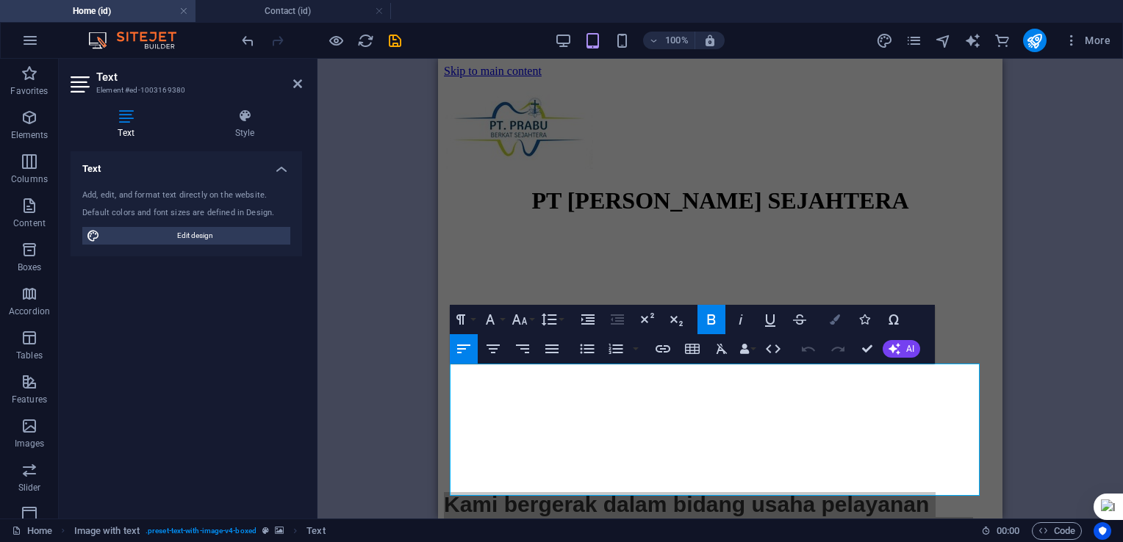
click at [836, 319] on icon "button" at bounding box center [834, 319] width 10 height 10
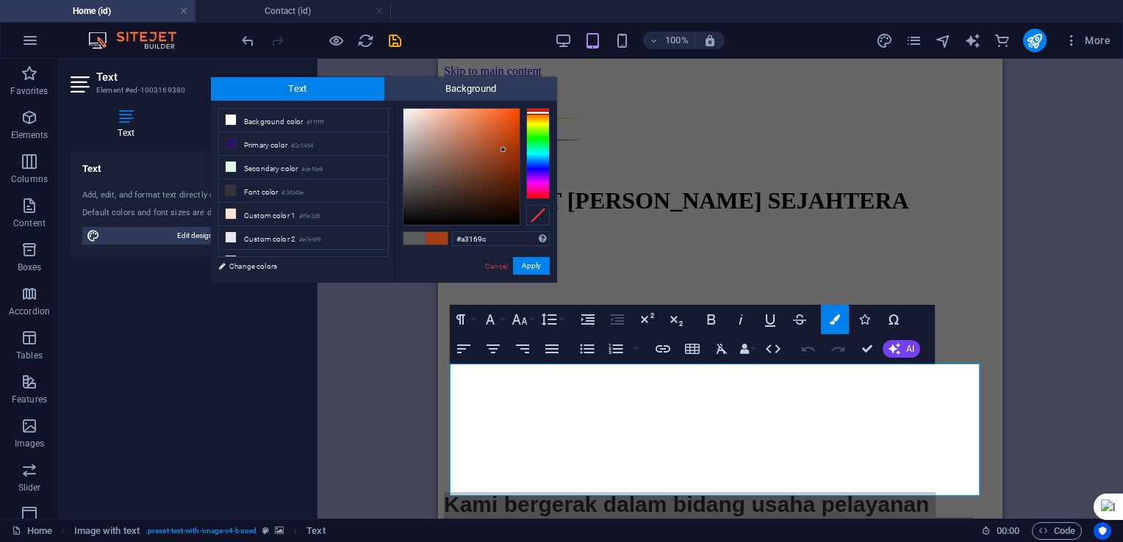
click at [535, 184] on div at bounding box center [538, 153] width 24 height 91
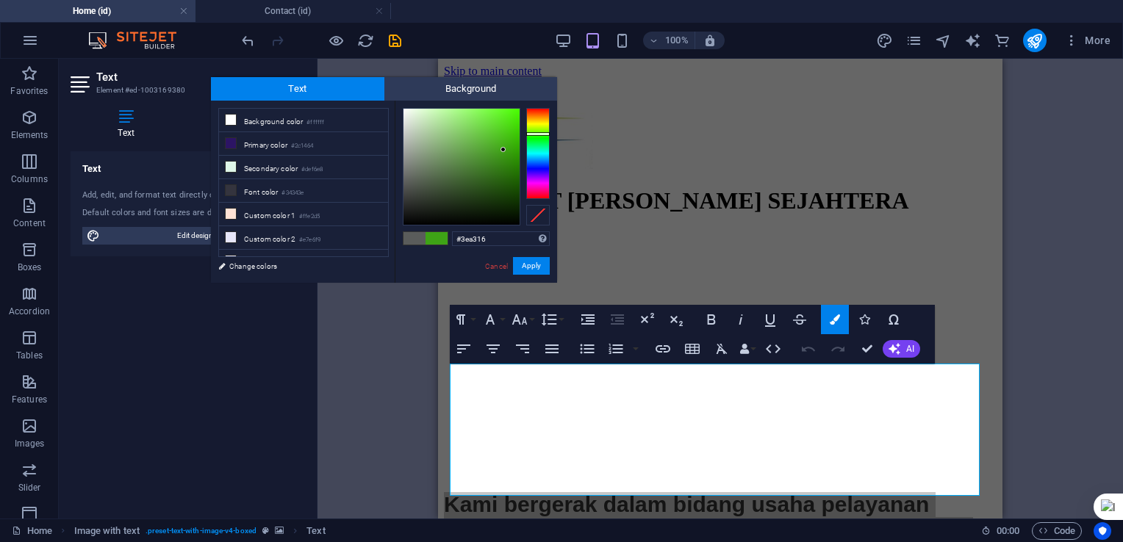
click at [534, 134] on div at bounding box center [538, 153] width 24 height 91
type input "#a1e785"
click at [452, 119] on div at bounding box center [461, 167] width 116 height 116
drag, startPoint x: 522, startPoint y: 267, endPoint x: 84, endPoint y: 208, distance: 441.8
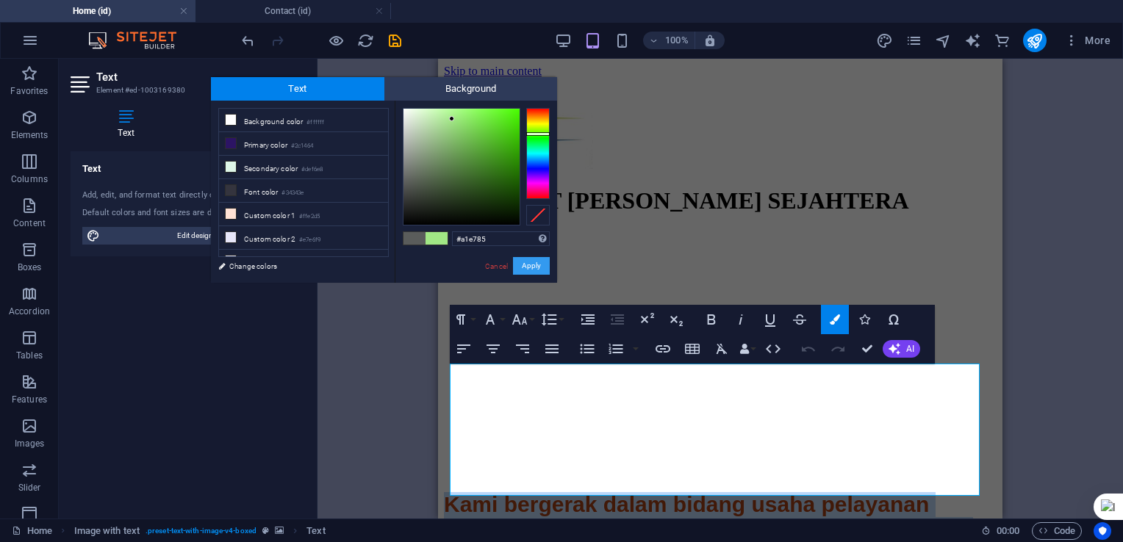
click at [522, 267] on button "Apply" at bounding box center [531, 266] width 37 height 18
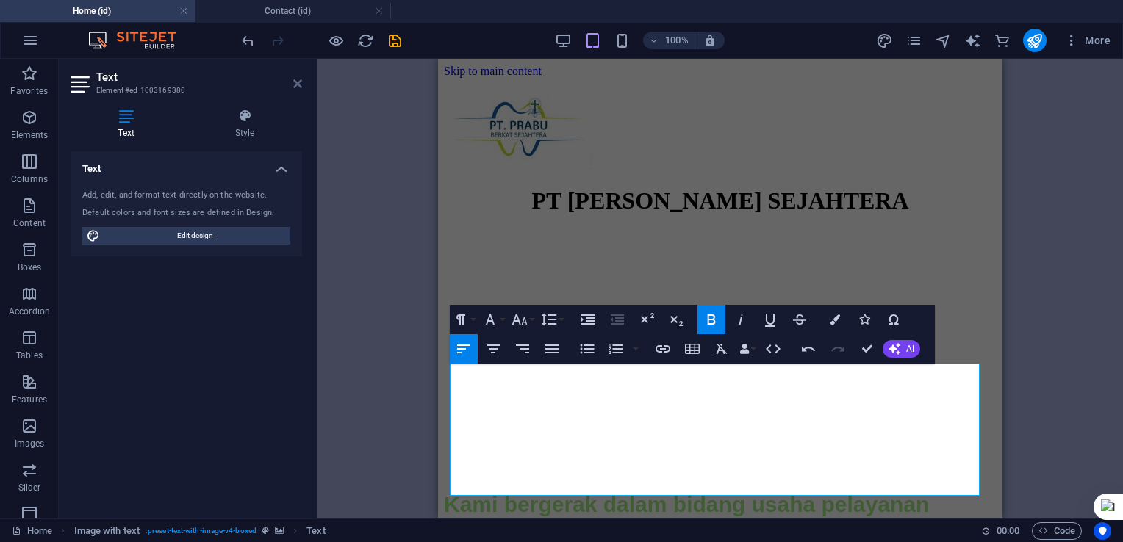
click at [295, 87] on icon at bounding box center [297, 84] width 9 height 12
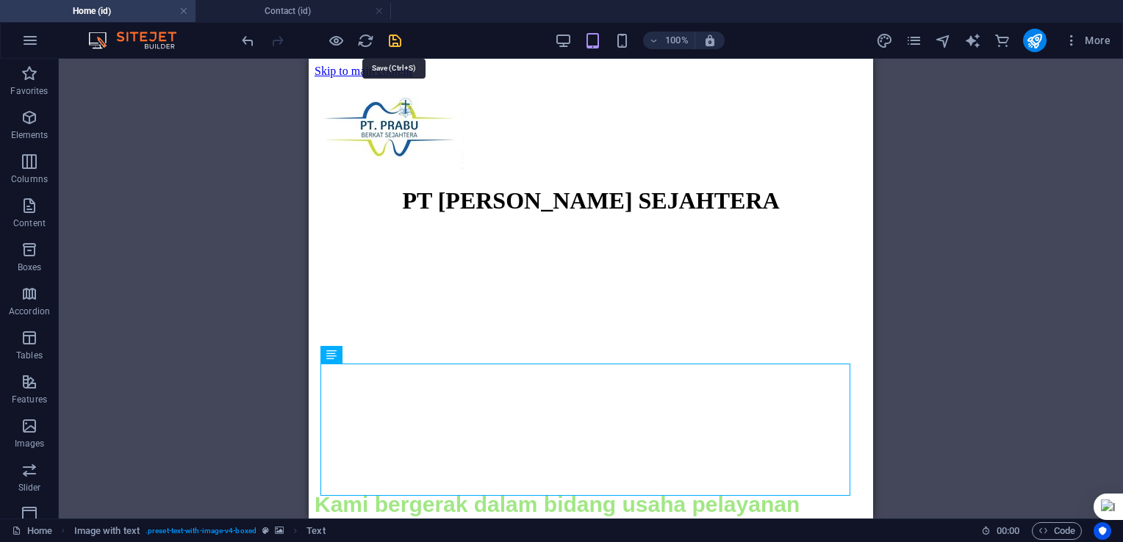
click at [395, 37] on icon "save" at bounding box center [394, 40] width 17 height 17
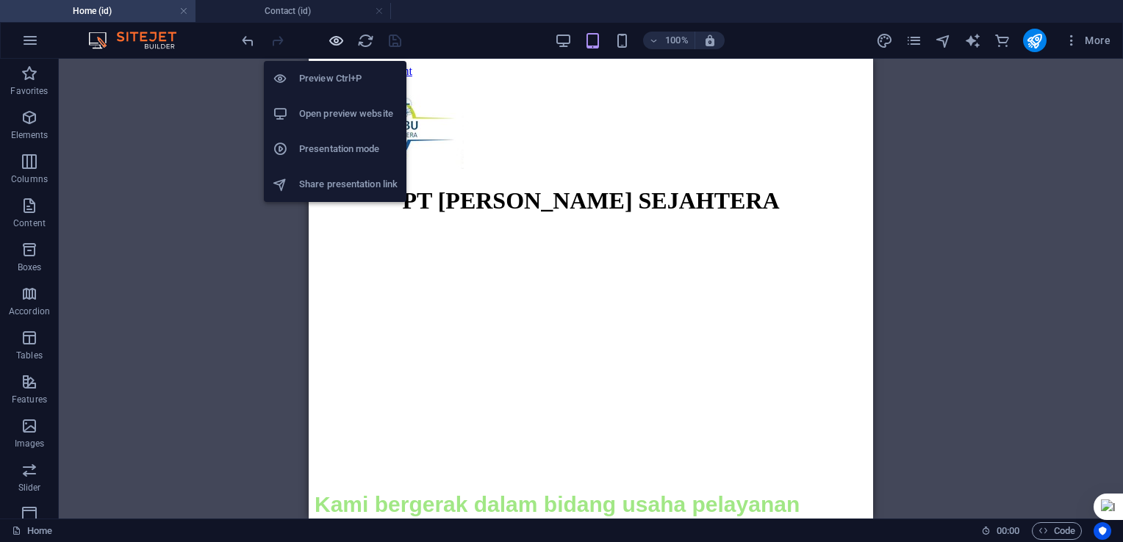
click at [335, 43] on icon "button" at bounding box center [336, 40] width 17 height 17
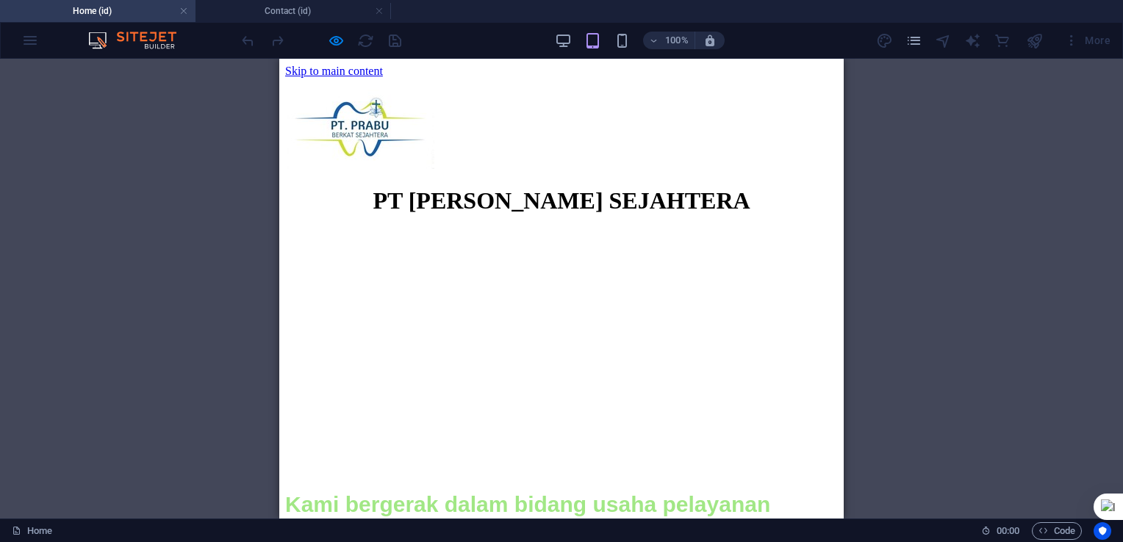
scroll to position [35, 0]
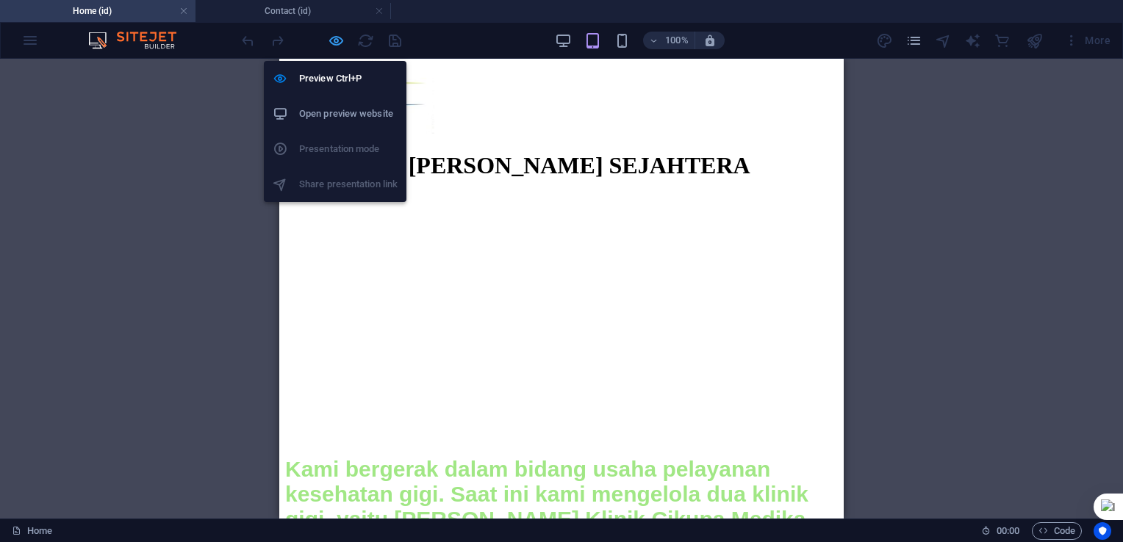
click at [336, 43] on icon "button" at bounding box center [336, 40] width 17 height 17
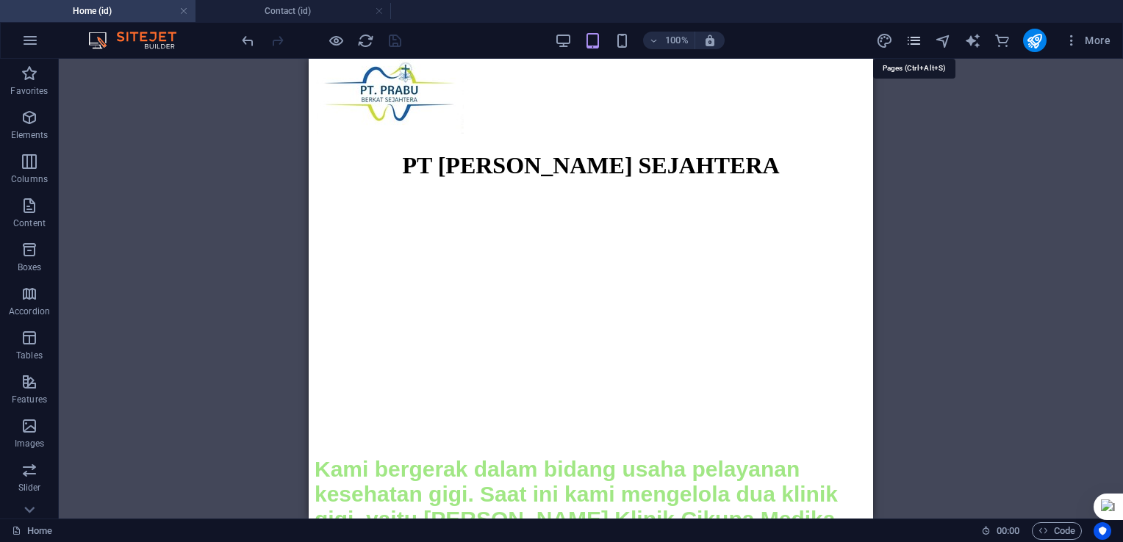
click at [916, 47] on icon "pages" at bounding box center [913, 40] width 17 height 17
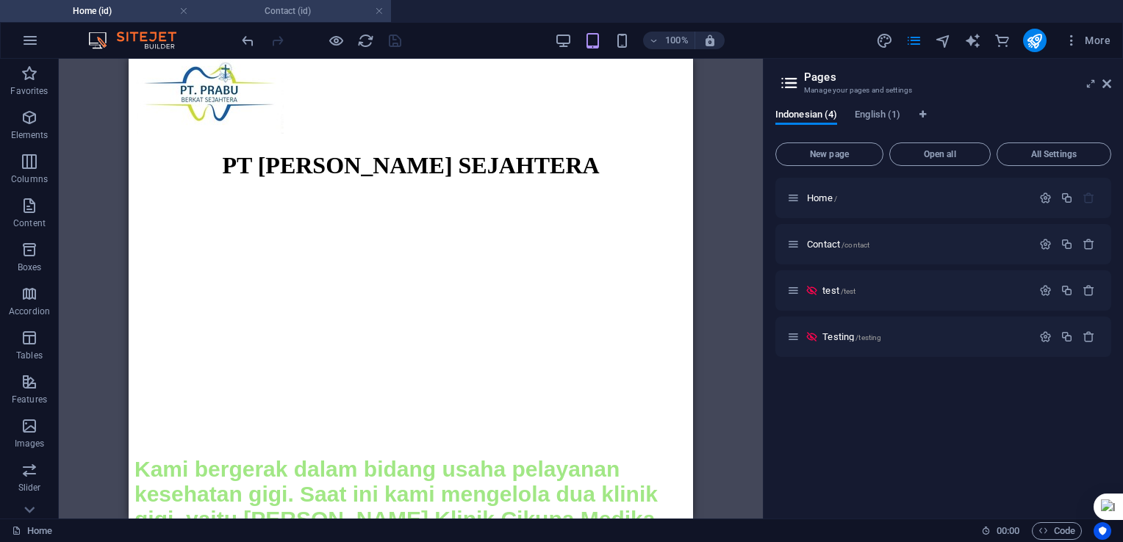
click at [318, 13] on h4 "Contact (id)" at bounding box center [292, 11] width 195 height 16
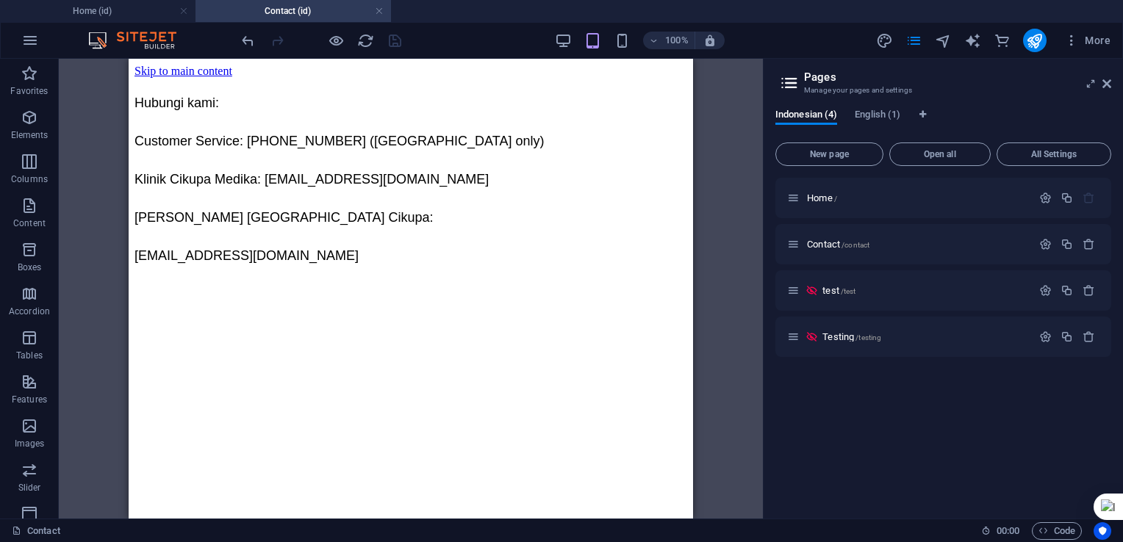
scroll to position [0, 0]
click at [1106, 87] on icon at bounding box center [1106, 84] width 9 height 12
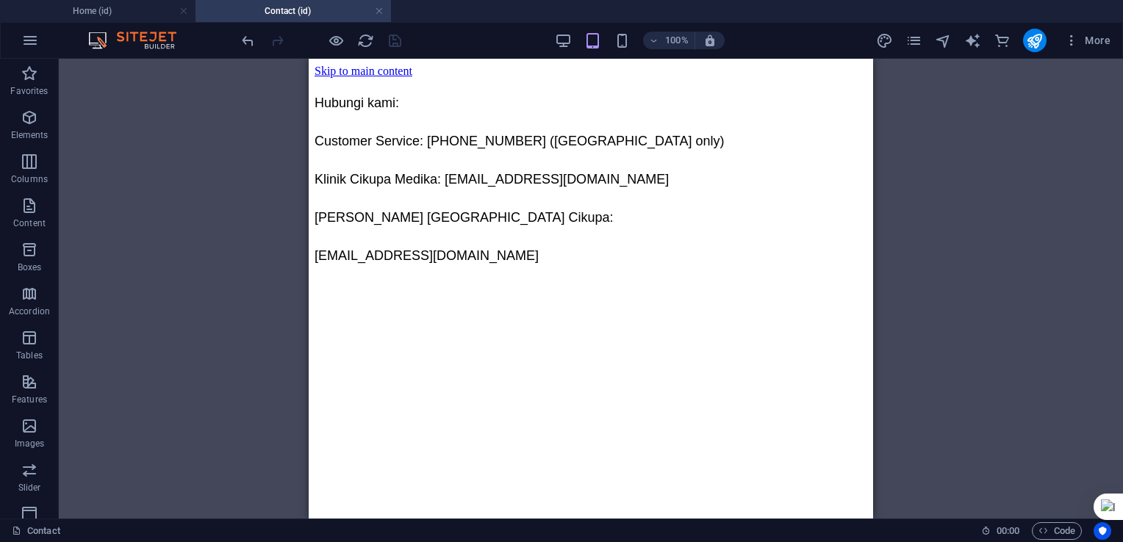
click at [173, 211] on div "Container Text Reference" at bounding box center [591, 289] width 1064 height 460
click at [104, 7] on h4 "Home (id)" at bounding box center [97, 11] width 195 height 16
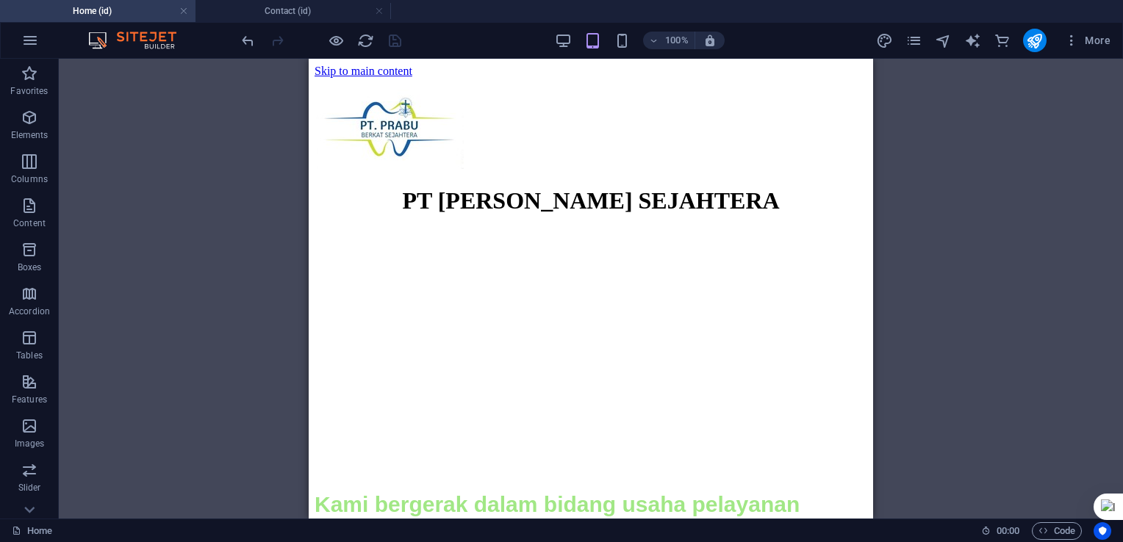
scroll to position [35, 0]
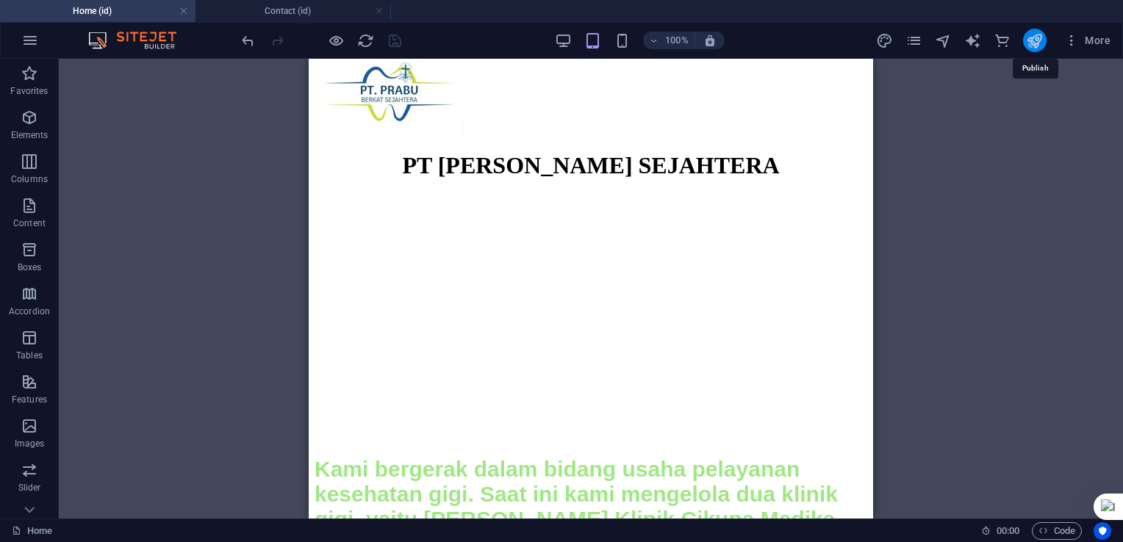
click at [1039, 43] on icon "publish" at bounding box center [1034, 40] width 17 height 17
